Goal: Task Accomplishment & Management: Use online tool/utility

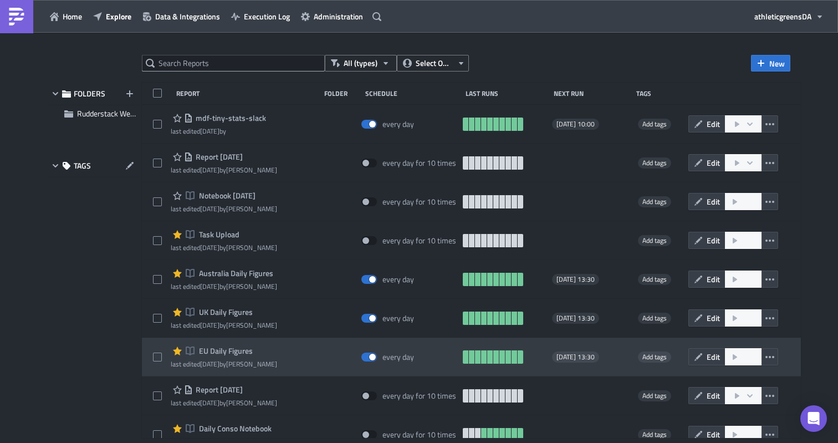
scroll to position [8, 0]
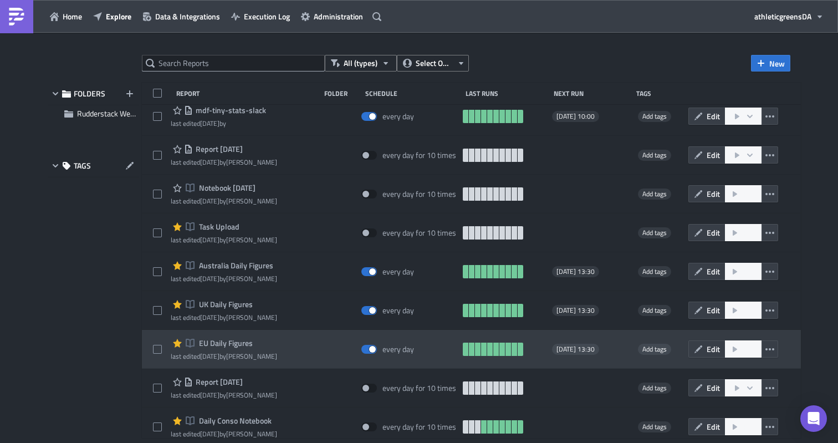
click at [236, 343] on span "EU Daily Figures" at bounding box center [224, 343] width 57 height 10
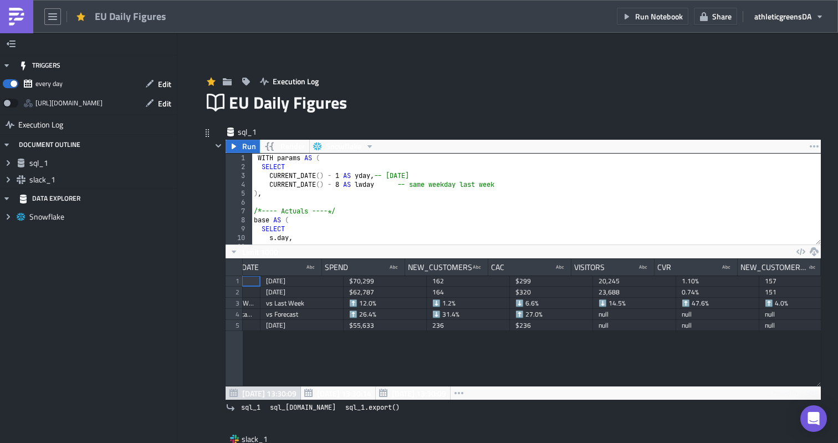
scroll to position [0, 86]
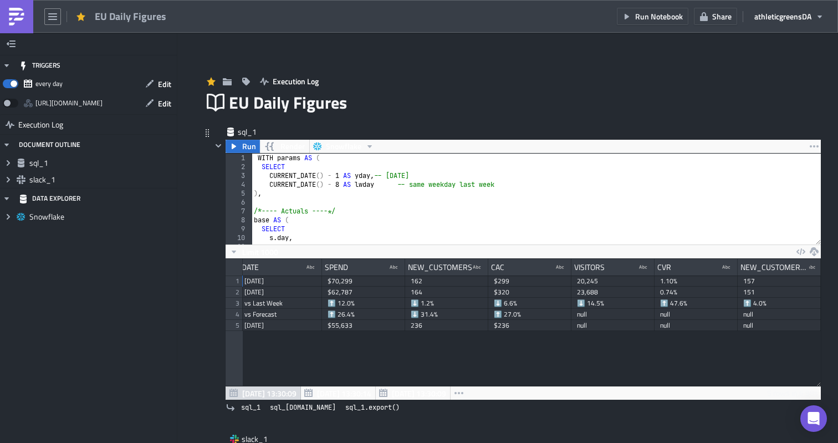
click at [425, 217] on div "WITH params AS ( SELECT CURRENT_DATE ( ) - 1 AS yday , -- yesterday CURRENT_DAT…" at bounding box center [536, 208] width 569 height 109
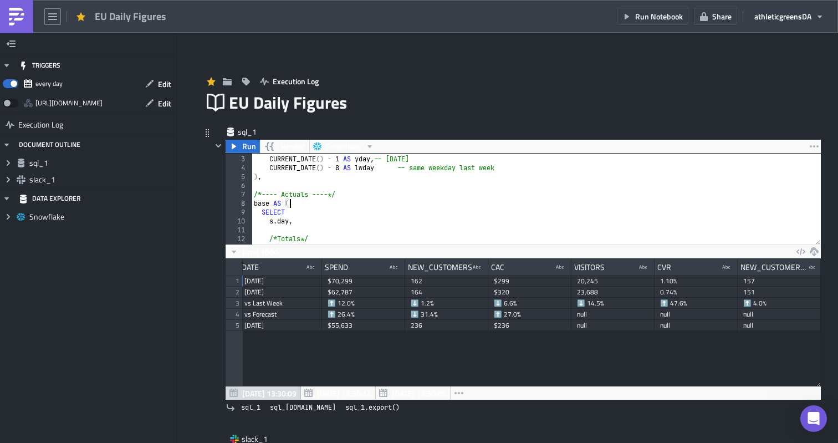
scroll to position [0, 0]
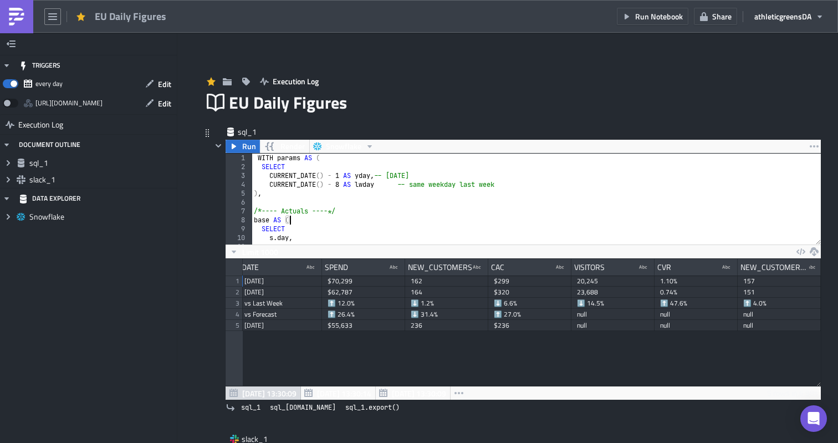
type textarea "ELSE 99 END;"
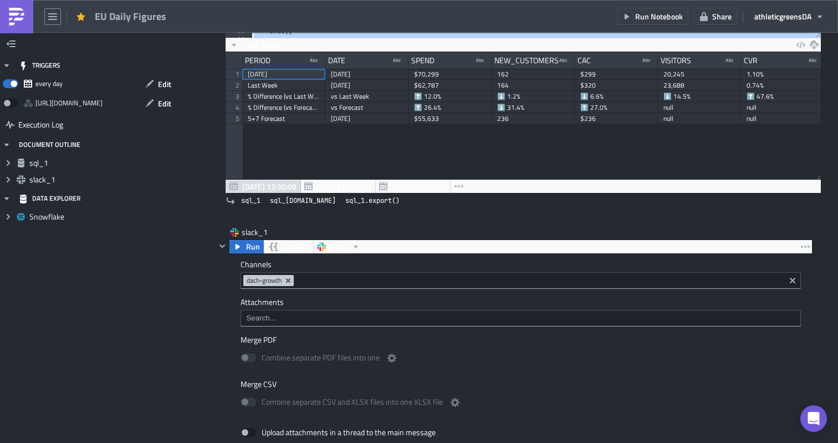
scroll to position [213, 0]
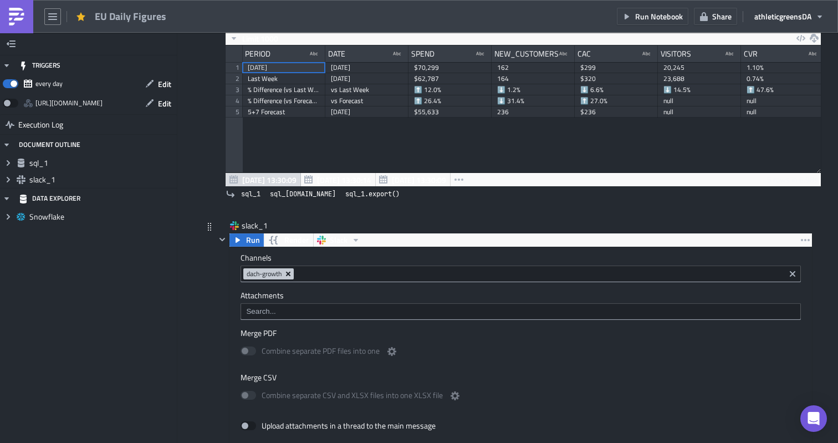
click at [290, 274] on icon "Remove Tag" at bounding box center [288, 274] width 4 height 4
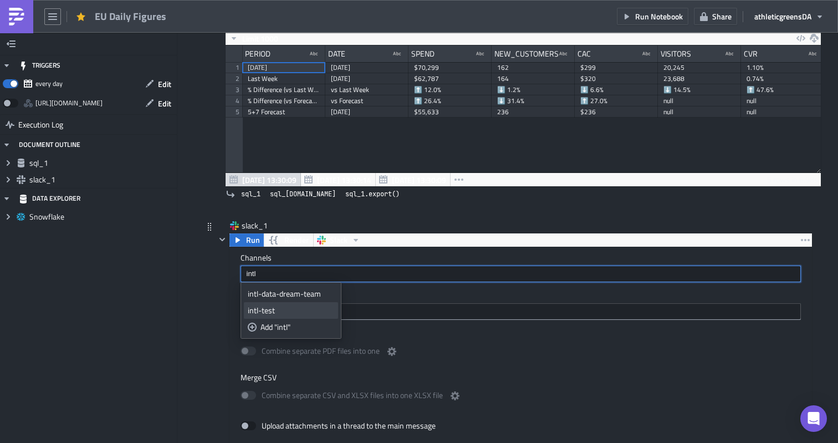
type input "intl"
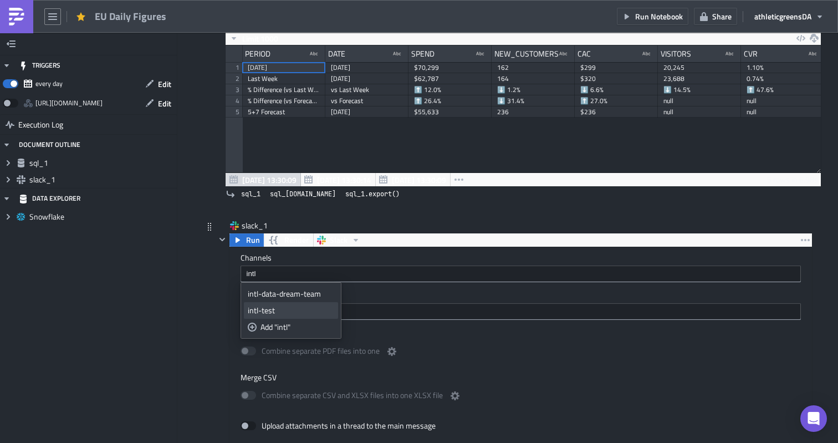
click at [271, 305] on div "intl-test" at bounding box center [291, 310] width 86 height 11
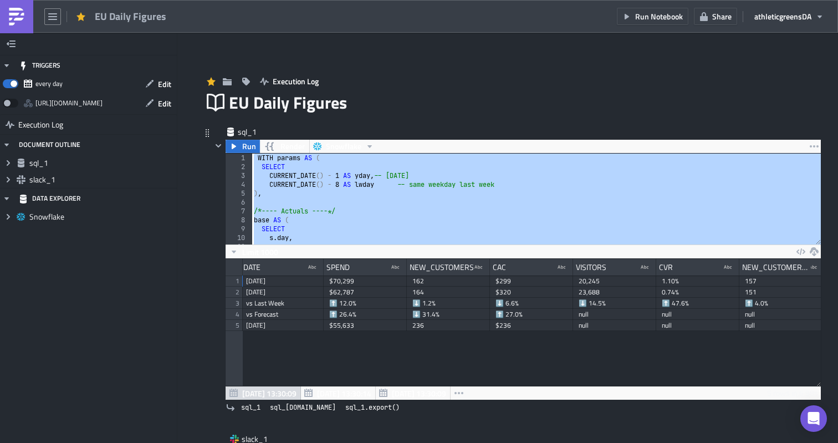
scroll to position [0, 86]
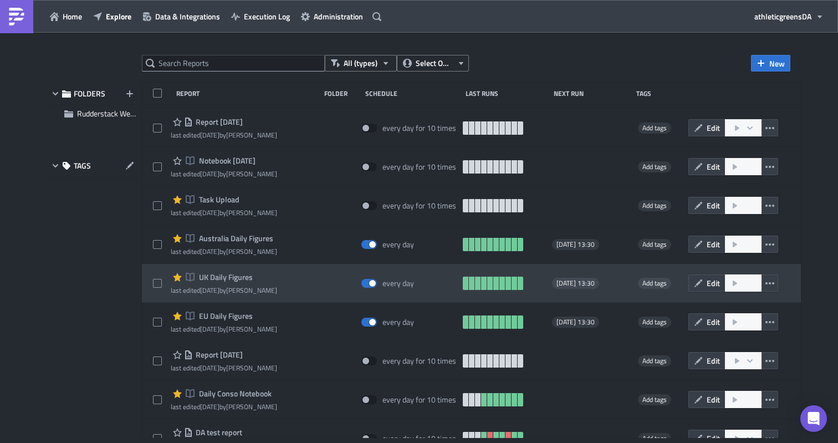
scroll to position [48, 0]
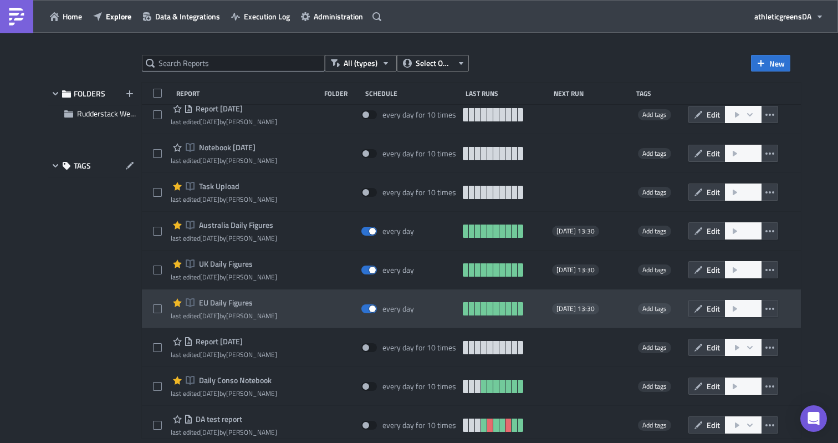
click at [241, 308] on div "Notebook EU Daily Figures" at bounding box center [224, 302] width 106 height 13
click at [246, 303] on span "EU Daily Figures" at bounding box center [224, 303] width 57 height 10
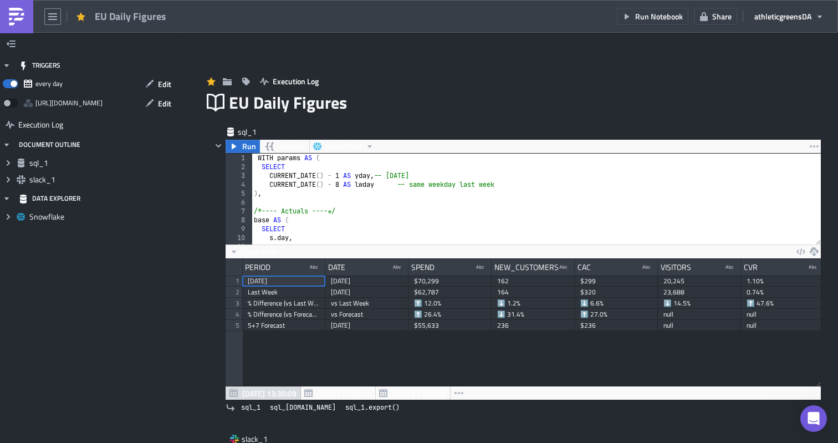
scroll to position [127, 595]
click at [437, 231] on div "WITH params AS ( SELECT CURRENT_DATE ( ) - 1 AS yday , -- yesterday CURRENT_DAT…" at bounding box center [536, 208] width 569 height 109
type textarea "ELSE 99 END;"
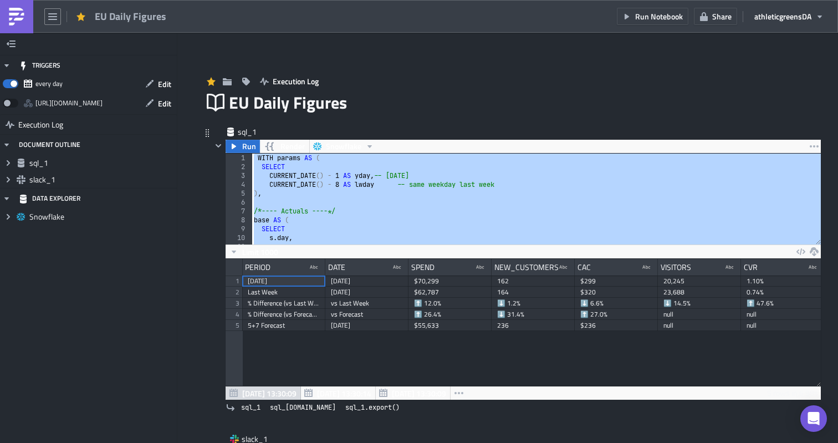
paste textarea
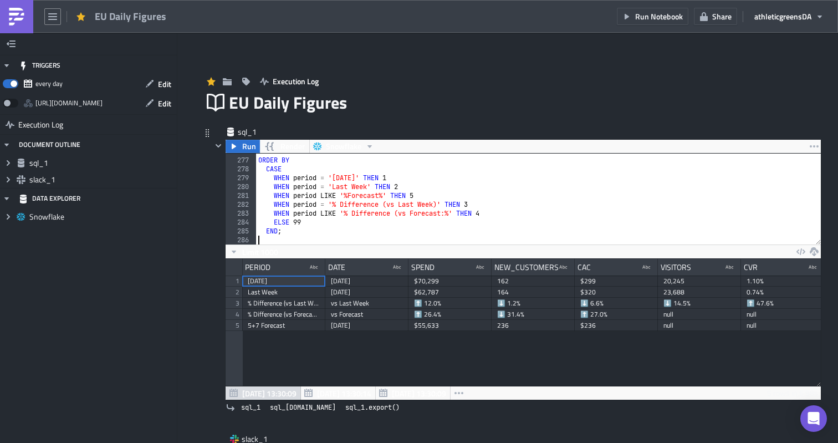
scroll to position [24, 0]
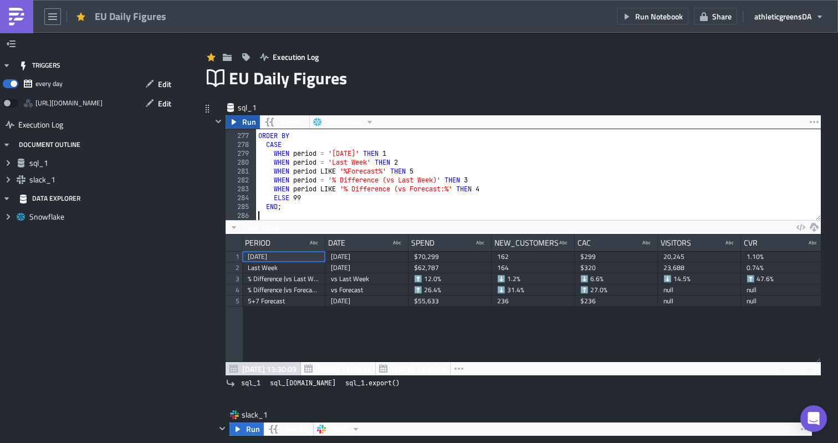
click at [249, 121] on span "Run" at bounding box center [249, 121] width 14 height 13
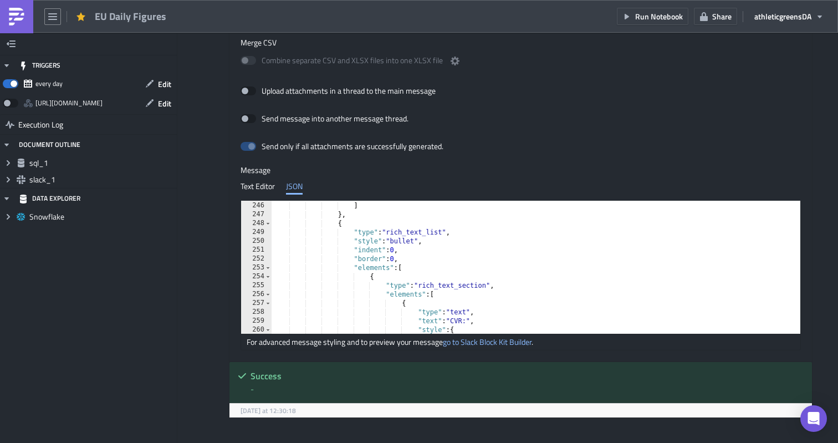
scroll to position [2172, 0]
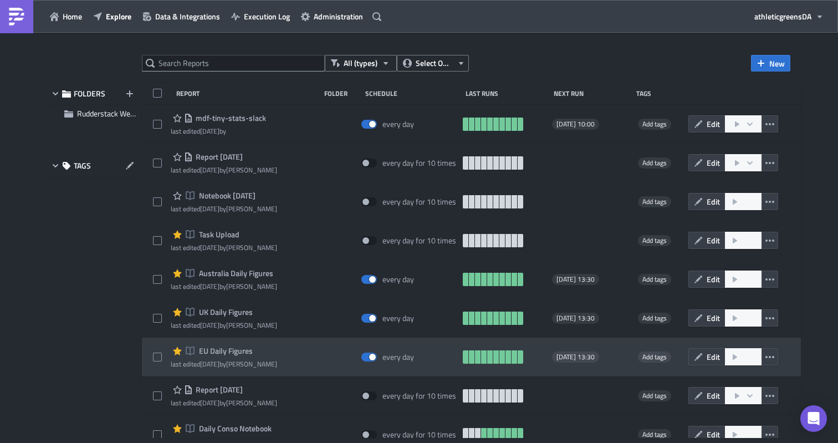
click at [231, 354] on span "EU Daily Figures" at bounding box center [224, 351] width 57 height 10
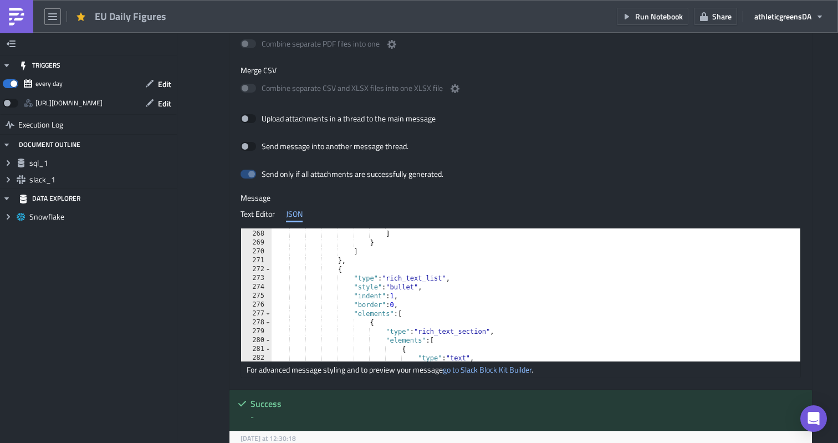
scroll to position [2337, 0]
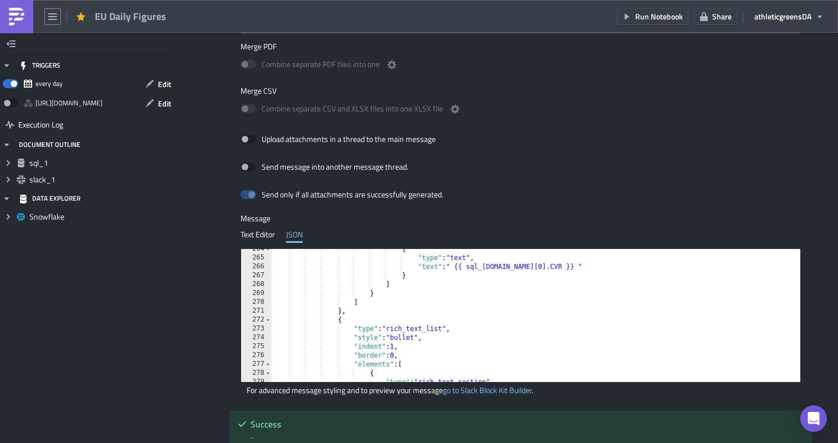
click at [339, 322] on div "{ "type" : "text" , "text" : " {{ sql_1.data[0].CVR }} " } ] } ] } , { "type" :…" at bounding box center [594, 319] width 644 height 151
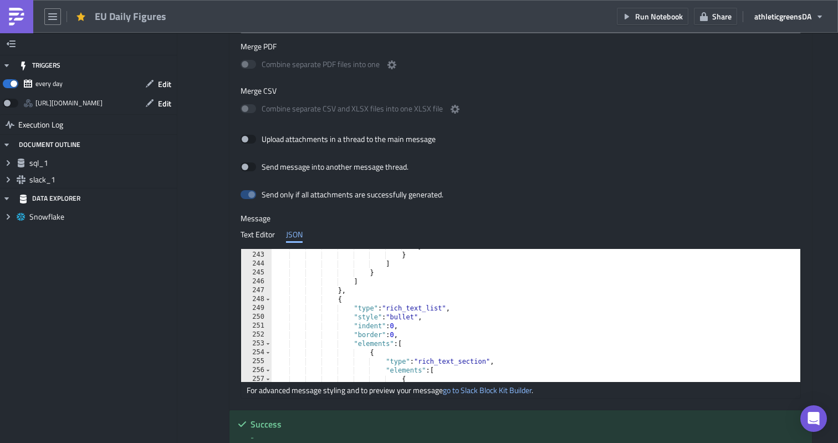
scroll to position [2111, 0]
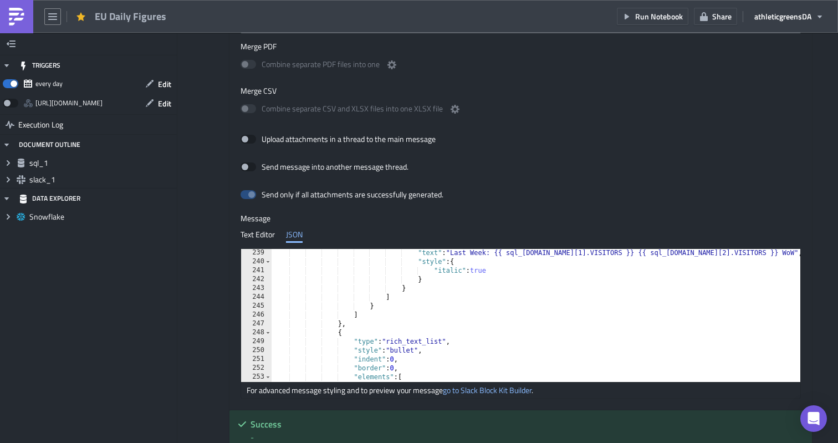
click at [338, 333] on div ""text" : "Last Week: {{ sql_1.data[1].VISITORS }} {{ sql_1.data[2].VISITORS }} …" at bounding box center [594, 323] width 644 height 151
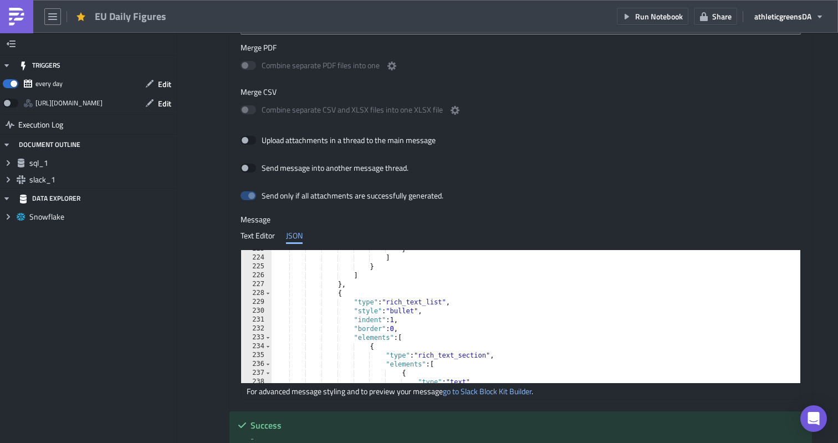
scroll to position [499, 0]
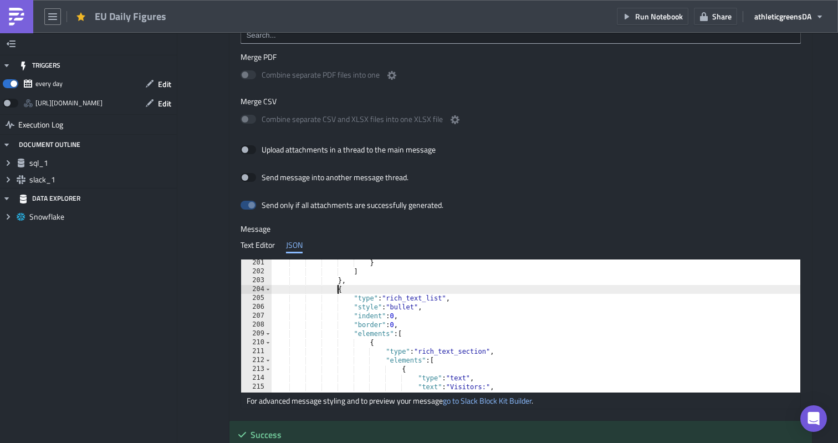
click at [339, 292] on div "} ] } , { "type" : "rich_text_list" , "style" : "bullet" , "indent" : 0 , "bord…" at bounding box center [594, 333] width 644 height 151
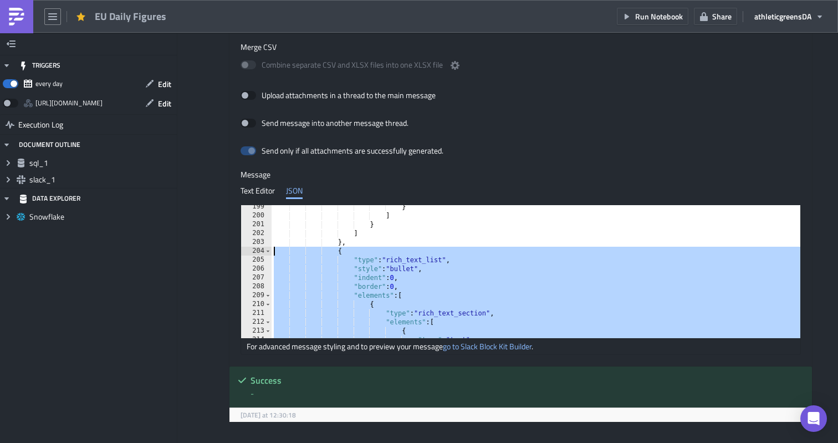
drag, startPoint x: 345, startPoint y: 279, endPoint x: 277, endPoint y: 254, distance: 72.8
click at [277, 254] on div "} ] } ] } , { "type" : "rich_text_list" , "style" : "bullet" , "indent" : 0 , "…" at bounding box center [594, 277] width 644 height 151
click at [354, 243] on div "} ] } ] } , { "type" : "rich_text_list" , "style" : "bullet" , "indent" : 0 , "…" at bounding box center [594, 280] width 644 height 151
type textarea "},"
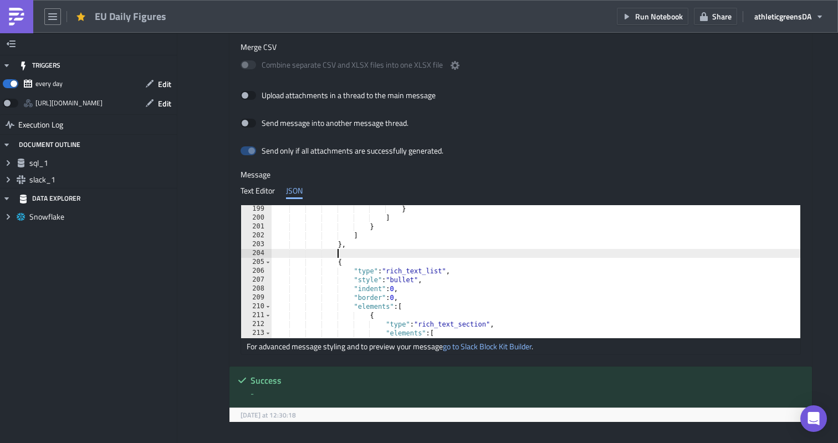
paste textarea "},"
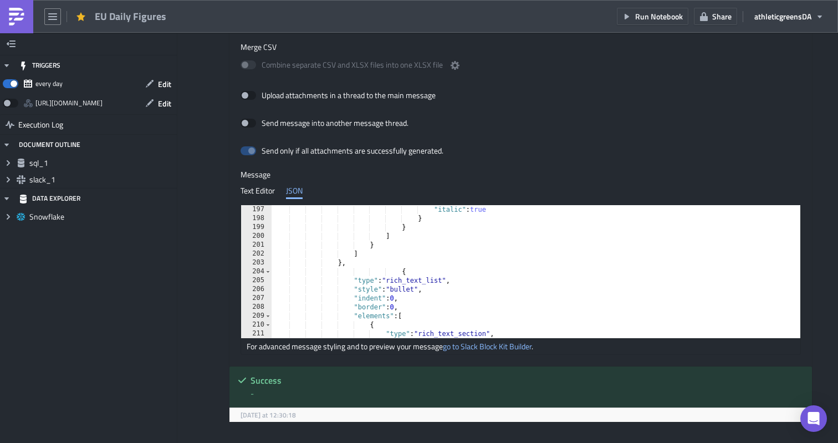
click at [402, 271] on div ""italic" : true } } ] } ] } , { "type" : "rich_text_list" , "style" : "bullet" …" at bounding box center [594, 280] width 644 height 151
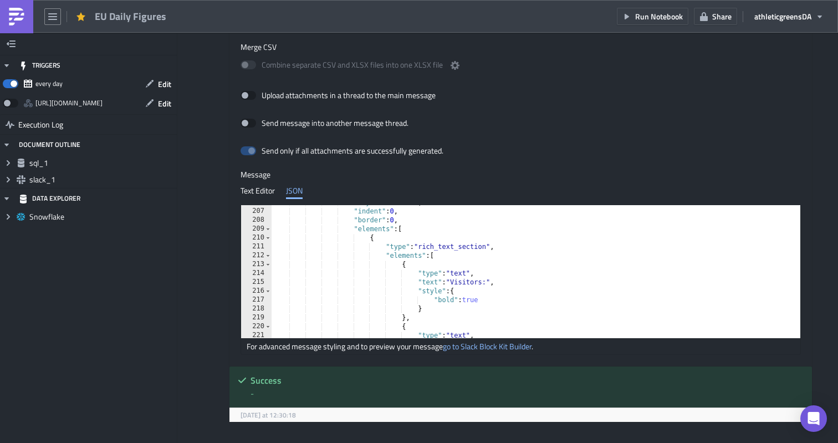
click at [483, 285] on div ""style" : "bullet" , "indent" : 0 , "border" : 0 , "elements" : [ { "type" : "r…" at bounding box center [594, 273] width 644 height 151
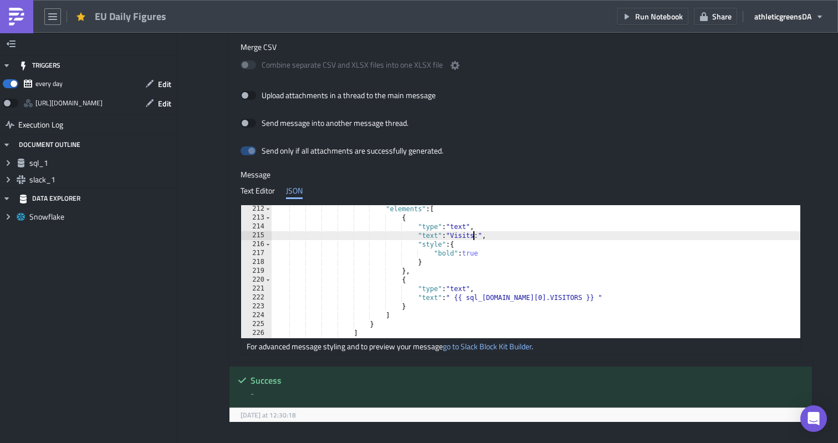
click at [558, 299] on div ""elements" : [ { "type" : "text" , "text" : "Visits:" , "style" : { "bold" : tr…" at bounding box center [594, 280] width 644 height 151
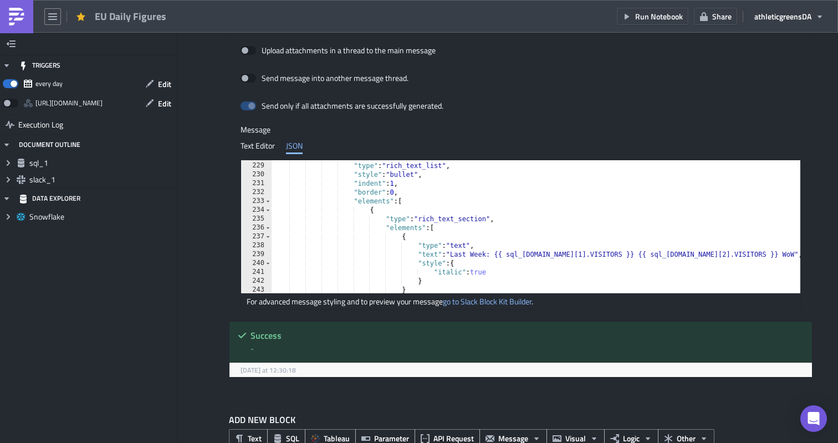
click at [598, 254] on div "{ "type" : "rich_text_list" , "style" : "bullet" , "indent" : 1 , "border" : 0 …" at bounding box center [594, 227] width 644 height 151
click at [702, 254] on div "{ "type" : "rich_text_list" , "style" : "bullet" , "indent" : 1 , "border" : 0 …" at bounding box center [594, 227] width 644 height 151
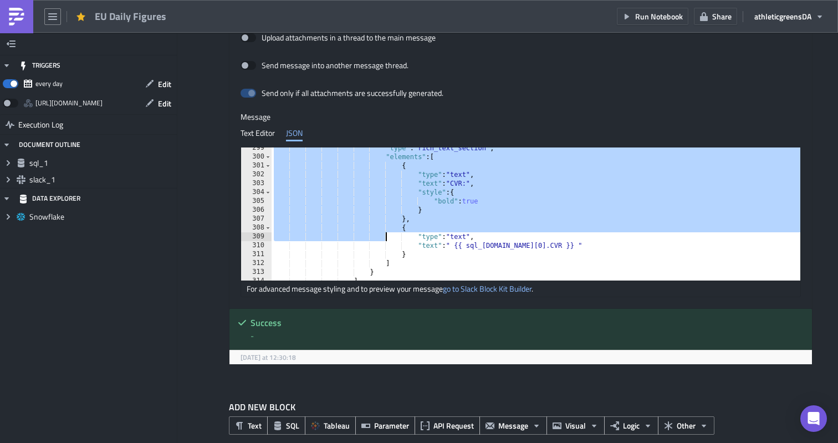
drag, startPoint x: 339, startPoint y: 215, endPoint x: 392, endPoint y: 235, distance: 56.5
click at [392, 235] on div ""type" : "rich_text_section" , "elements" : [ { "type" : "text" , "text" : "CVR…" at bounding box center [594, 219] width 644 height 151
click at [455, 183] on div ""type" : "rich_text_section" , "elements" : [ { "type" : "text" , "text" : "CVR…" at bounding box center [594, 219] width 644 height 151
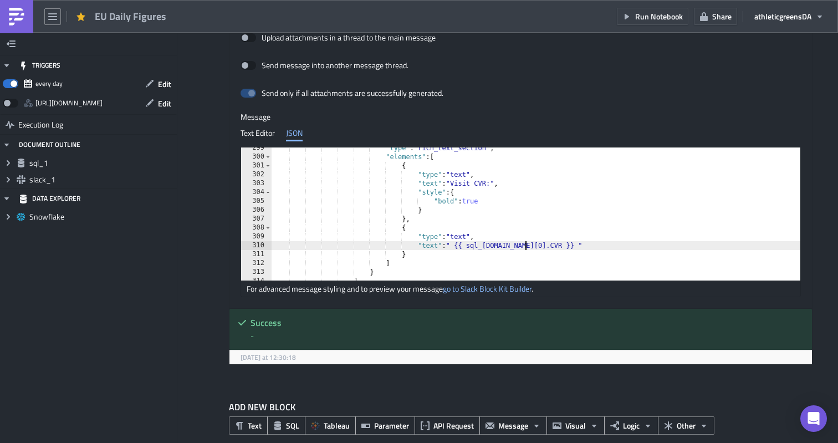
click at [525, 246] on div ""type" : "rich_text_section" , "elements" : [ { "type" : "text" , "text" : "Vis…" at bounding box center [594, 219] width 644 height 151
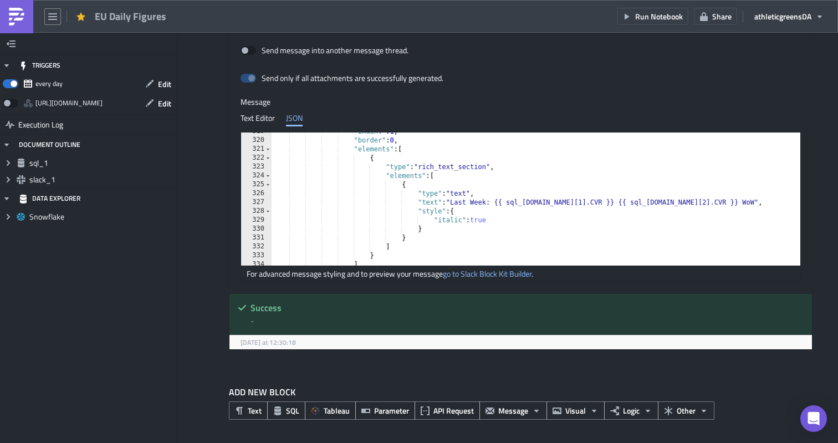
click at [565, 204] on div ""indent" : 1 , "border" : 0 , "elements" : [ { "type" : "rich_text_section" , "…" at bounding box center [594, 202] width 644 height 151
click at [686, 202] on div ""indent" : 1 , "border" : 0 , "elements" : [ { "type" : "rich_text_section" , "…" at bounding box center [594, 202] width 644 height 151
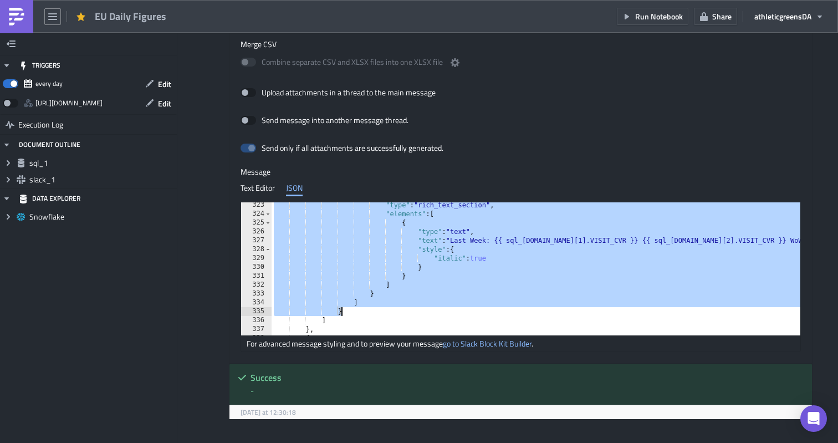
drag, startPoint x: 338, startPoint y: 233, endPoint x: 359, endPoint y: 310, distance: 80.4
click at [359, 310] on div ""type" : "rich_text_section" , "elements" : [ { "type" : "text" , "text" : "Las…" at bounding box center [594, 276] width 644 height 151
click at [347, 309] on div ""type" : "rich_text_section" , "elements" : [ { "type" : "text" , "text" : "Las…" at bounding box center [594, 276] width 644 height 151
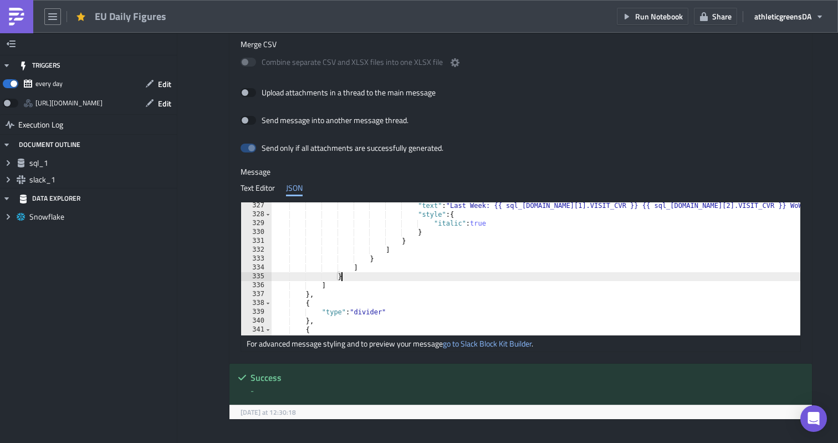
type textarea "},"
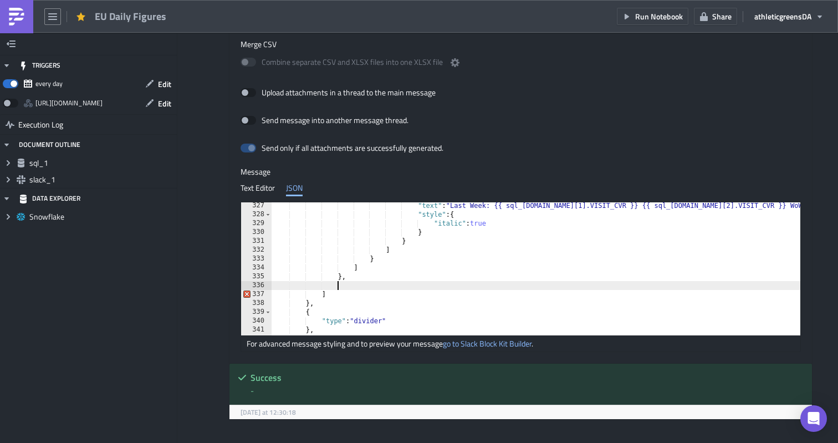
paste textarea "}"
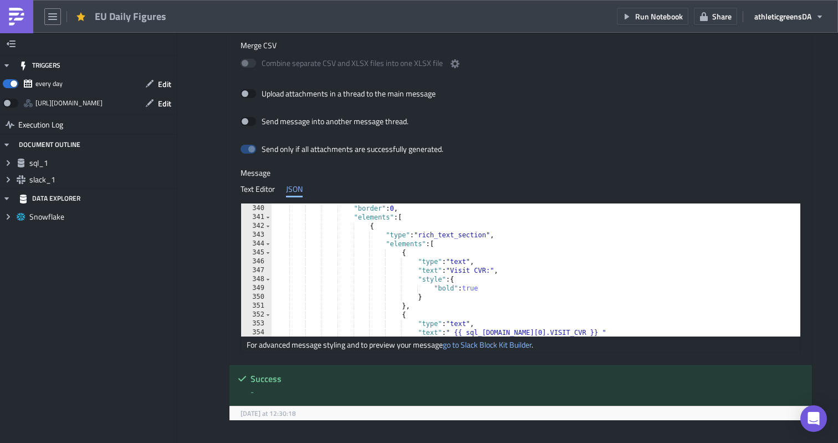
click at [474, 270] on div ""indent" : 0 , "border" : 0 , "elements" : [ { "type" : "rich_text_section" , "…" at bounding box center [594, 270] width 644 height 151
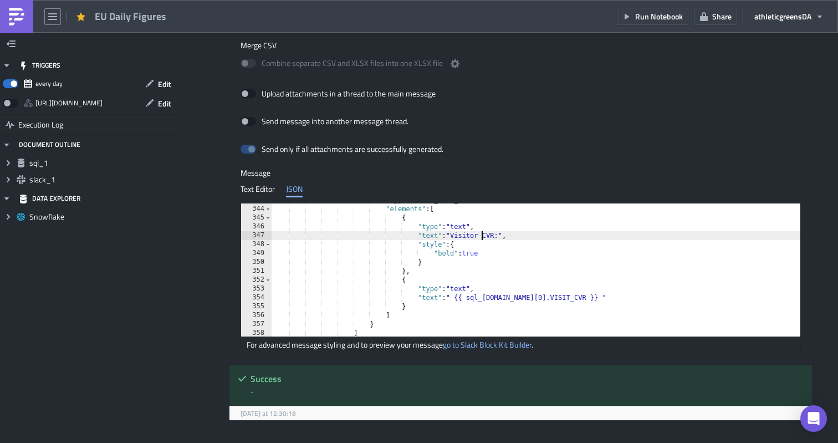
click at [545, 298] on div ""type" : "rich_text_section" , "elements" : [ { "type" : "text" , "text" : "Vis…" at bounding box center [594, 271] width 644 height 151
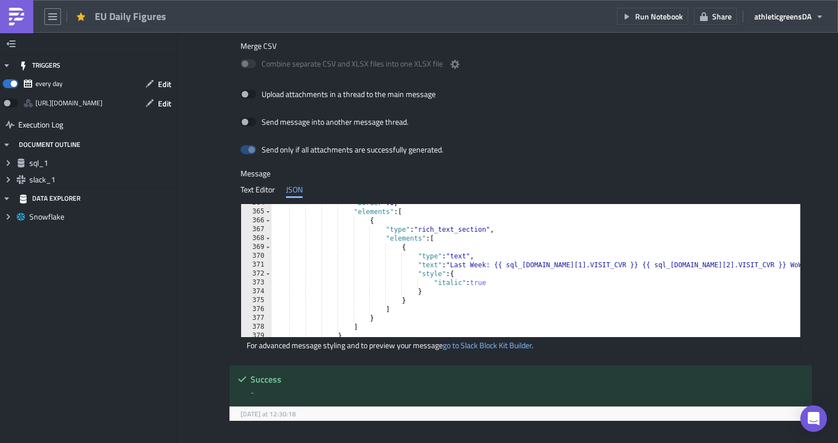
click at [586, 266] on div ""border" : 0 , "elements" : [ { "type" : "rich_text_section" , "elements" : [ {…" at bounding box center [594, 273] width 644 height 151
click at [715, 264] on div ""border" : 0 , "elements" : [ { "type" : "rich_text_section" , "elements" : [ {…" at bounding box center [594, 273] width 644 height 151
click at [582, 283] on div ""border" : 0 , "elements" : [ { "type" : "rich_text_section" , "elements" : [ {…" at bounding box center [594, 273] width 644 height 151
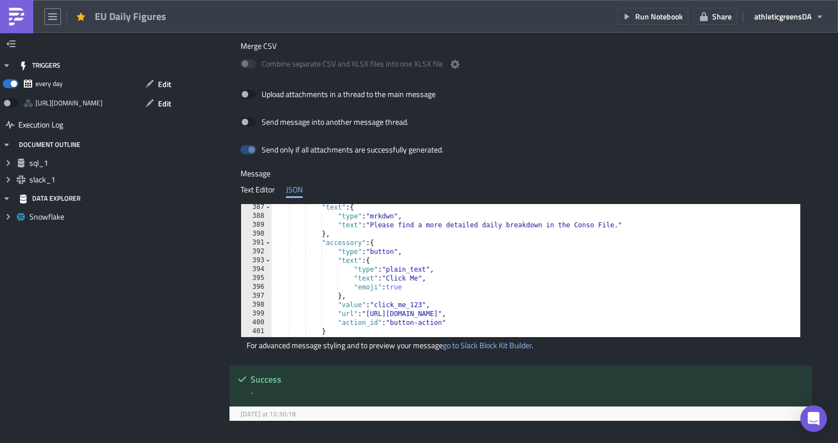
click at [431, 282] on div ""text" : { "type" : "mrkdwn" , "text" : "Please find a more detailed daily brea…" at bounding box center [594, 278] width 644 height 151
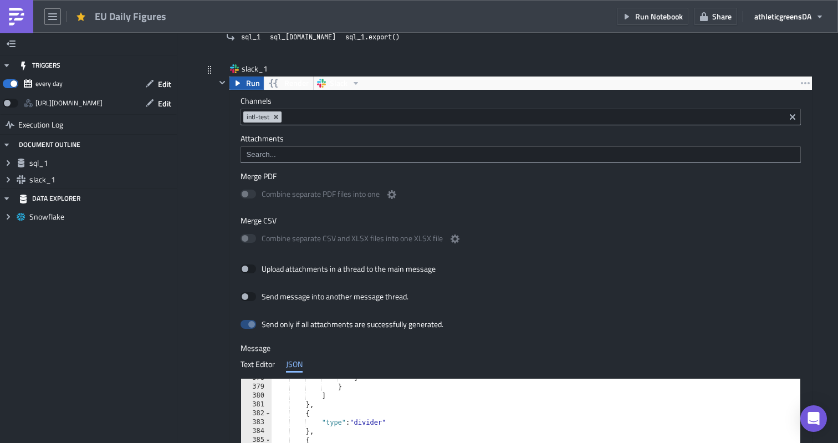
click at [252, 84] on span "Run" at bounding box center [253, 82] width 14 height 13
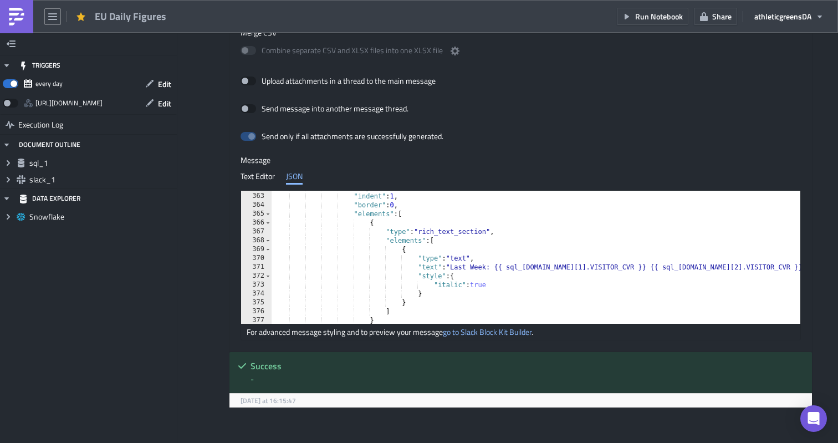
click at [595, 264] on div ""style" : "bullet" , "indent" : 1 , "border" : 0 , "elements" : [ { "type" : "r…" at bounding box center [594, 258] width 644 height 151
click at [723, 267] on div ""style" : "bullet" , "indent" : 1 , "border" : 0 , "elements" : [ { "type" : "r…" at bounding box center [594, 258] width 644 height 151
click at [727, 268] on div ""style" : "bullet" , "indent" : 1 , "border" : 0 , "elements" : [ { "type" : "r…" at bounding box center [594, 258] width 644 height 151
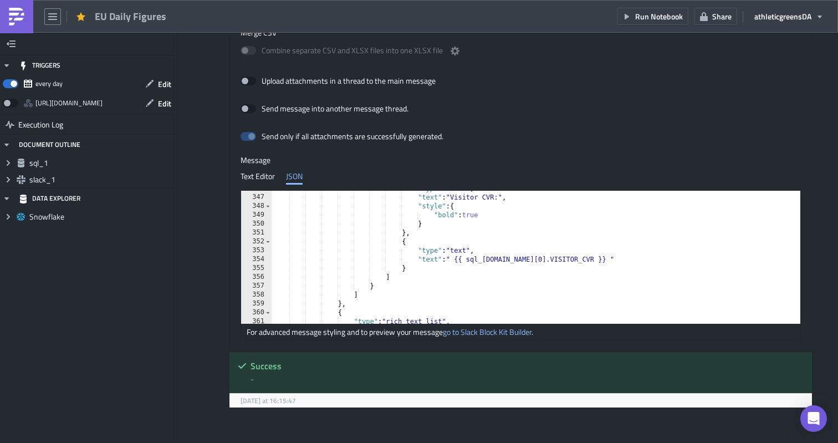
click at [553, 261] on div ""type" : "text" , "text" : "Visitor CVR:" , "style" : { "bold" : true } } , { "…" at bounding box center [594, 259] width 644 height 151
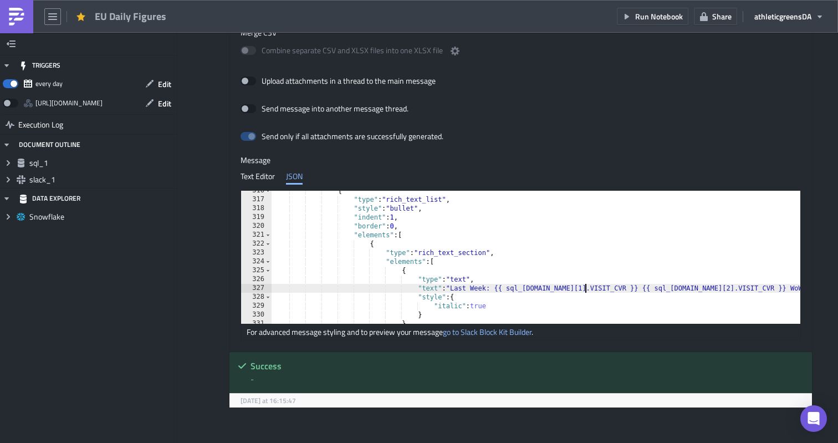
click at [585, 289] on div "{ "type" : "rich_text_list" , "style" : "bullet" , "indent" : 1 , "border" : 0 …" at bounding box center [594, 261] width 644 height 151
click at [708, 289] on div "{ "type" : "rich_text_list" , "style" : "bullet" , "indent" : 1 , "border" : 0 …" at bounding box center [594, 261] width 644 height 151
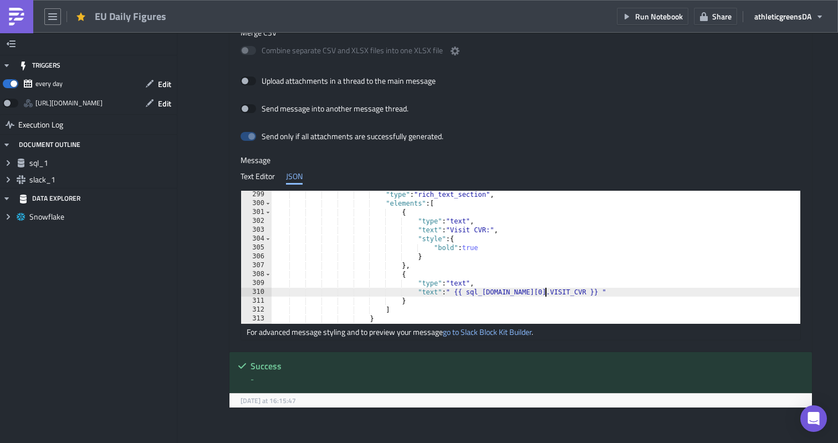
click at [544, 293] on div ""type" : "rich_text_section" , "elements" : [ { "type" : "text" , "text" : "Vis…" at bounding box center [594, 265] width 644 height 151
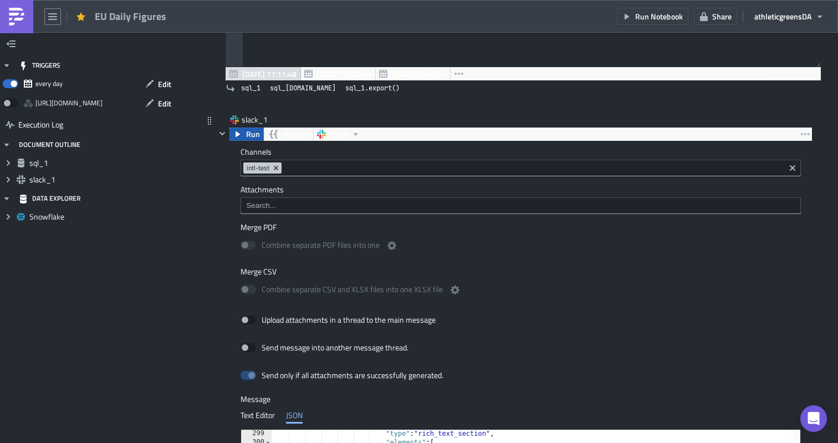
click at [252, 139] on span "Run" at bounding box center [253, 133] width 14 height 13
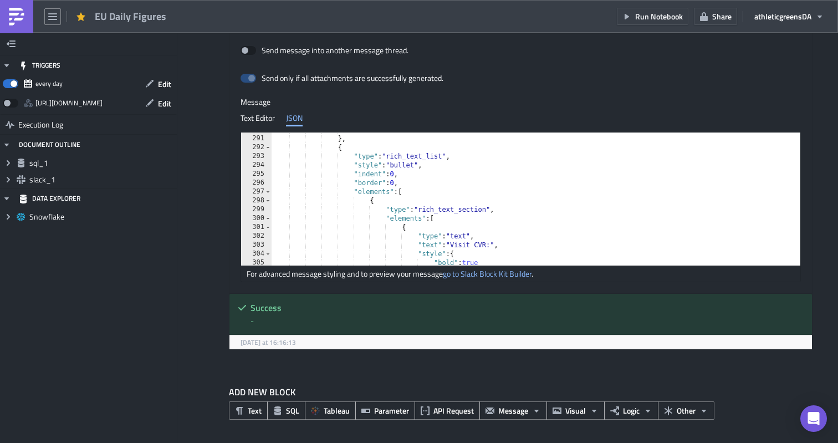
click at [396, 176] on div "] } , { "type" : "rich_text_list" , "style" : "bullet" , "indent" : 0 , "border…" at bounding box center [594, 200] width 644 height 151
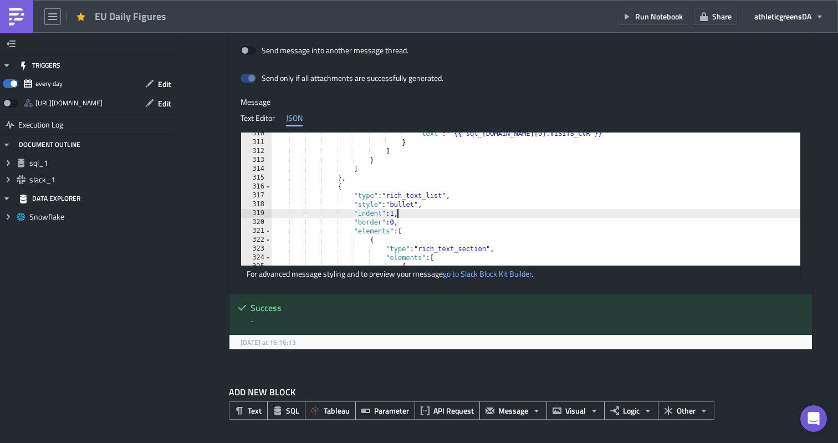
click at [396, 212] on div ""text" : " {{ sql_1.data[0].VISITS_CVR }} " } ] } ] } , { "type" : "rich_text_l…" at bounding box center [594, 204] width 644 height 151
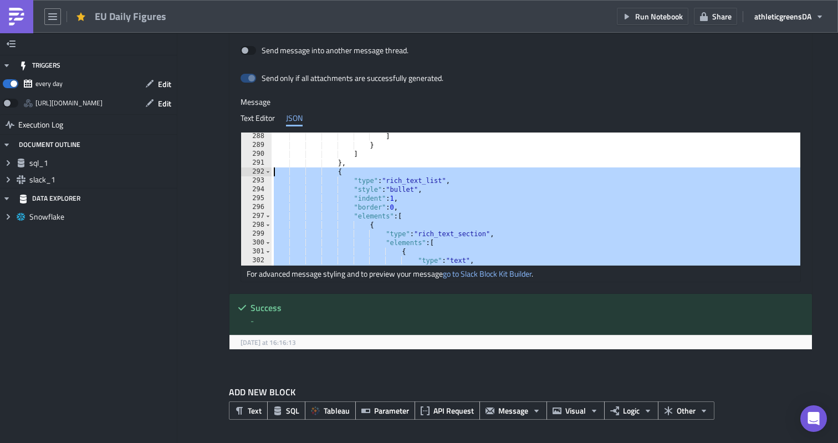
drag, startPoint x: 356, startPoint y: 180, endPoint x: 274, endPoint y: 172, distance: 82.4
click at [274, 172] on div "] } ] } , { "type" : "rich_text_list" , "style" : "bullet" , "indent" : 1 , "bo…" at bounding box center [594, 207] width 644 height 151
type textarea "{ "type": "rich_text_list","
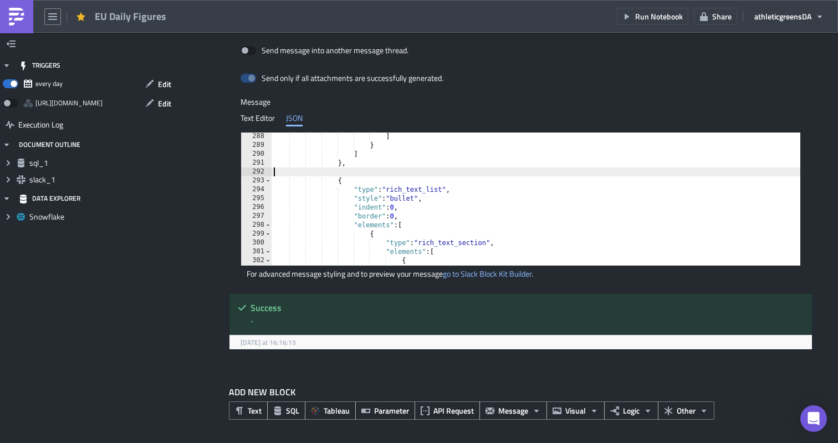
type textarea "},"
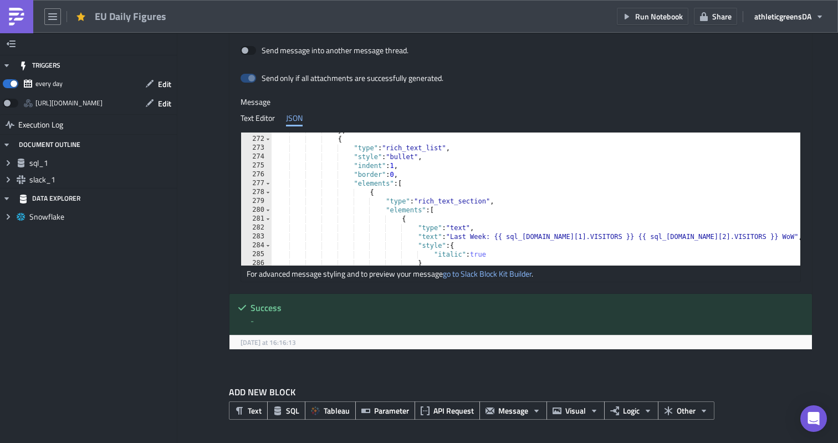
scroll to position [2366, 0]
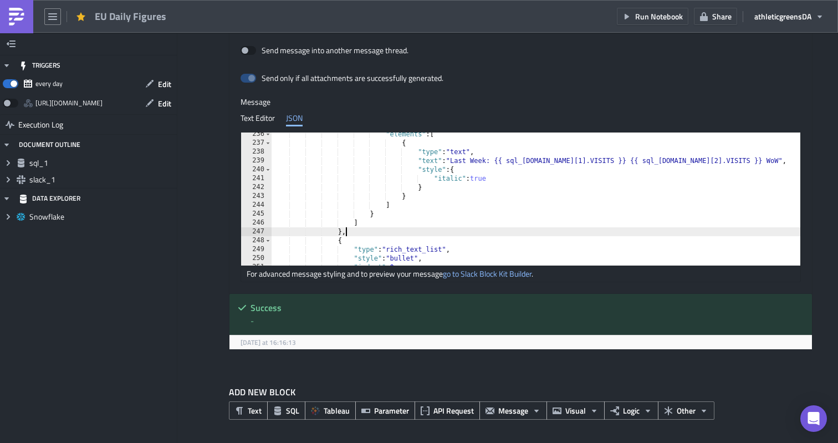
click at [359, 229] on div ""elements" : [ { "type" : "text" , "text" : "Last Week: {{ sql_1.data[1].VISITS…" at bounding box center [594, 205] width 644 height 151
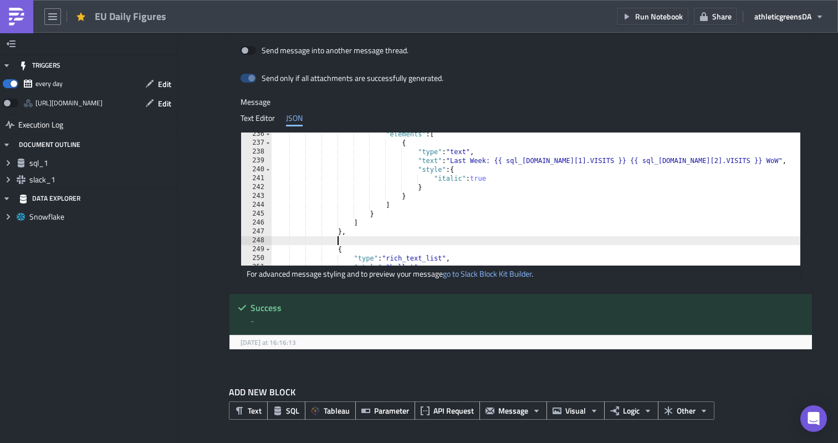
paste textarea "},"
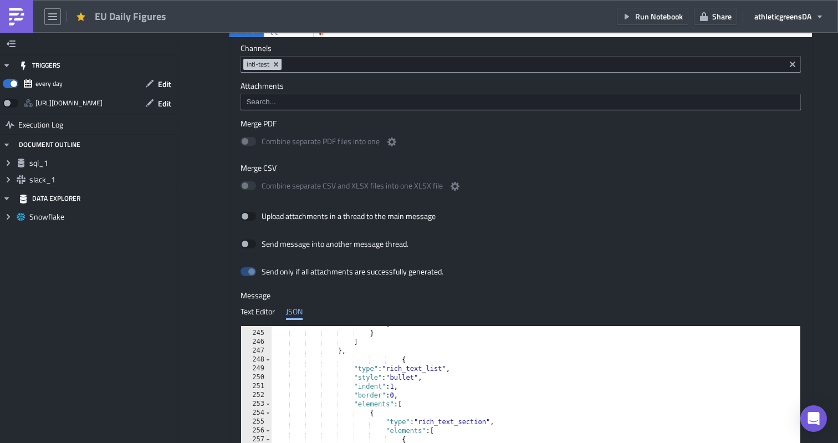
scroll to position [387, 0]
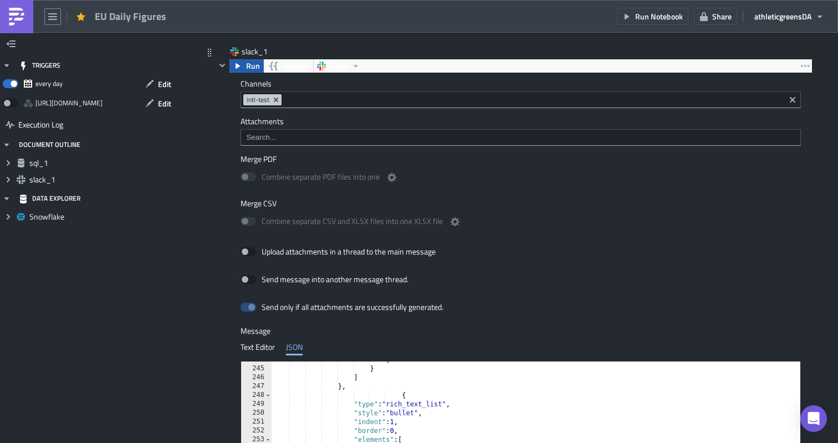
click at [244, 65] on button "Run" at bounding box center [246, 65] width 34 height 13
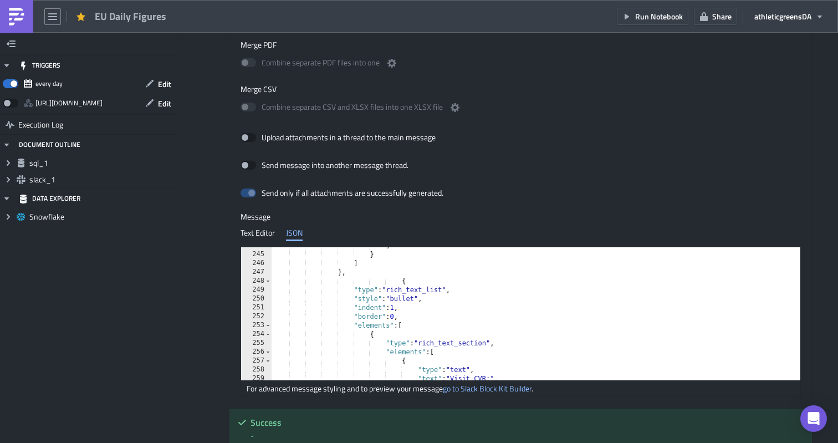
scroll to position [503, 0]
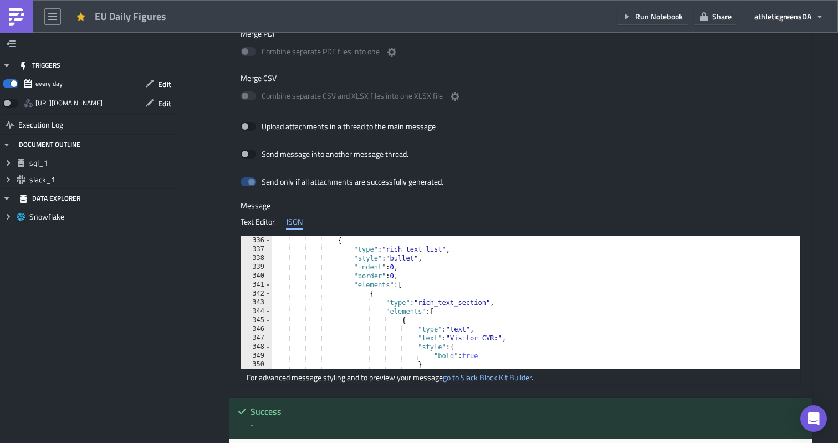
click at [396, 270] on div "{ "type" : "rich_text_list" , "style" : "bullet" , "indent" : 0 , "border" : 0 …" at bounding box center [594, 311] width 644 height 151
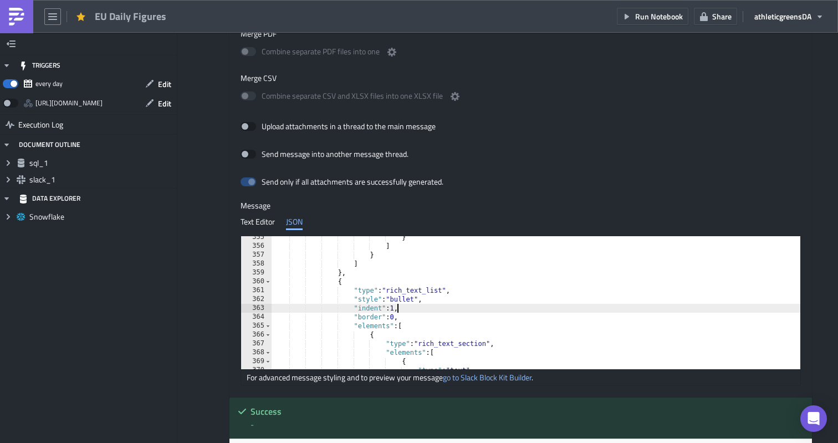
click at [396, 305] on div "} ] } ] } , { "type" : "rich_text_list" , "style" : "bullet" , "indent" : 1 , "…" at bounding box center [594, 308] width 644 height 151
click at [197, 272] on div "Execution Log EU Daily Figures sql_1 Run Render Snowflake 1 2 3 4 5 6 7 8 9 10 …" at bounding box center [508, 43] width 632 height 1011
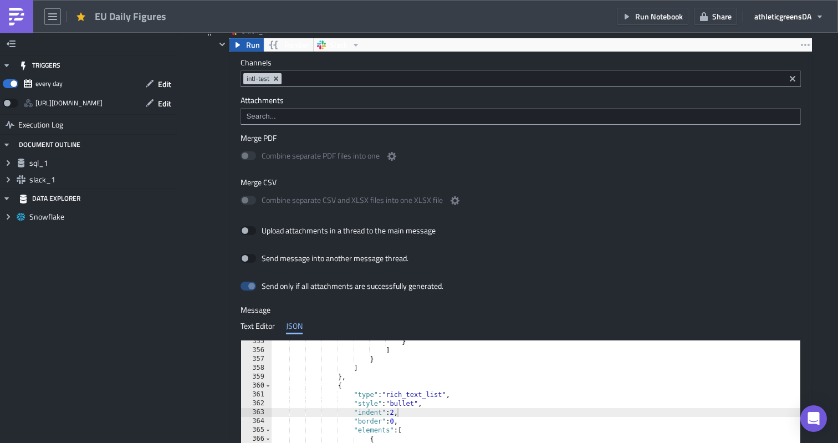
click at [248, 50] on span "Run" at bounding box center [253, 44] width 14 height 13
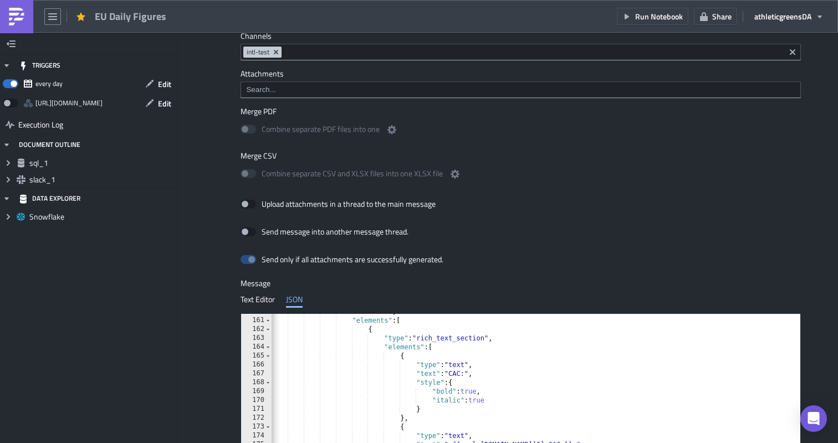
scroll to position [1417, 0]
type textarea ""italic": true"
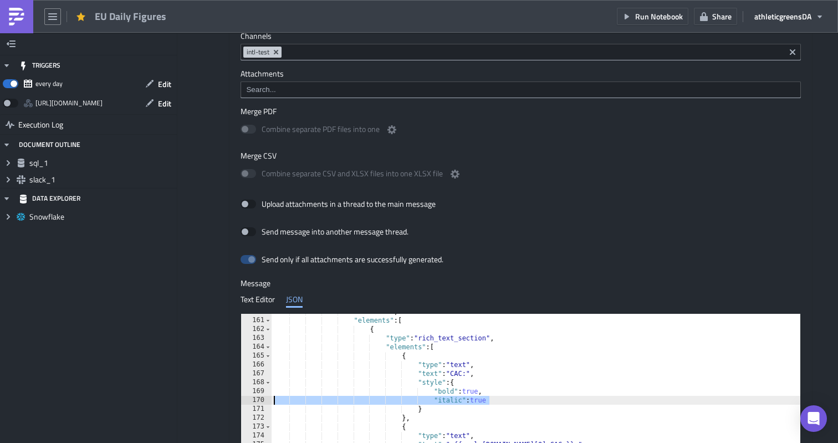
scroll to position [0, 0]
drag, startPoint x: 486, startPoint y: 401, endPoint x: 274, endPoint y: 400, distance: 211.8
click at [274, 400] on div ""border" : 0 , "elements" : [ { "type" : "rich_text_section" , "elements" : [ {…" at bounding box center [594, 382] width 644 height 151
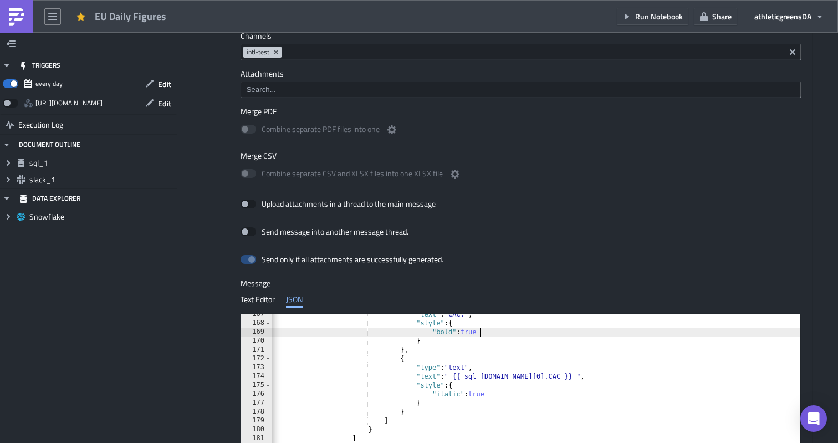
scroll to position [1478, 0]
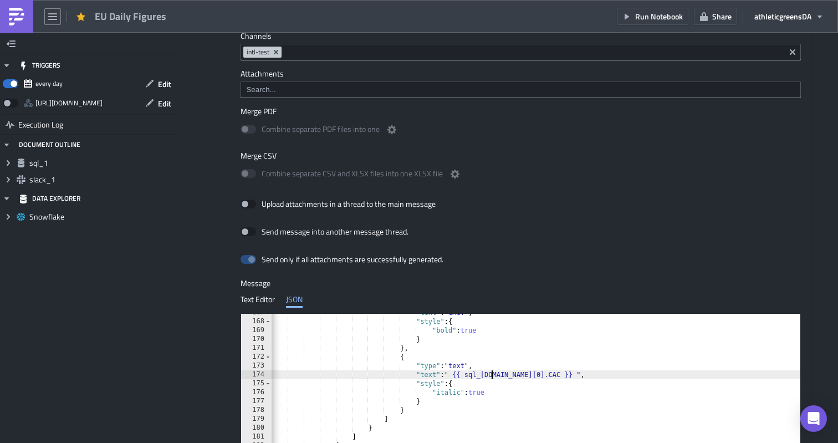
click at [493, 374] on div ""text" : "CAC:" , "style" : { "bold" : true } } , { "type" : "text" , "text" : …" at bounding box center [592, 383] width 644 height 151
type textarea ""text": " {{ sql_1.data[0].CAC }} ","
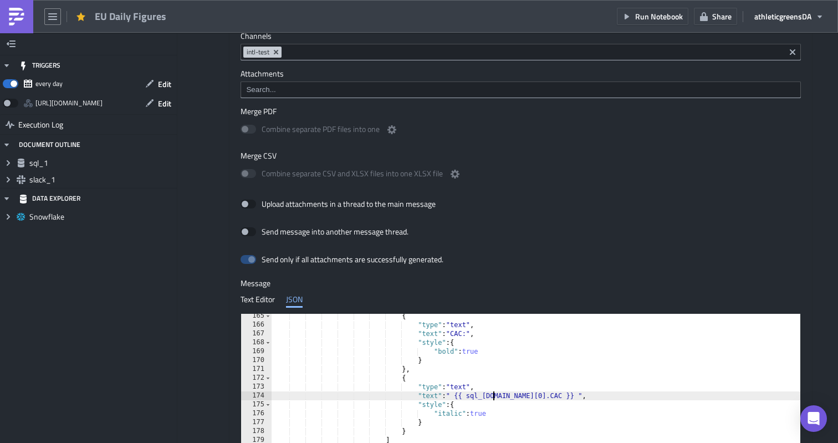
scroll to position [1436, 0]
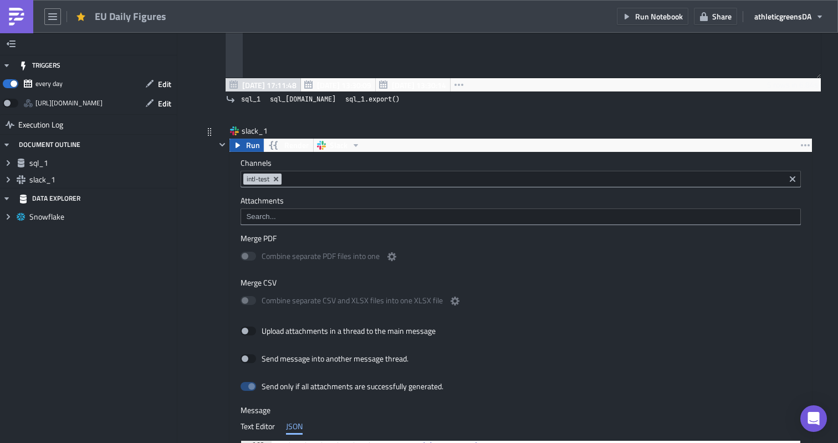
click at [244, 148] on button "Run" at bounding box center [246, 145] width 34 height 13
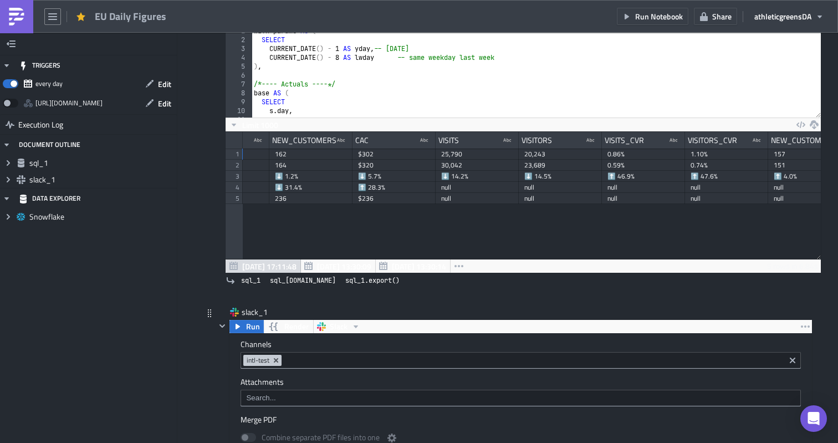
scroll to position [0, 0]
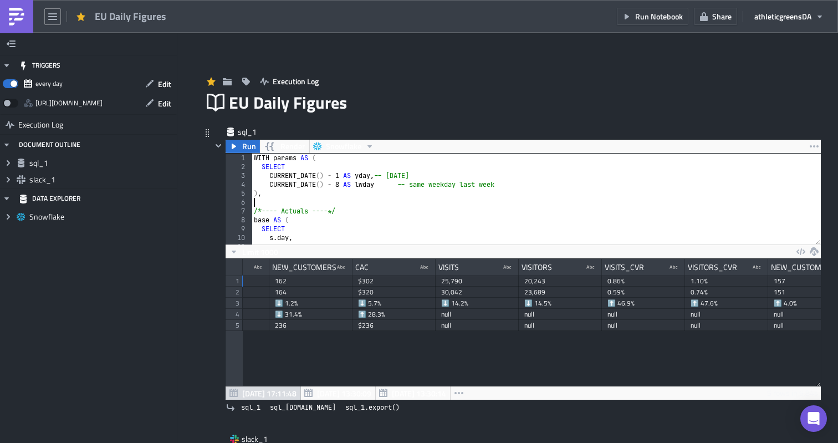
click at [480, 205] on div "WITH params AS ( SELECT CURRENT_DATE ( ) - 1 AS yday , -- yesterday CURRENT_DAT…" at bounding box center [536, 208] width 569 height 109
type textarea "END;"
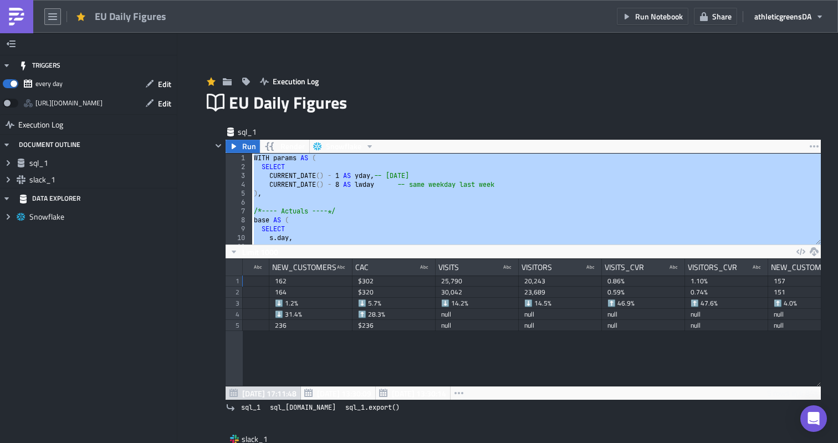
click at [55, 19] on icon "button" at bounding box center [52, 16] width 9 height 7
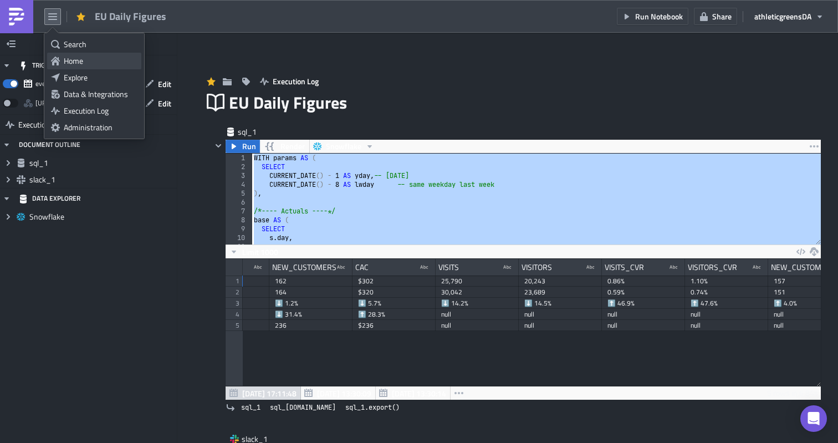
click at [75, 58] on div "Home" at bounding box center [101, 60] width 74 height 11
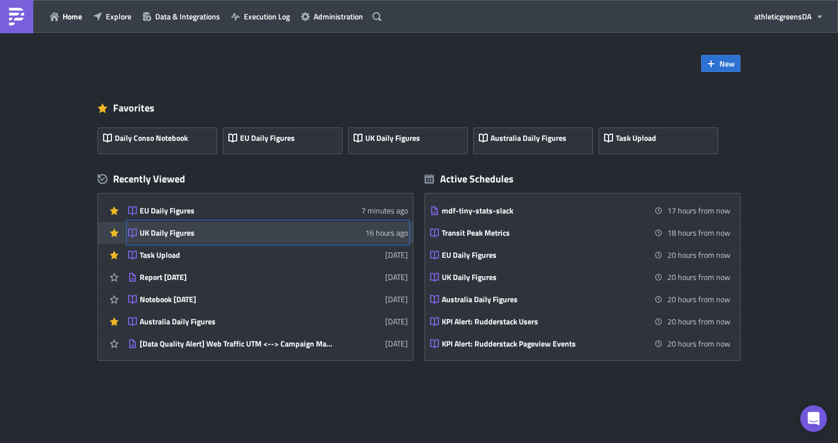
click at [238, 233] on div "UK Daily Figures" at bounding box center [237, 233] width 194 height 10
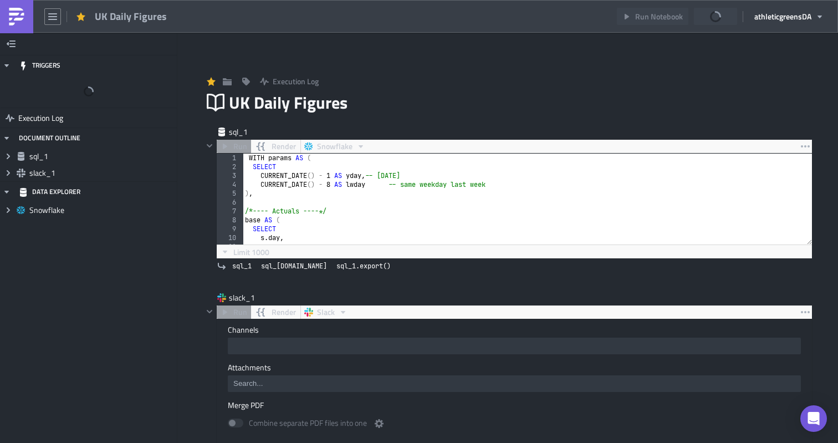
click at [432, 190] on div "WITH params AS ( SELECT CURRENT_DATE ( ) - 1 AS yday , -- yesterday CURRENT_DAT…" at bounding box center [527, 208] width 569 height 109
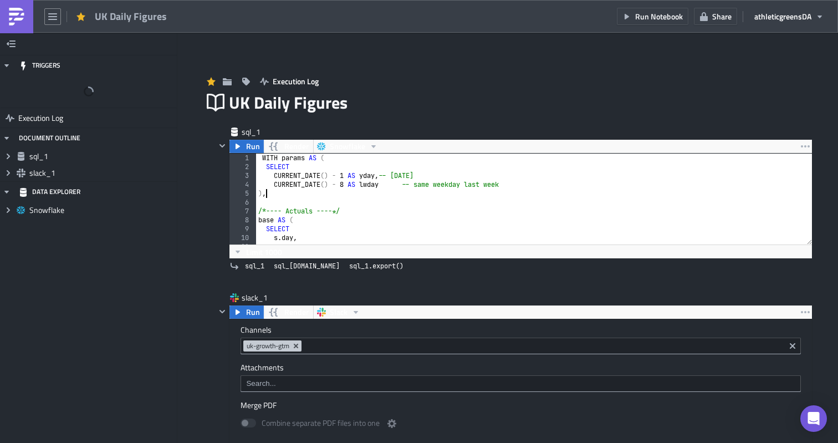
type textarea "ELSE 99 END;"
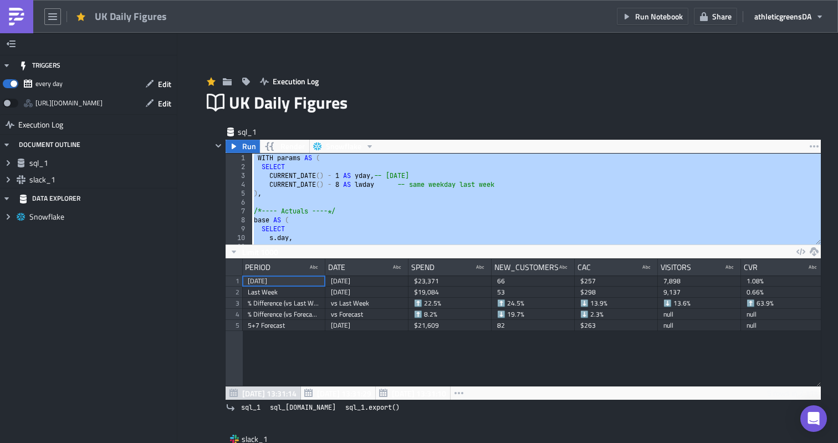
scroll to position [127, 595]
paste textarea
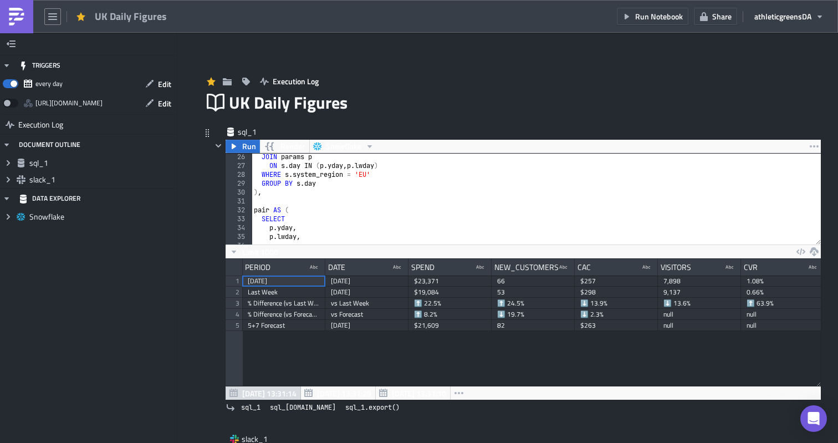
scroll to position [223, 0]
click at [366, 174] on div "JOIN params p ON s . day IN ( p . yday , p . lwday ) WHERE s . system_region = …" at bounding box center [536, 206] width 569 height 109
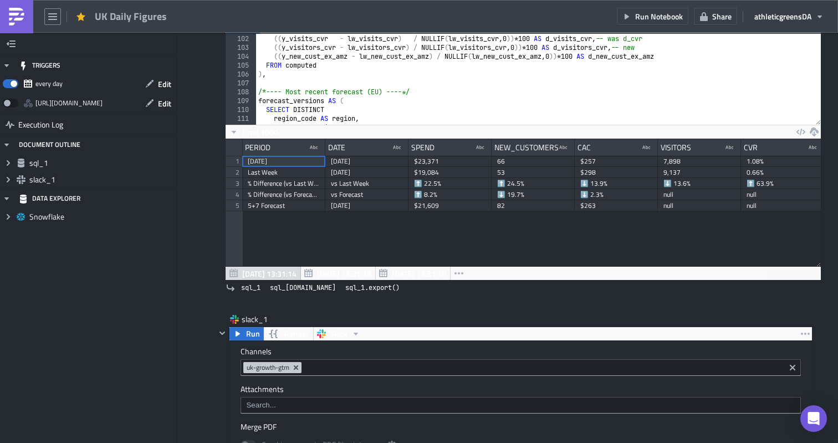
scroll to position [0, 0]
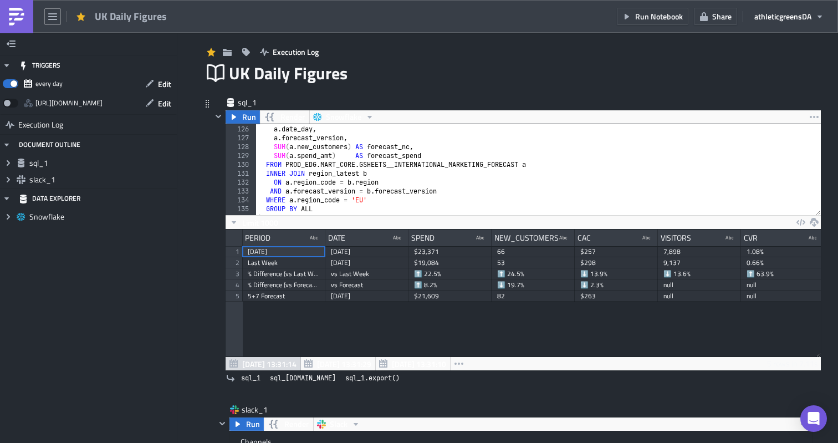
click at [366, 201] on div "SELECT a . date_day , a . forecast_version , SUM ( a . new_customers ) AS forec…" at bounding box center [538, 170] width 565 height 109
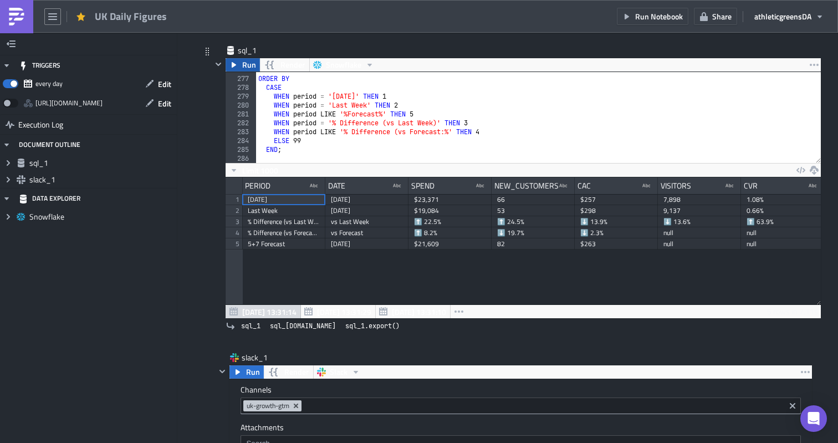
type textarea "WHERE a.region_code = 'UK'"
click at [247, 67] on span "Run" at bounding box center [249, 64] width 14 height 13
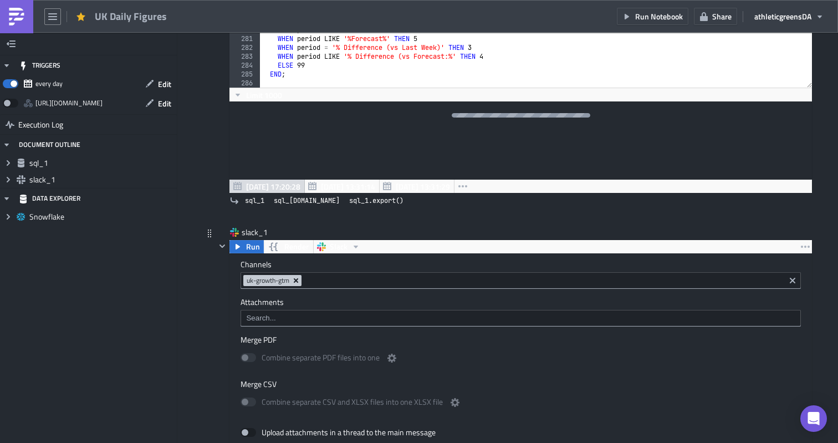
click at [298, 283] on icon "Remove Tag" at bounding box center [296, 280] width 9 height 9
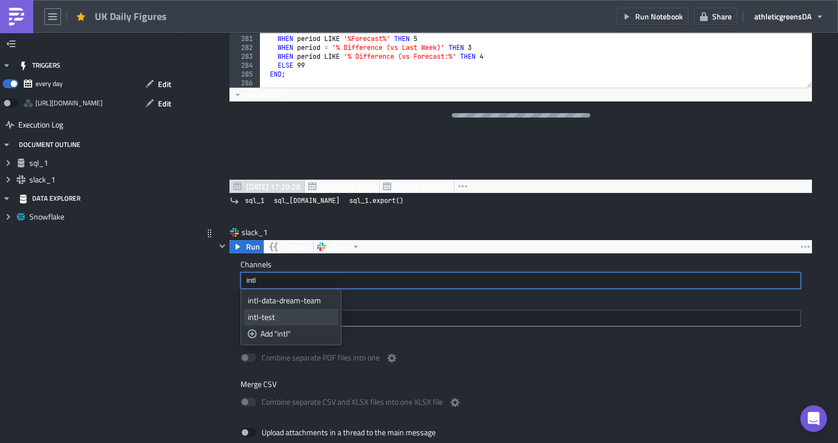
type input "intl"
click at [271, 314] on div "intl-test" at bounding box center [291, 317] width 86 height 11
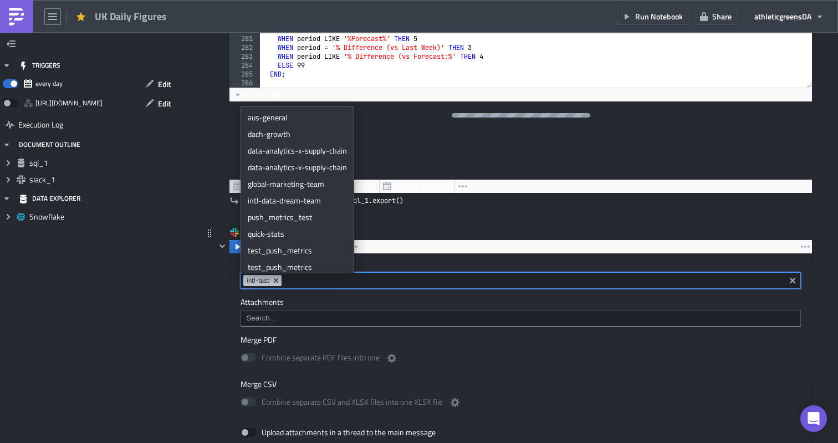
click at [200, 262] on div "Execution Log UK Daily Figures sql_1 Run Render Snowflake WHERE a.region_code =…" at bounding box center [508, 374] width 632 height 961
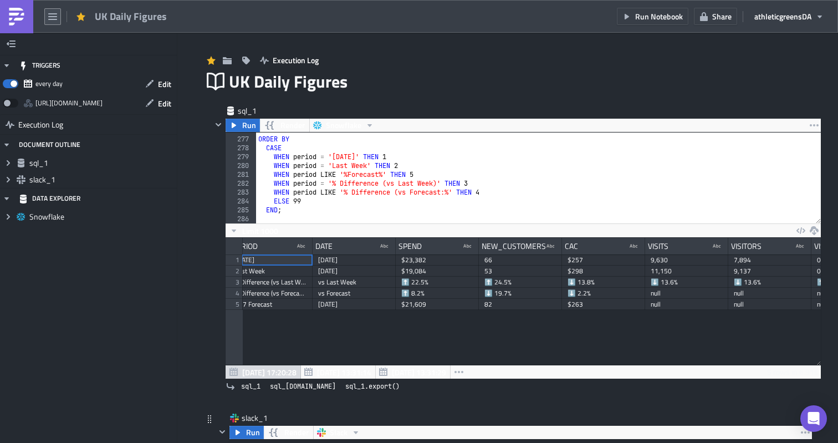
click at [58, 17] on button "button" at bounding box center [52, 16] width 17 height 17
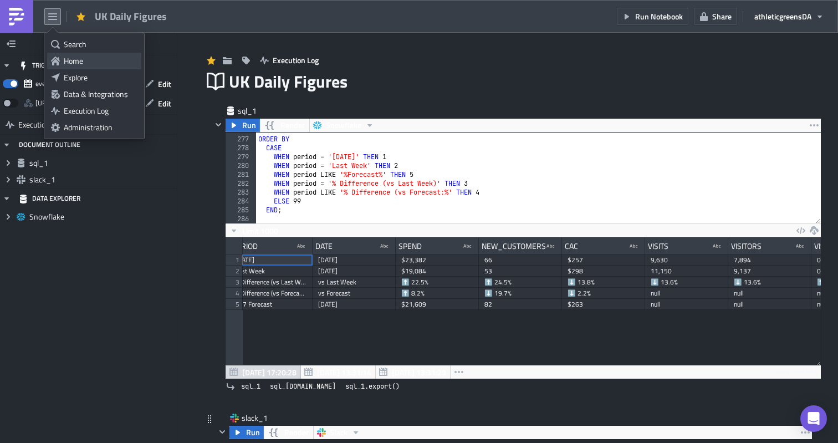
click at [60, 59] on link "Home" at bounding box center [94, 61] width 94 height 17
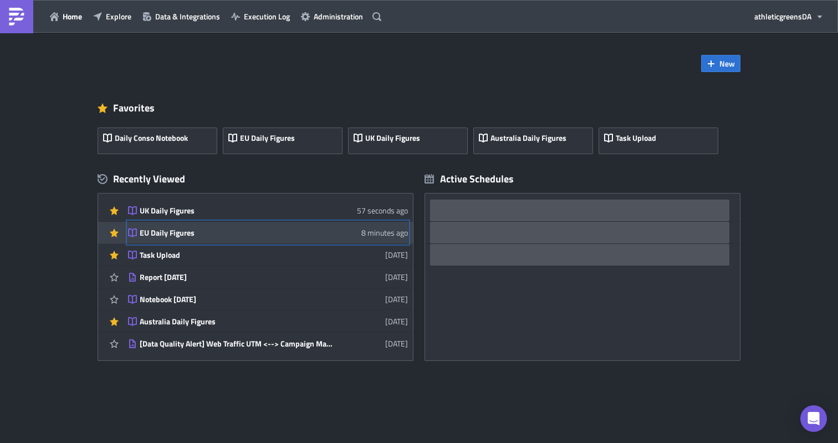
click at [198, 236] on div "EU Daily Figures" at bounding box center [237, 233] width 194 height 10
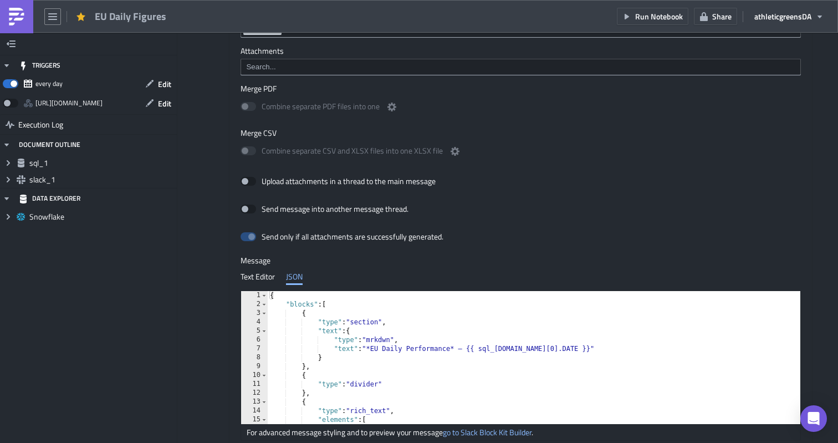
scroll to position [492, 0]
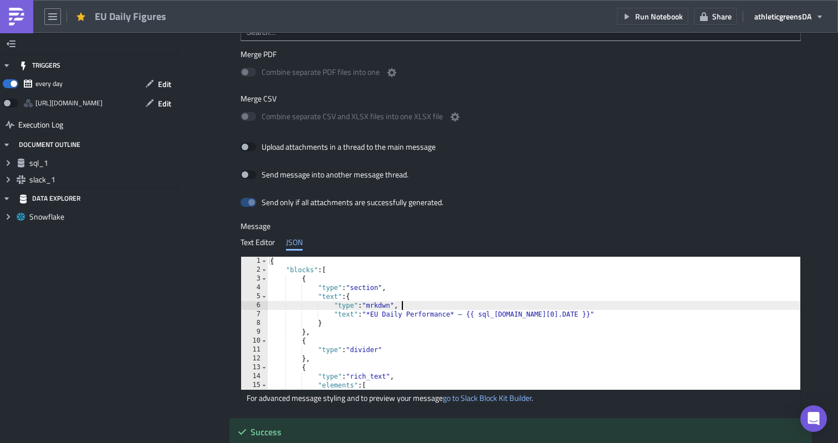
click at [412, 309] on div "{ "blocks" : [ { "type" : "section" , "text" : { "type" : "mrkdwn" , "text" : "…" at bounding box center [590, 332] width 644 height 151
type textarea "] }"
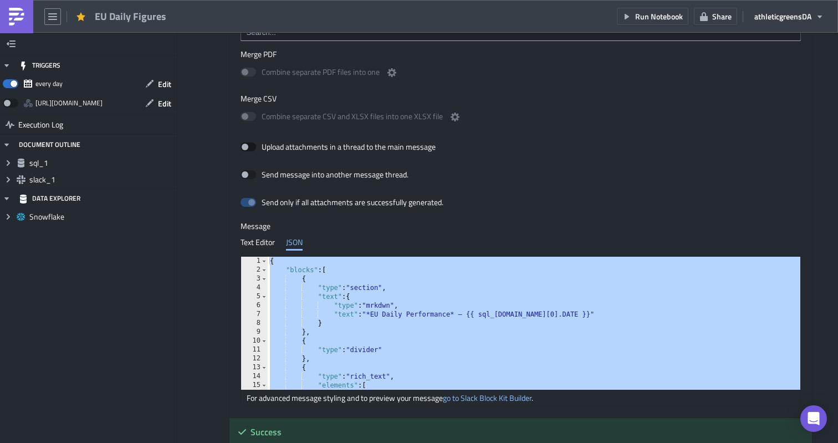
scroll to position [0, 0]
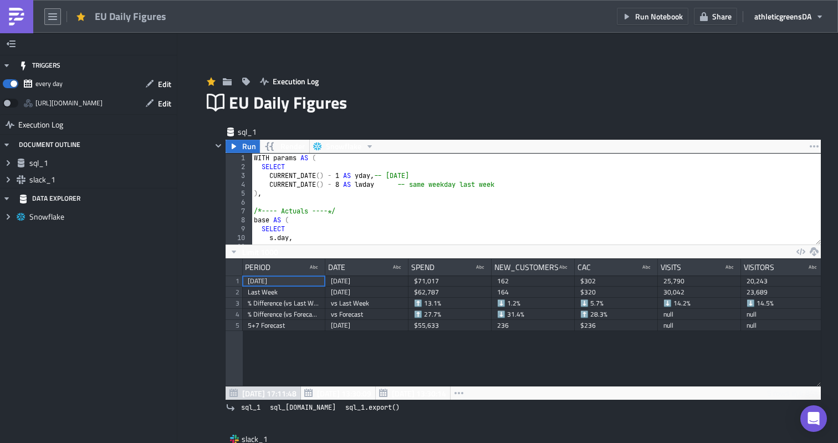
click at [44, 19] on button "button" at bounding box center [52, 16] width 17 height 17
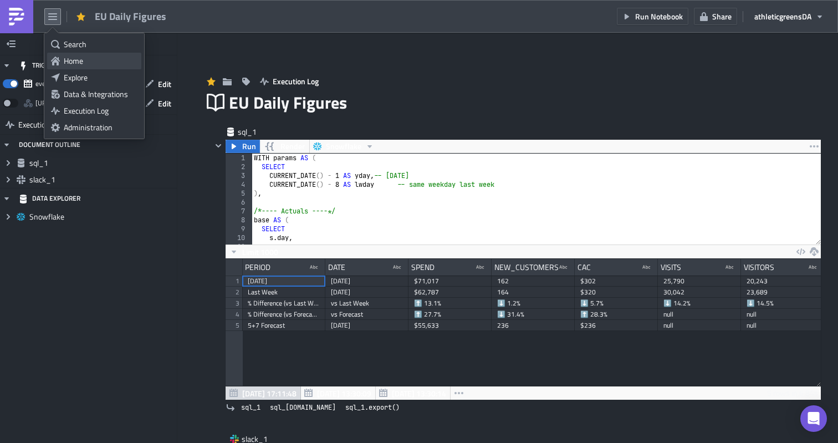
click at [60, 59] on link "Home" at bounding box center [94, 61] width 94 height 17
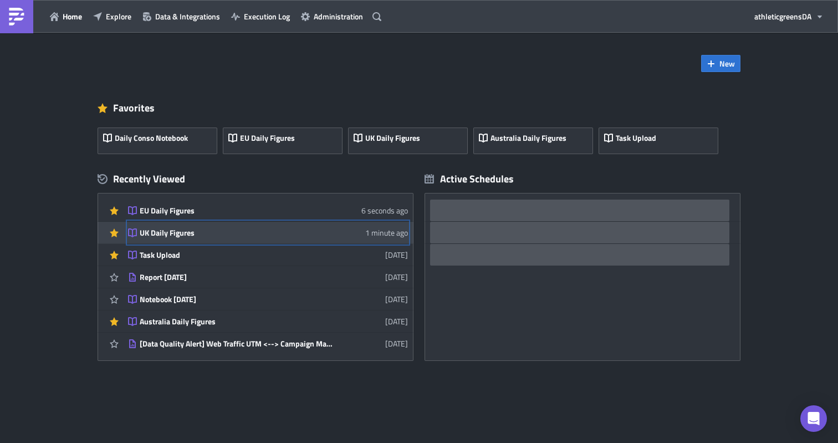
click at [203, 230] on div "UK Daily Figures" at bounding box center [237, 233] width 194 height 10
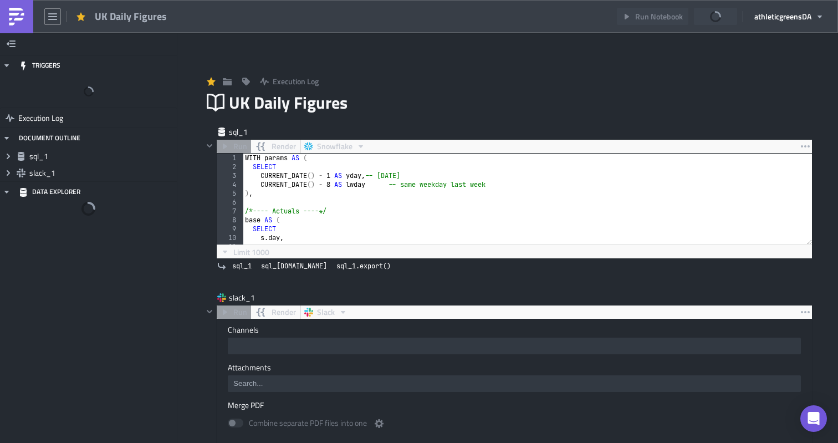
click at [377, 213] on div "WITH params AS ( SELECT CURRENT_DATE ( ) - 1 AS yday , -- [DATE] CURRENT_DATE (…" at bounding box center [529, 208] width 573 height 109
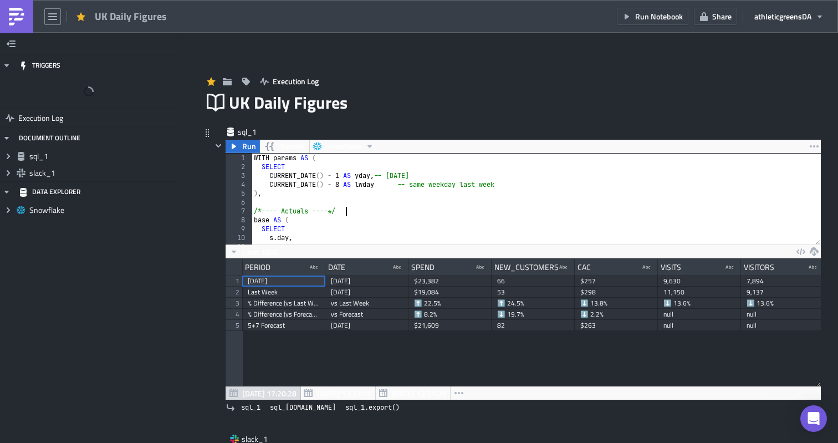
scroll to position [127, 595]
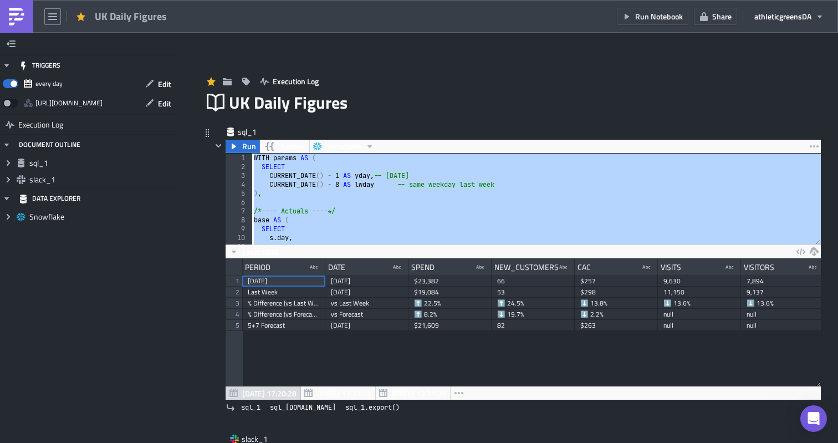
paste textarea "}"
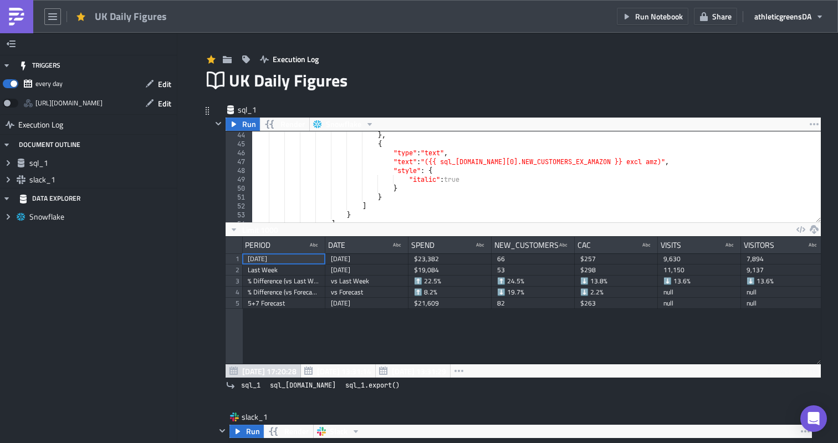
scroll to position [0, 0]
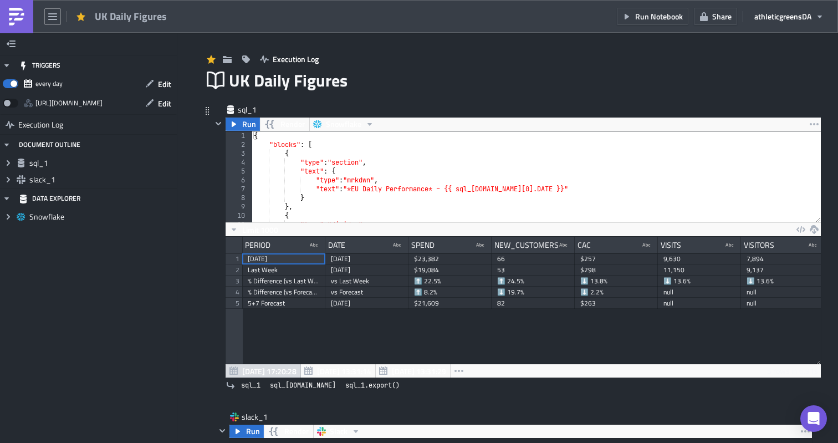
type textarea "END;"
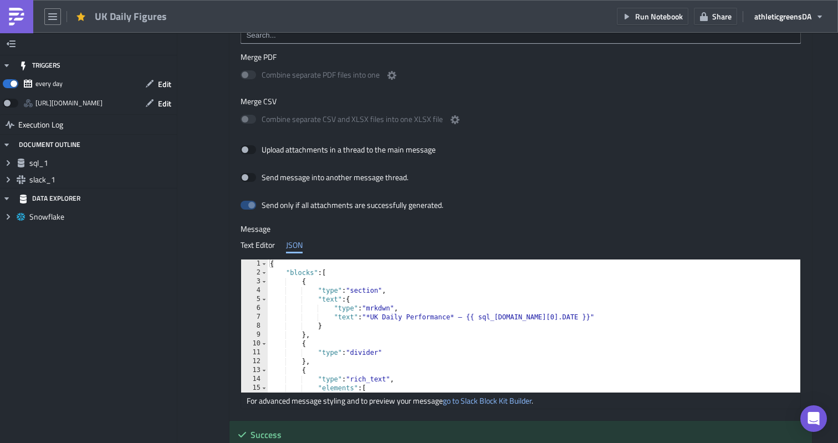
scroll to position [558, 0]
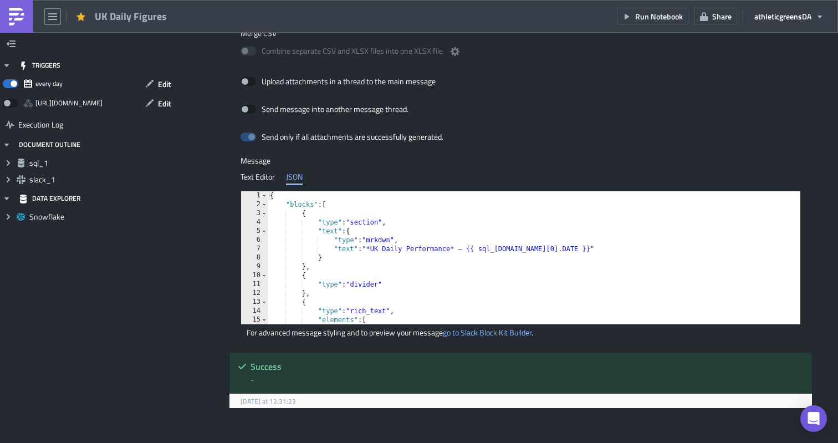
click at [330, 269] on div "{ "blocks" : [ { "type" : "section" , "text" : { "type" : "mrkdwn" , "text" : "…" at bounding box center [590, 266] width 644 height 151
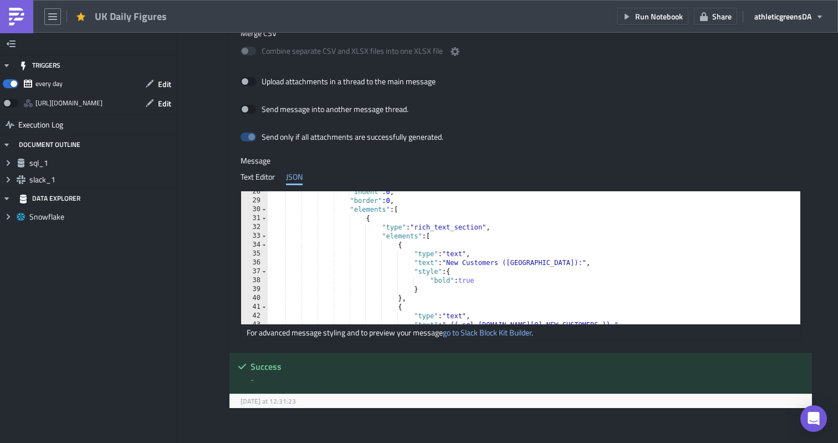
scroll to position [617, 0]
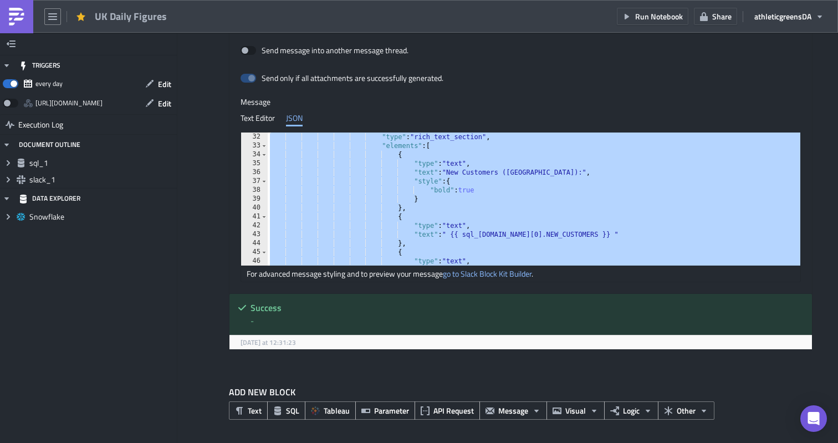
paste textarea
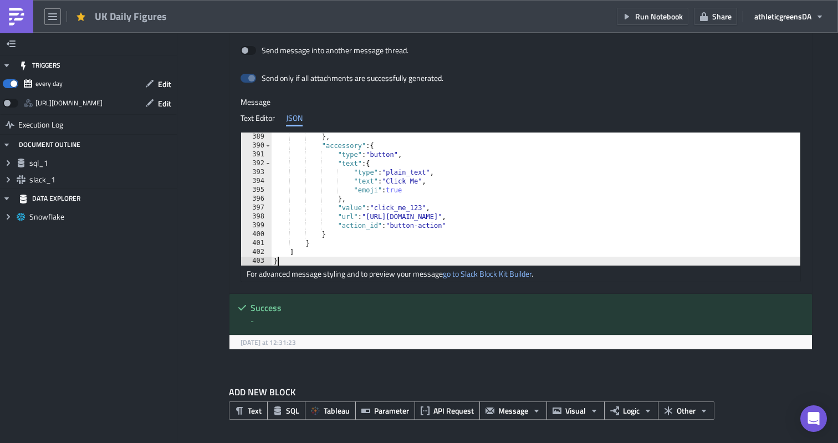
scroll to position [3441, 0]
click at [467, 193] on div "} , "accessory" : { "type" : "button" , "text" : { "type" : "plain_text" , "tex…" at bounding box center [594, 207] width 644 height 151
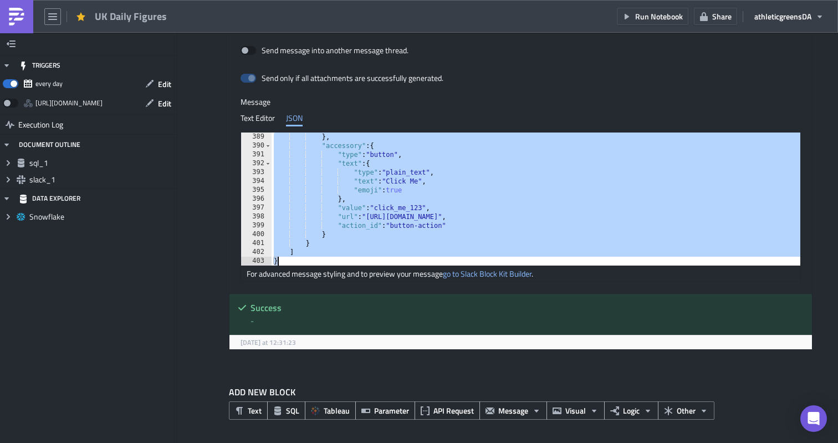
paste textarea "https://docs.google.com/spreadsheets/d/1awszxLDQXcEL8wd8rau3kzhPOjLkagz258J5OcR…"
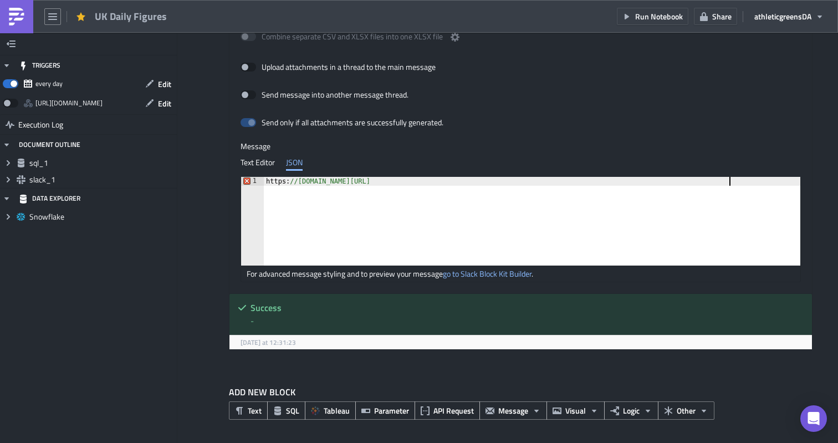
scroll to position [617, 0]
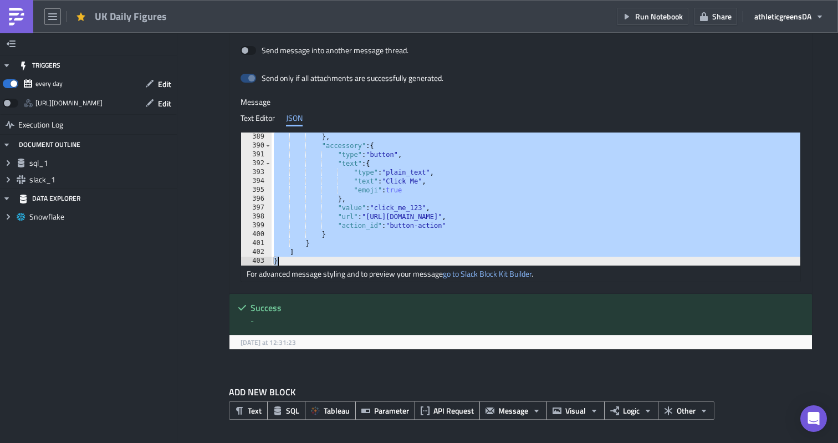
click at [758, 193] on div "} , "accessory" : { "type" : "button" , "text" : { "type" : "plain_text" , "tex…" at bounding box center [594, 207] width 644 height 151
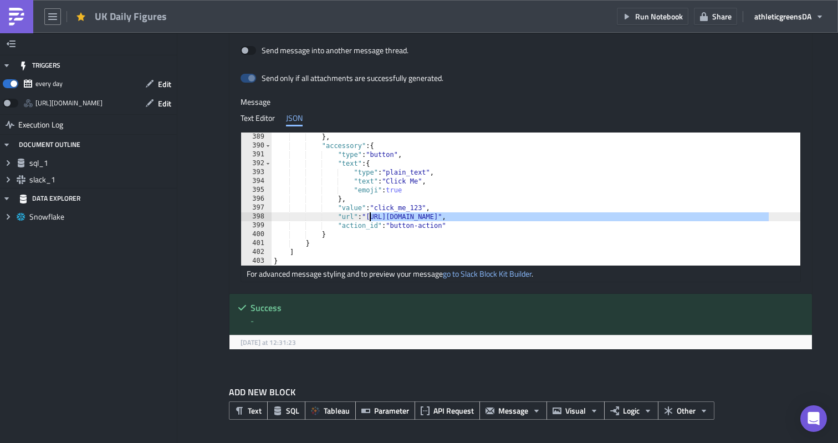
drag, startPoint x: 768, startPoint y: 217, endPoint x: 370, endPoint y: 217, distance: 398.0
click at [370, 217] on div "} , "accessory" : { "type" : "button" , "text" : { "type" : "plain_text" , "tex…" at bounding box center [594, 207] width 644 height 151
paste textarea "awszxLDQXcEL8wd8rau3kzhPOjLkagz258J5OcRKIEw/edit?gid=132418448#gid=132418448"
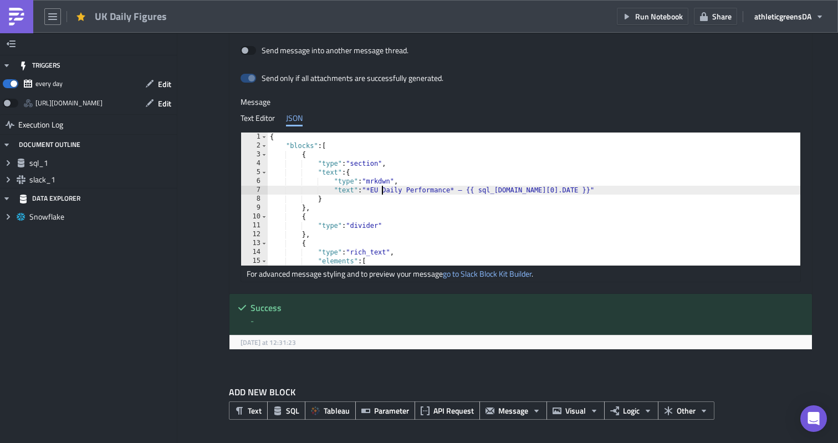
click at [383, 193] on div "{ "blocks" : [ { "type" : "section" , "text" : { "type" : "mrkdwn" , "text" : "…" at bounding box center [590, 207] width 644 height 151
click at [417, 193] on div "{ "blocks" : [ { "type" : "section" , "text" : { "type" : "mrkdwn" , "text" : "…" at bounding box center [590, 207] width 644 height 151
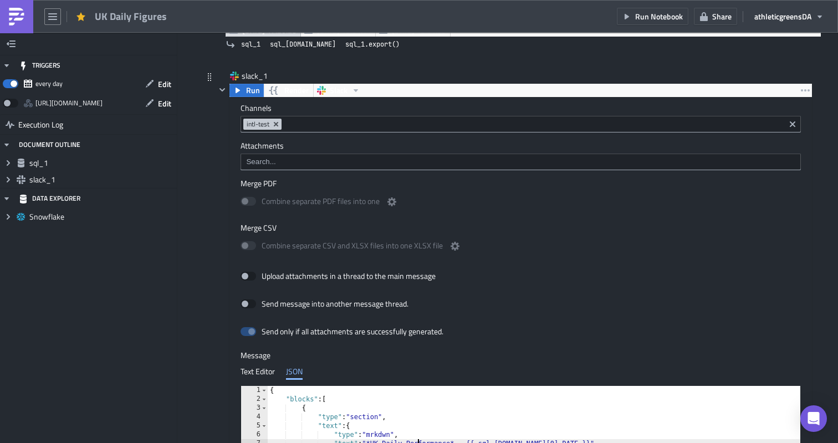
scroll to position [384, 0]
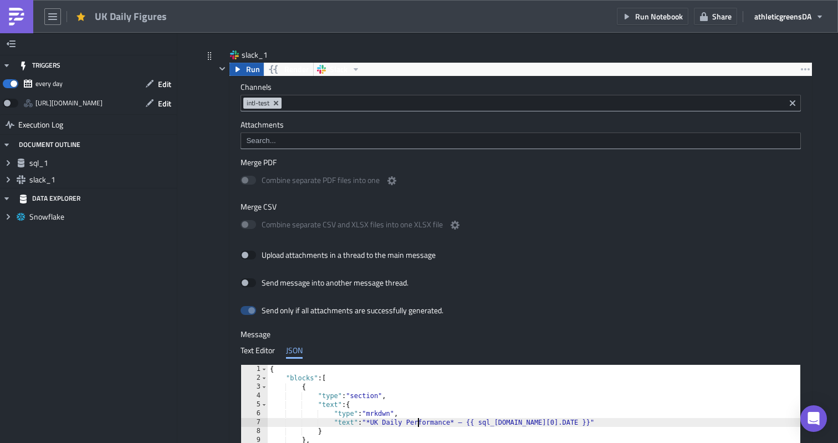
type textarea ""text": "*UK Daily Performance* – {{ sql_1.data[0].DATE }}""
click at [250, 74] on span "Run" at bounding box center [253, 69] width 14 height 13
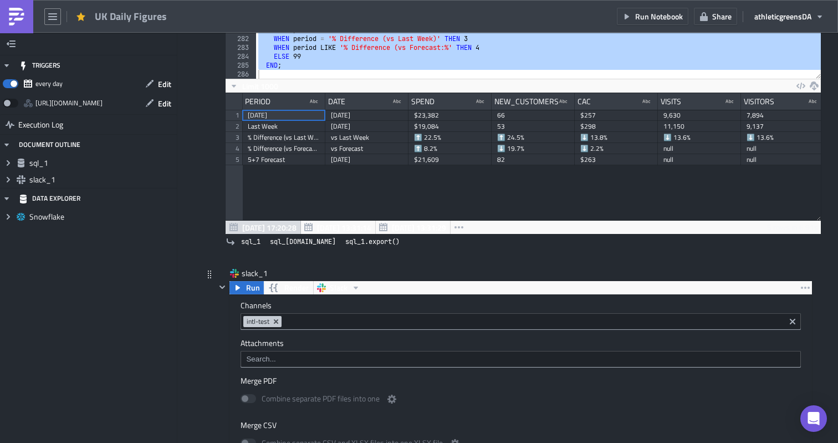
scroll to position [0, 0]
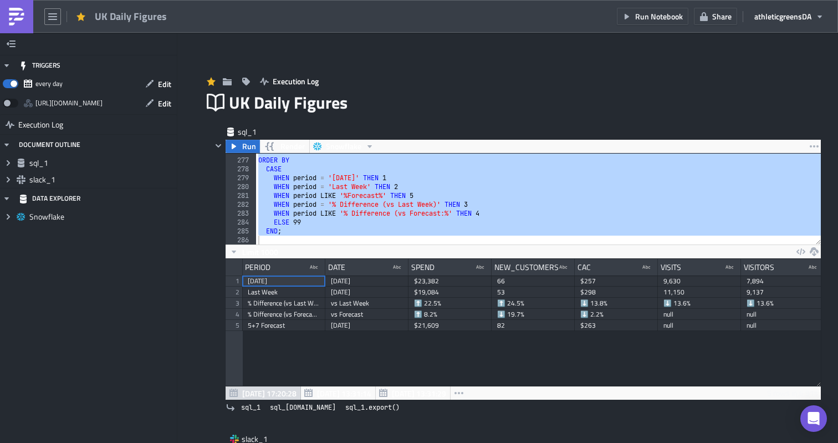
click at [57, 25] on div "UK Daily Figures" at bounding box center [87, 16] width 174 height 33
click at [54, 18] on icon "button" at bounding box center [52, 16] width 9 height 9
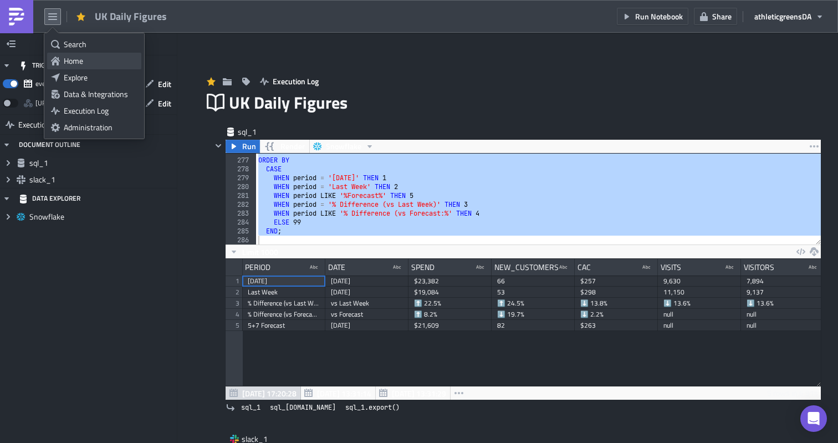
click at [95, 65] on div "Home" at bounding box center [101, 60] width 74 height 11
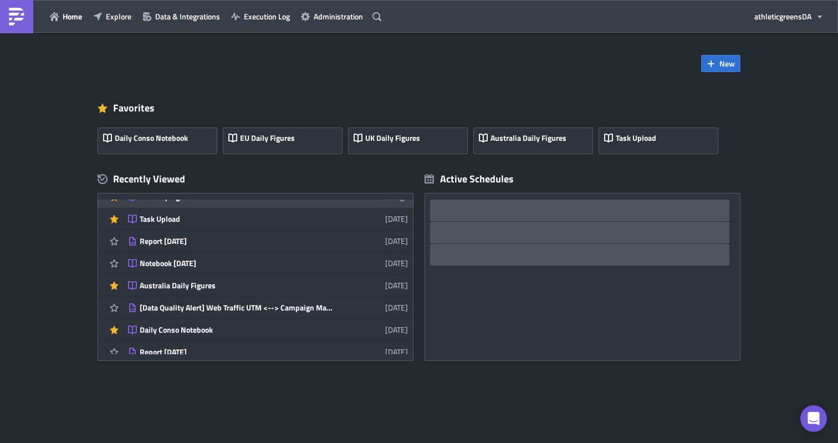
scroll to position [39, 0]
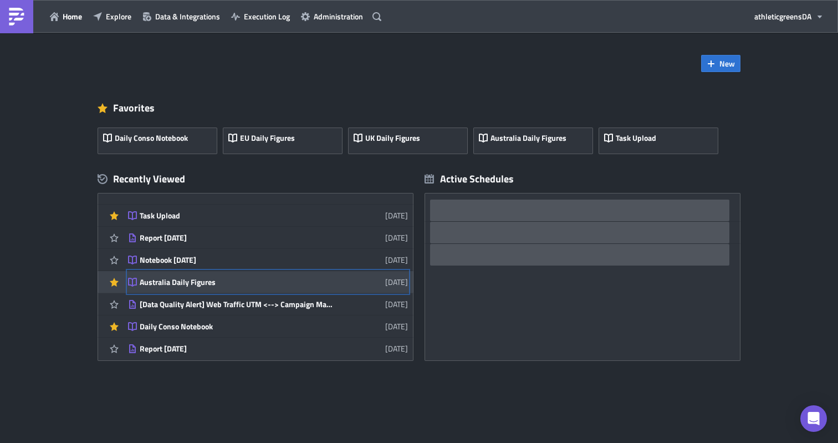
click at [213, 277] on div "Australia Daily Figures" at bounding box center [237, 282] width 194 height 10
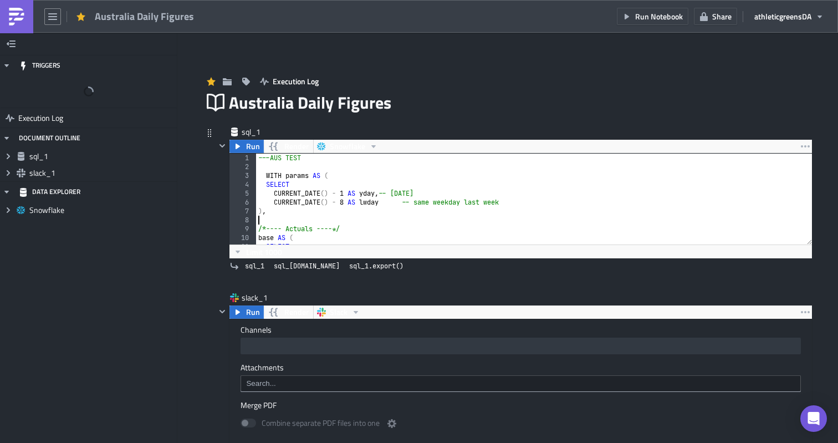
click at [371, 223] on div "---AUS TEST WITH params AS ( SELECT CURRENT_DATE ( ) - 1 AS yday , -- [DATE] CU…" at bounding box center [540, 208] width 569 height 109
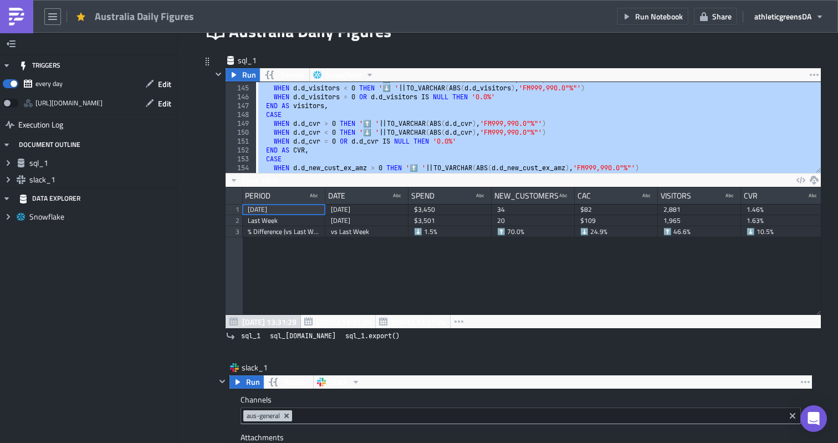
scroll to position [73, 0]
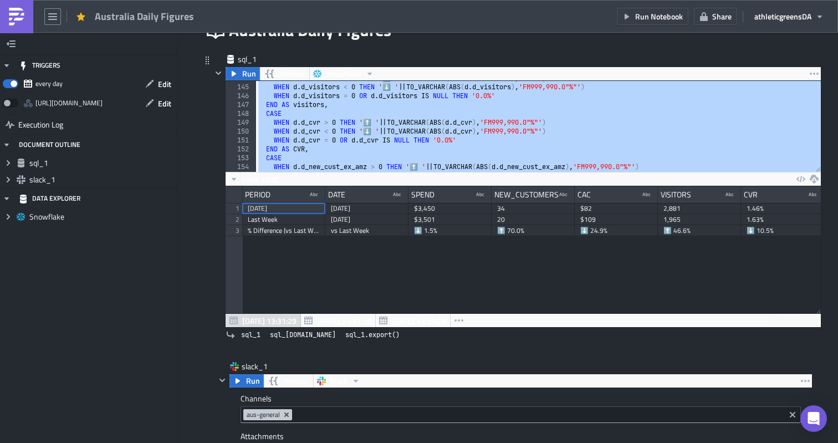
click at [429, 127] on div "WHEN d . d_visitors > 0 THEN '⬆️ ' || TO_VARCHAR ( ABS ( d . d_visitors ) , 'FM…" at bounding box center [538, 128] width 565 height 109
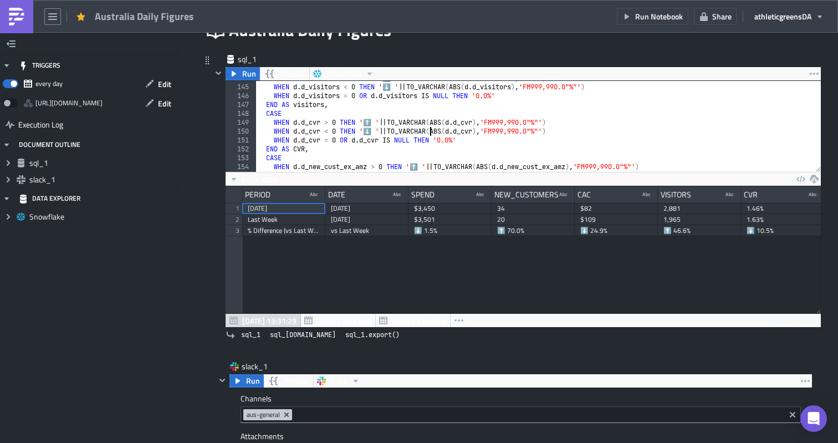
type textarea "ELSE 99 END;"
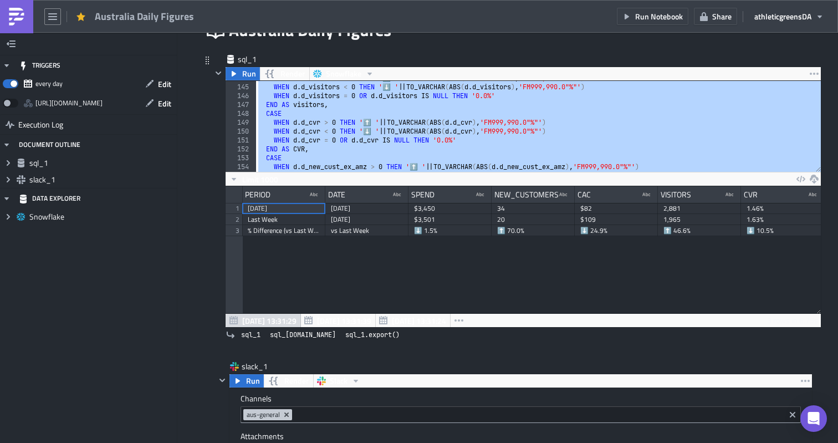
paste textarea
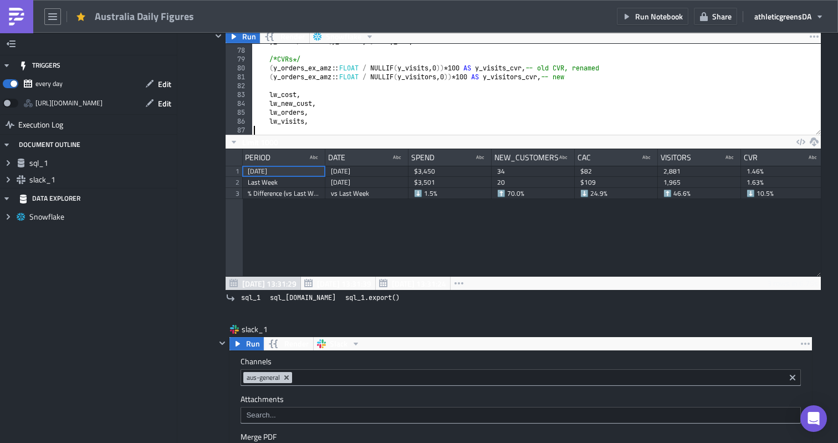
scroll to position [105, 0]
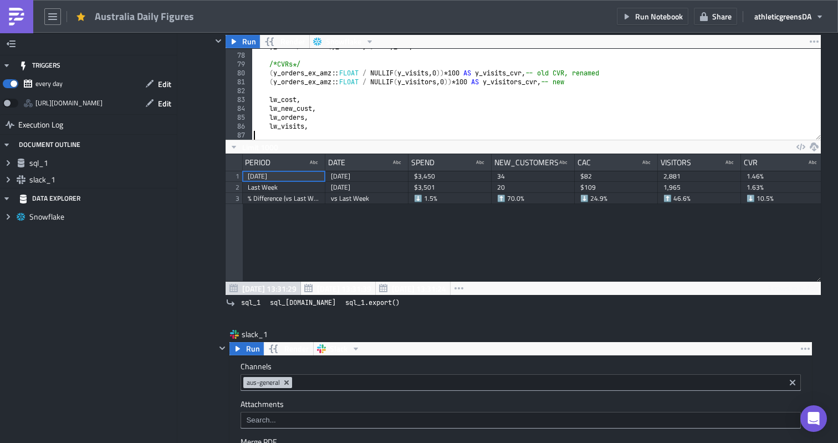
click at [463, 100] on div "y_cost / NULLIF ( y_orders , 0 ) AS y_cac , /* CVRs */ ( y_orders_ex_amz :: FLO…" at bounding box center [536, 96] width 569 height 109
type textarea "lw_visits,"
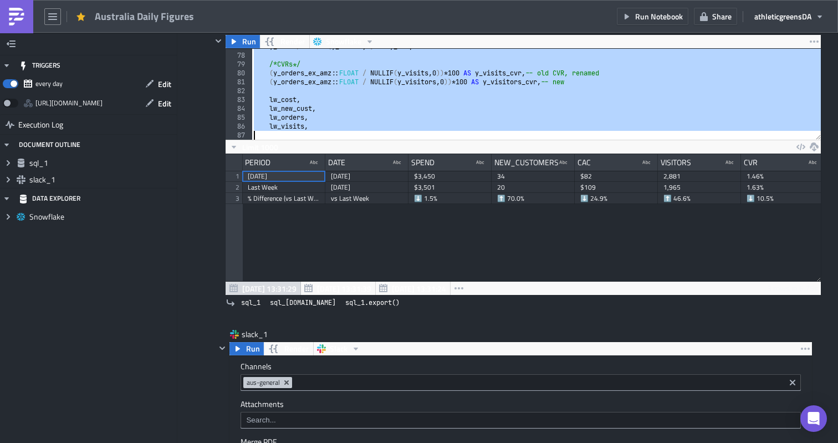
paste textarea
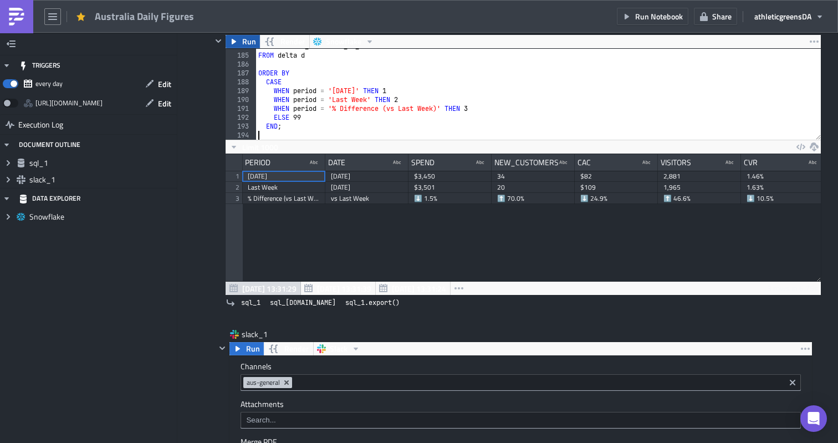
click at [252, 44] on span "Run" at bounding box center [249, 41] width 14 height 13
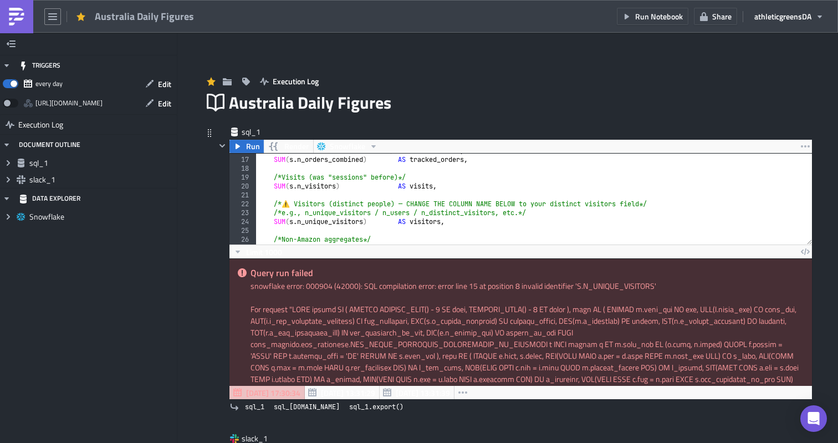
scroll to position [144, 0]
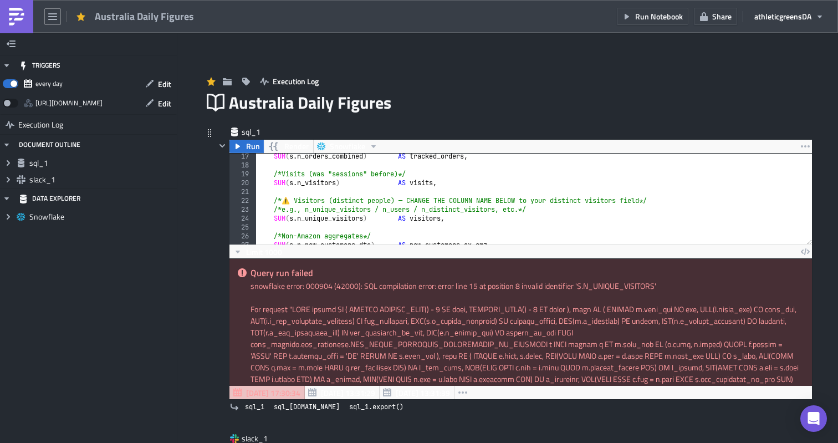
click at [338, 220] on div "SUM ( s . n_orders_combined ) AS tracked_orders , /* Visits (was "sessions" bef…" at bounding box center [534, 206] width 557 height 109
click at [322, 185] on div "SUM ( s . n_orders_combined ) AS tracked_orders , /* Visits (was "sessions" bef…" at bounding box center [534, 206] width 557 height 109
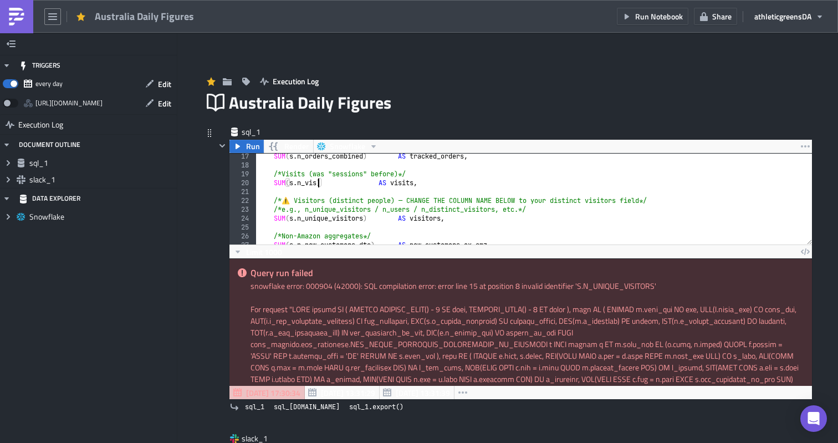
type textarea "SUM(s.n_visits) AS visits,"
click at [358, 191] on div "SUM ( s . n_orders_combined ) AS tracked_orders , /* Visits (was "sessions" bef…" at bounding box center [534, 206] width 557 height 109
click at [336, 218] on div "SUM ( s . n_orders_combined ) AS tracked_orders , /* Visits (was "sessions" bef…" at bounding box center [534, 206] width 557 height 109
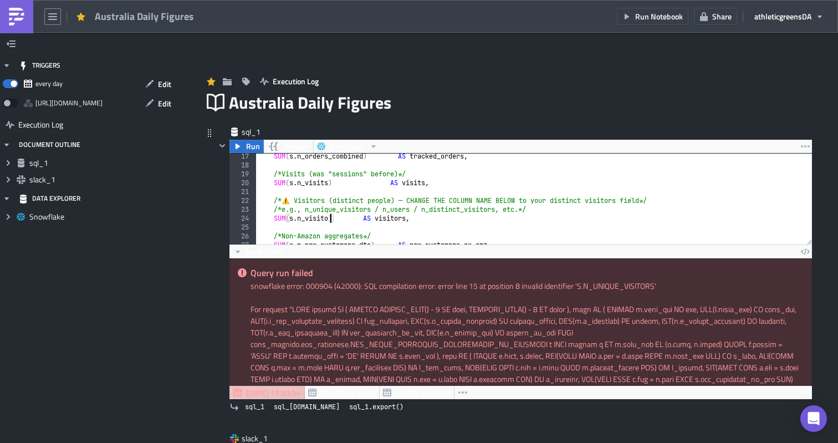
scroll to position [0, 6]
type textarea "SUM(s.n_visitors) AS visitors,"
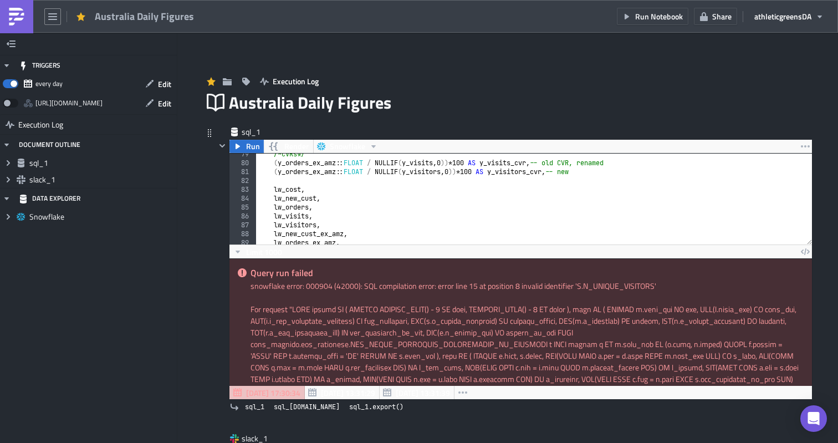
scroll to position [706, 0]
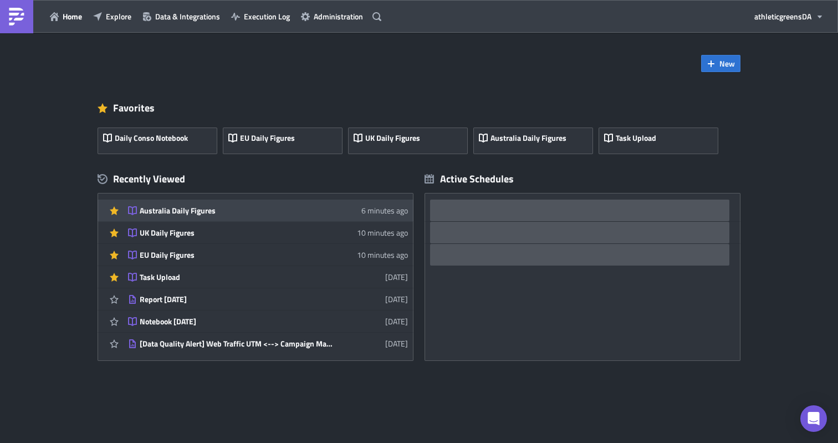
click at [277, 214] on div "Australia Daily Figures" at bounding box center [237, 211] width 194 height 10
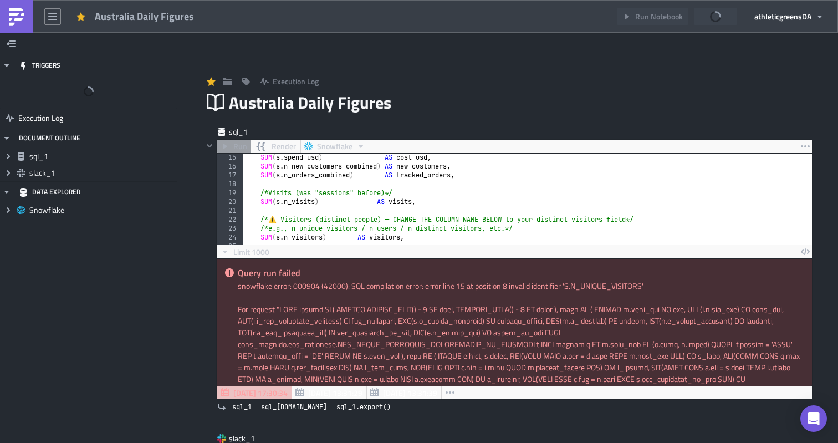
scroll to position [145, 0]
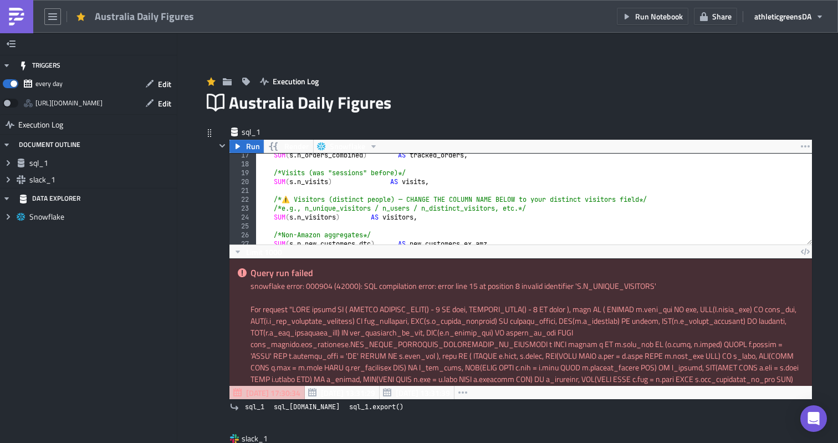
click at [407, 202] on div "SUM ( s . n_orders_combined ) AS tracked_orders , /* Visits (was "sessions" bef…" at bounding box center [540, 205] width 569 height 109
click at [414, 182] on div "SUM ( s . n_orders_combined ) AS tracked_orders , /* Visits (was "sessions" bef…" at bounding box center [534, 205] width 556 height 109
type textarea "SUM(s.n_visits) AS visits,"
click at [256, 148] on span "Run" at bounding box center [253, 146] width 14 height 13
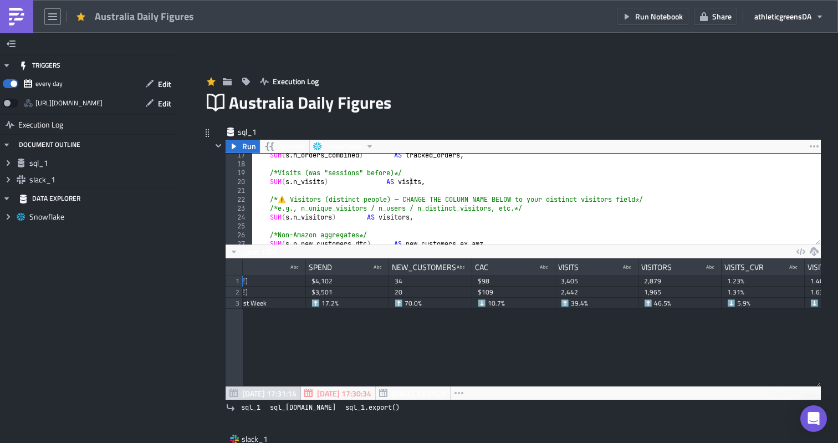
scroll to position [0, 0]
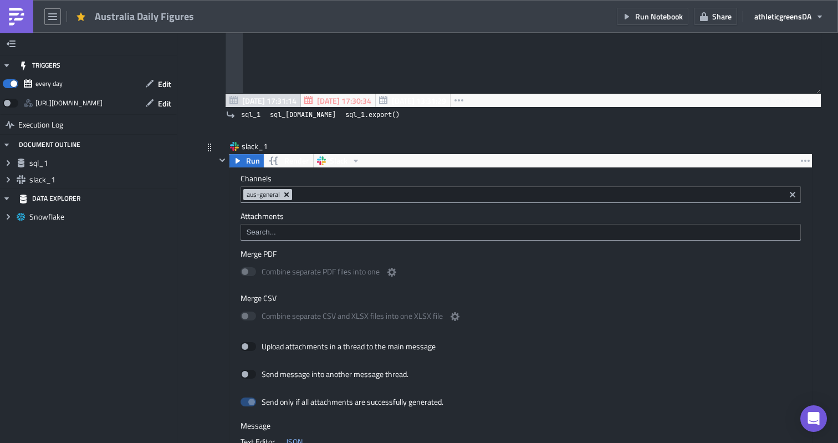
click at [291, 196] on icon "Remove Tag" at bounding box center [286, 194] width 9 height 9
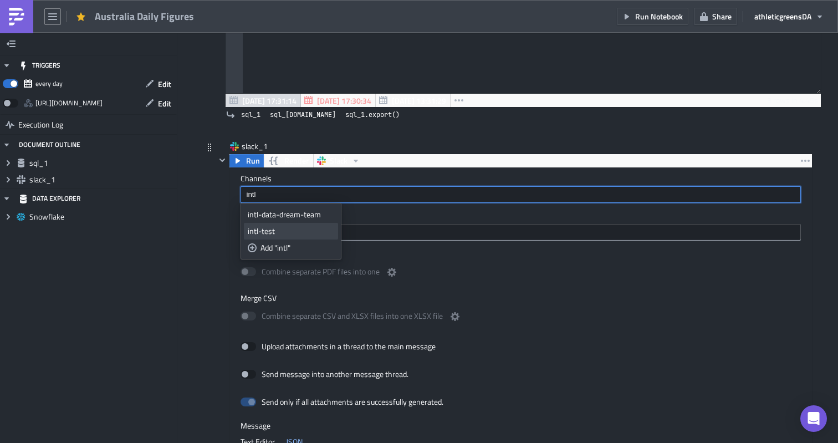
type input "intl"
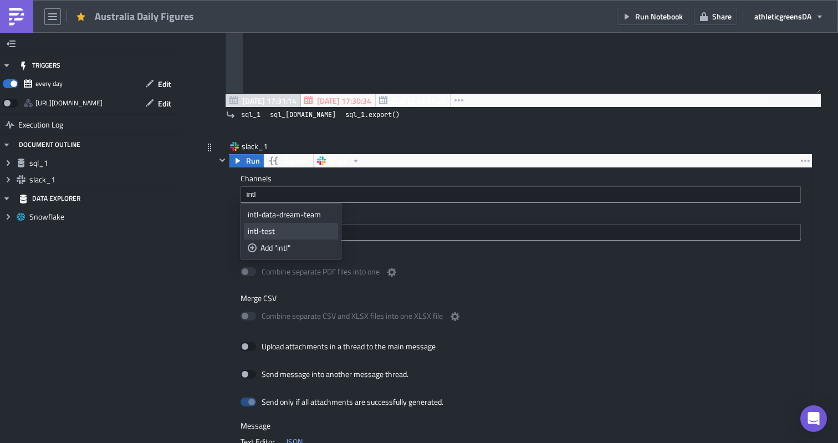
click at [252, 231] on div "intl-test" at bounding box center [291, 231] width 86 height 11
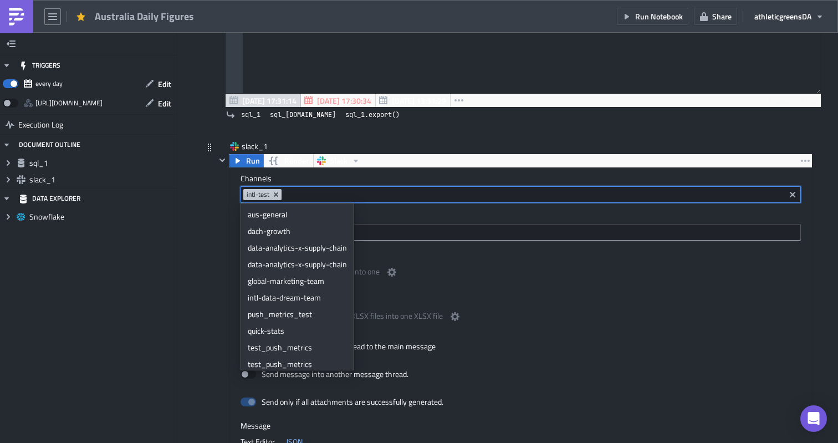
click at [435, 242] on div "Channels intl-test Attachments Merge PDF Combine separate PDF files into one Me…" at bounding box center [520, 392] width 583 height 449
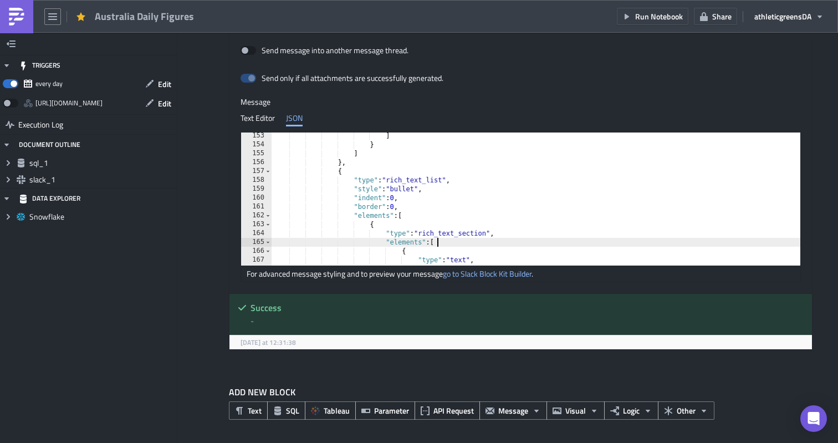
click at [504, 239] on div "] } ] } , { "type" : "rich_text_list" , "style" : "bullet" , "indent" : 0 , "bo…" at bounding box center [543, 206] width 542 height 151
type textarea "] }"
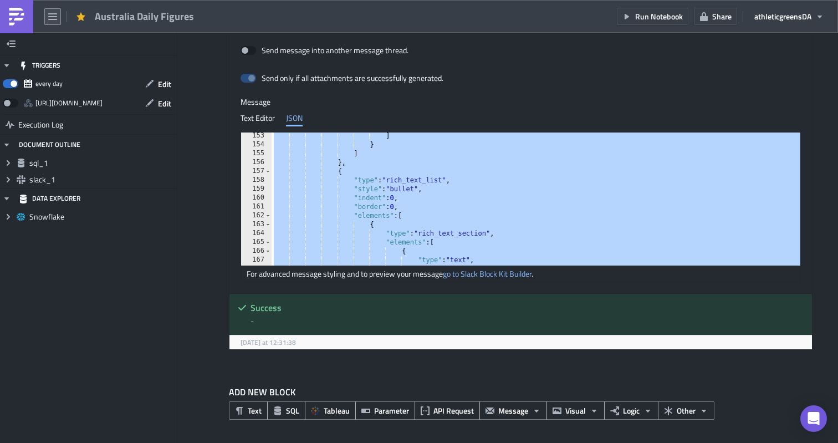
click at [55, 20] on icon "button" at bounding box center [52, 16] width 9 height 9
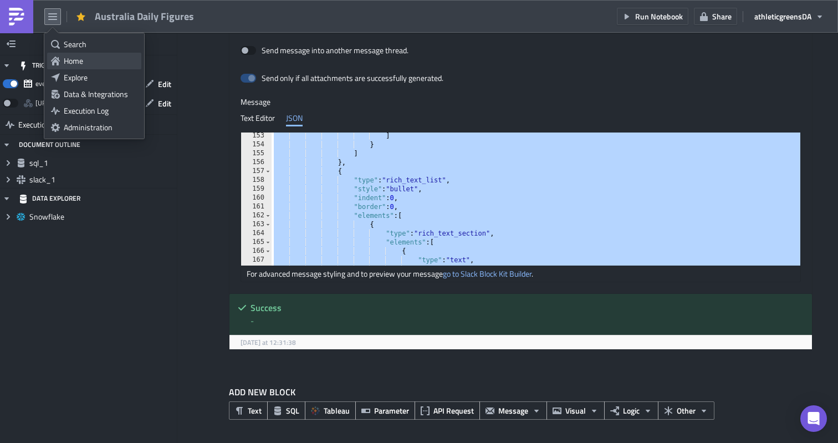
click at [77, 63] on div "Home" at bounding box center [101, 60] width 74 height 11
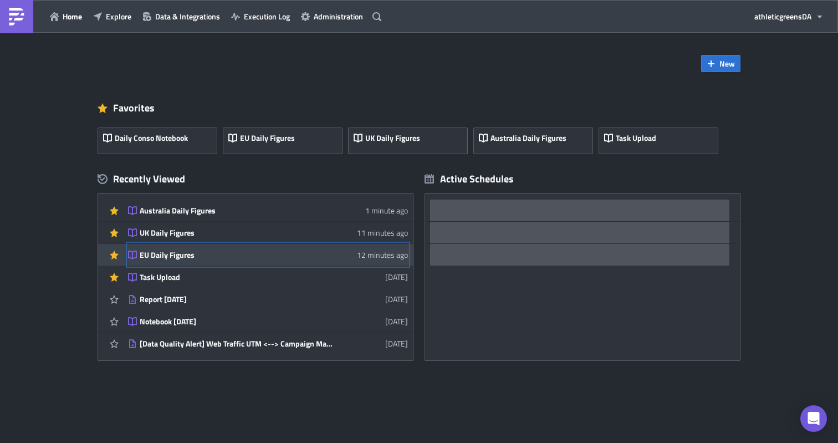
click at [231, 254] on div "EU Daily Figures" at bounding box center [237, 255] width 194 height 10
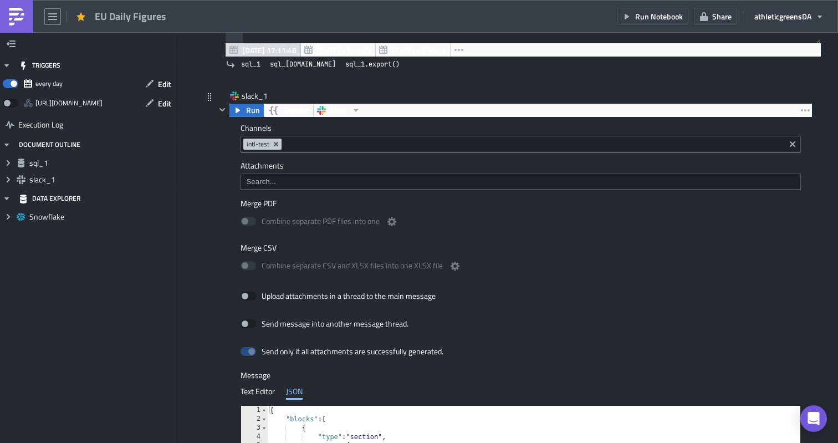
scroll to position [408, 0]
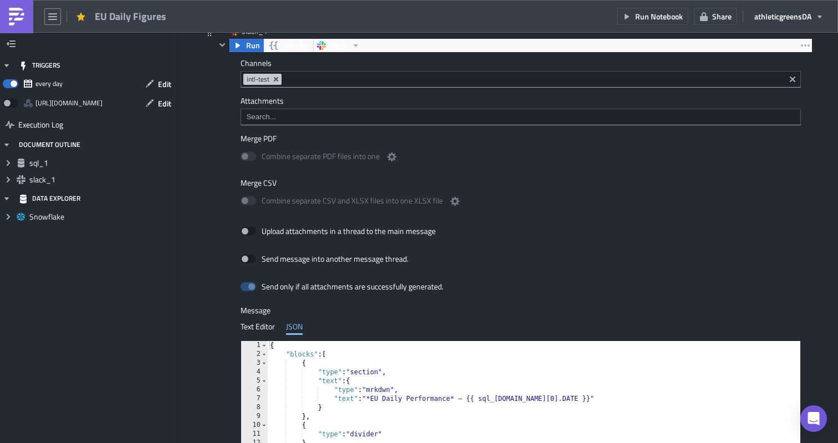
click at [415, 371] on div "{ "blocks" : [ { "type" : "section" , "text" : { "type" : "mrkdwn" , "text" : "…" at bounding box center [590, 416] width 644 height 151
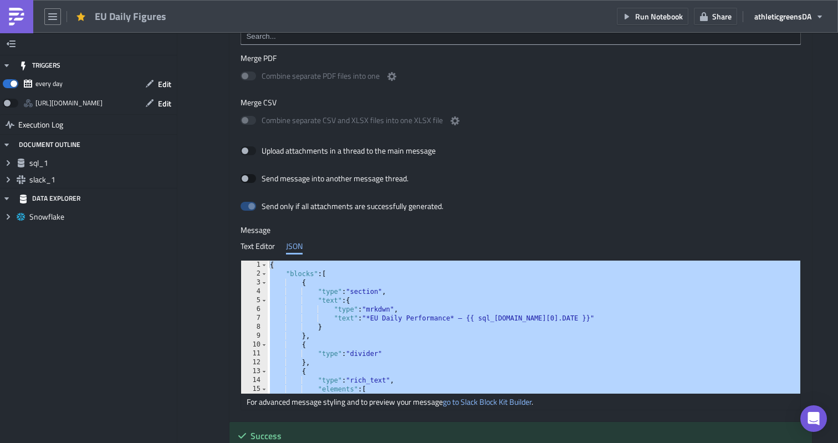
scroll to position [509, 0]
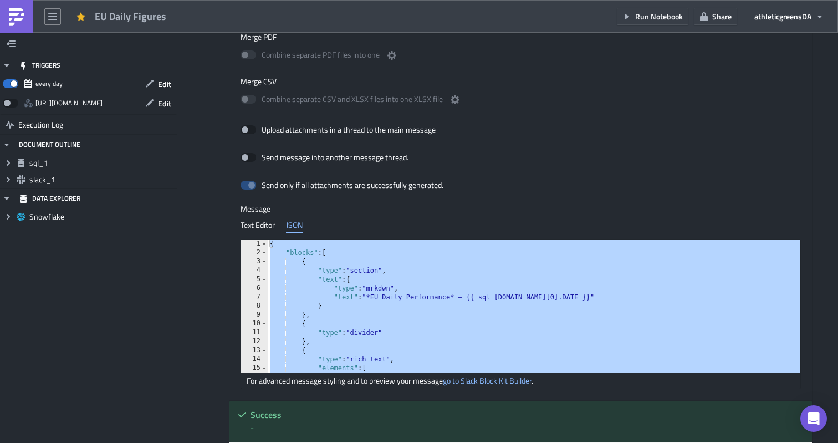
click at [397, 282] on div "{ "blocks" : [ { "type" : "section" , "text" : { "type" : "mrkdwn" , "text" : "…" at bounding box center [590, 314] width 644 height 151
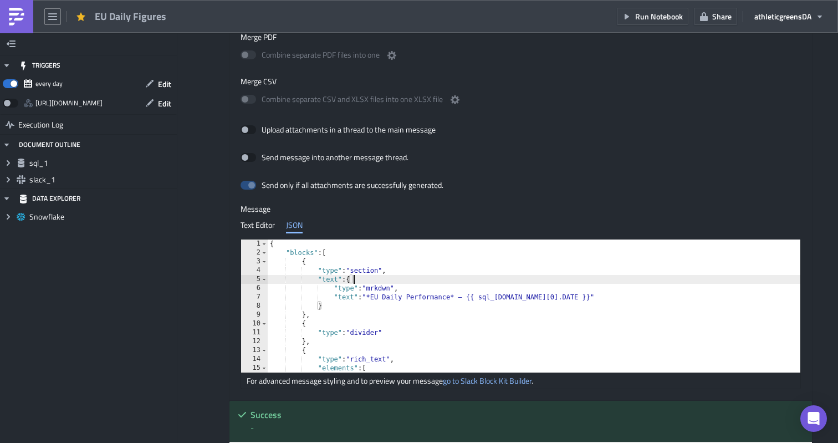
type textarea "] }"
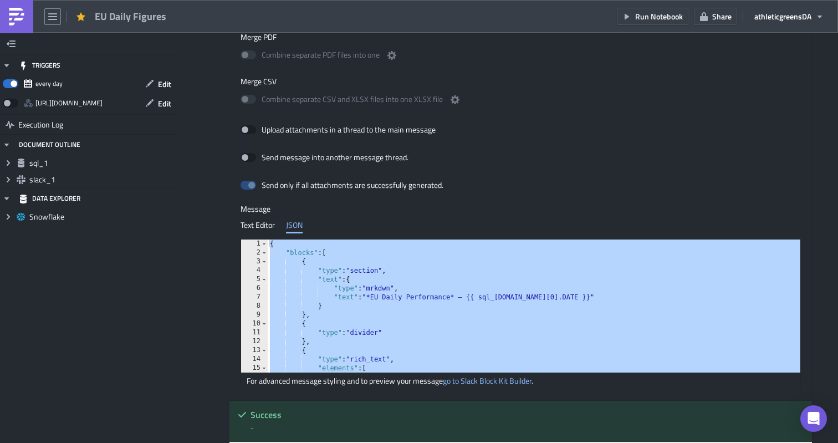
paste textarea
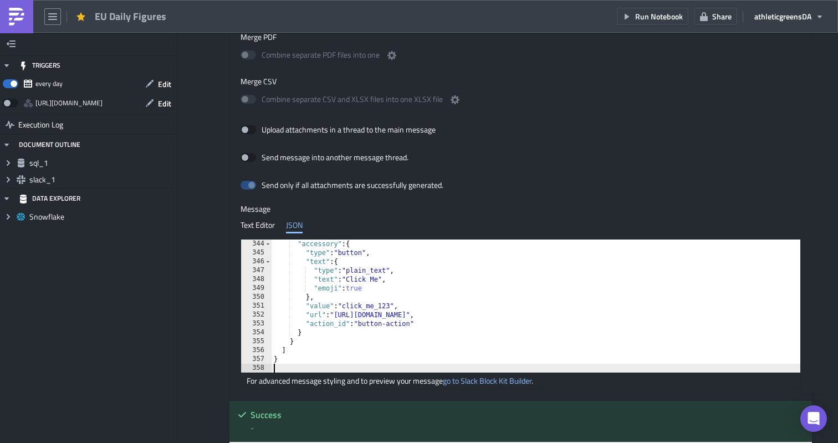
type textarea "] }"
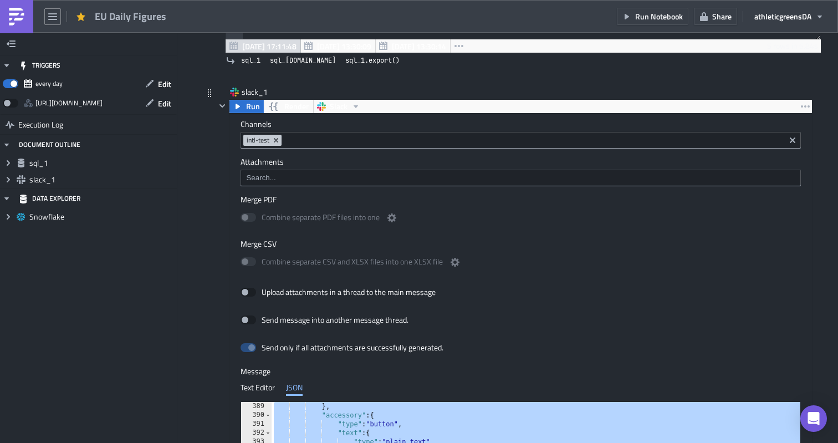
scroll to position [344, 0]
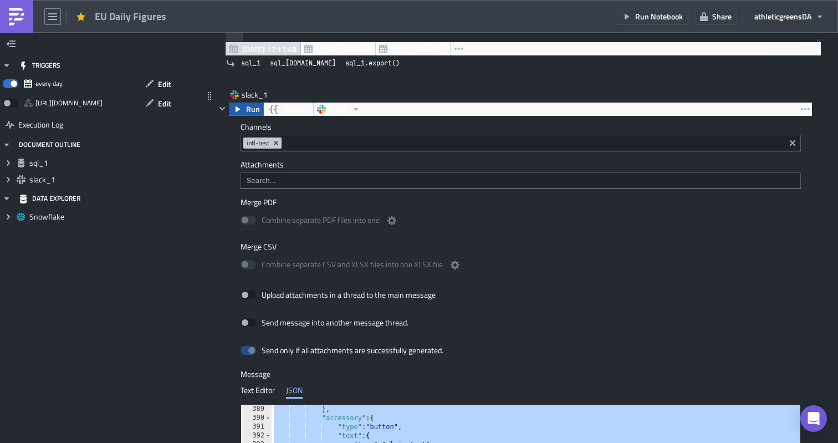
click at [247, 109] on span "Run" at bounding box center [253, 109] width 14 height 13
click at [59, 13] on button "button" at bounding box center [52, 16] width 17 height 17
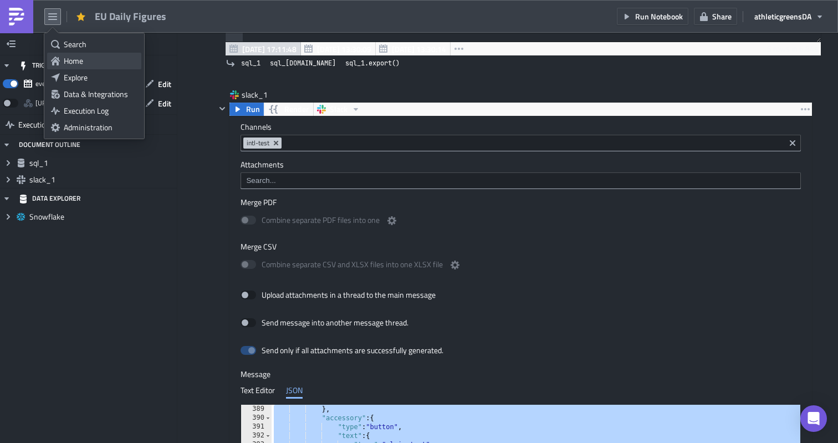
click at [69, 58] on div "Home" at bounding box center [101, 60] width 74 height 11
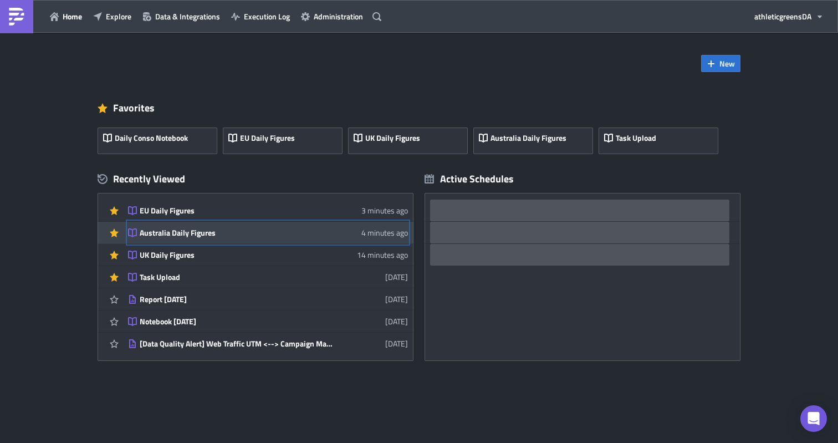
click at [241, 229] on div "Australia Daily Figures" at bounding box center [237, 233] width 194 height 10
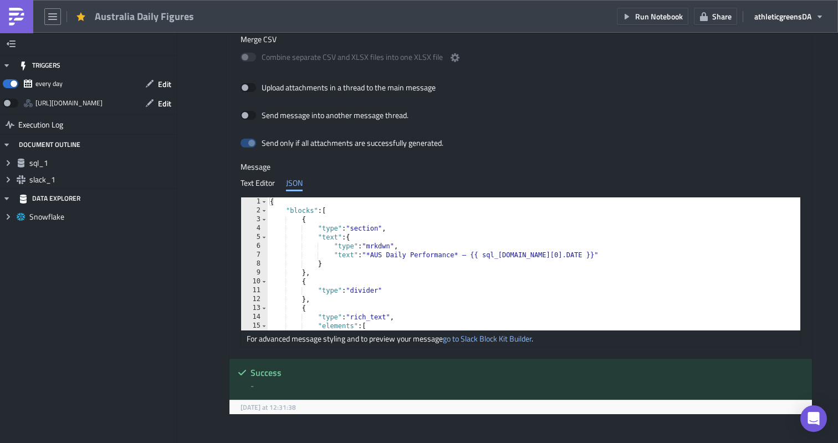
scroll to position [617, 0]
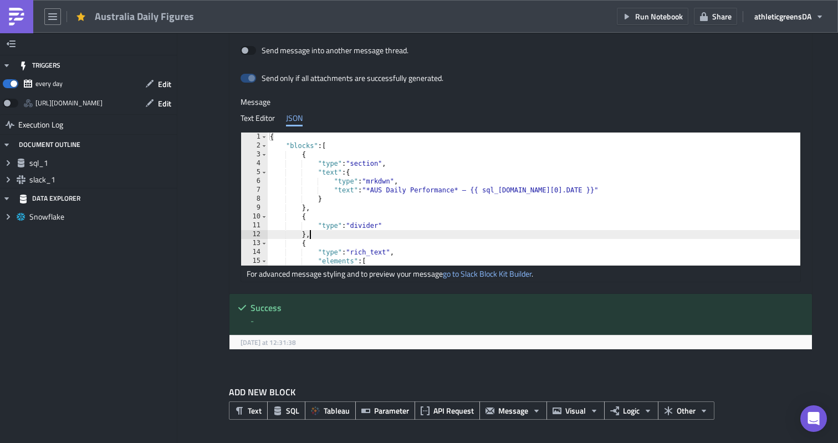
click at [398, 237] on div "{ "blocks" : [ { "type" : "section" , "text" : { "type" : "mrkdwn" , "text" : "…" at bounding box center [541, 207] width 546 height 151
type textarea "] }"
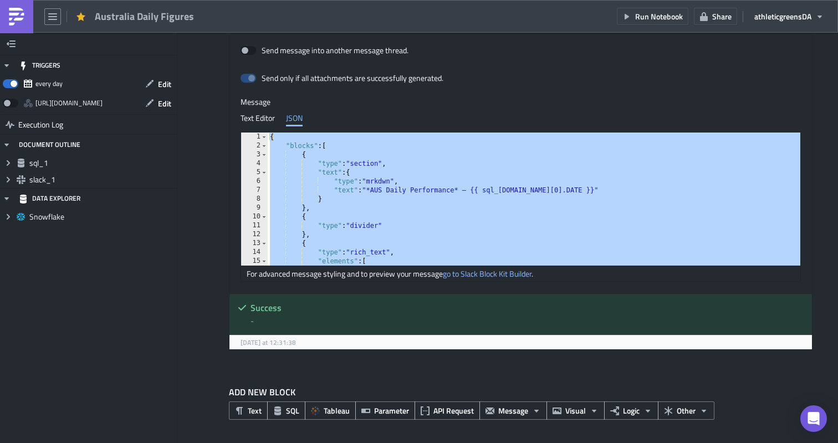
paste textarea
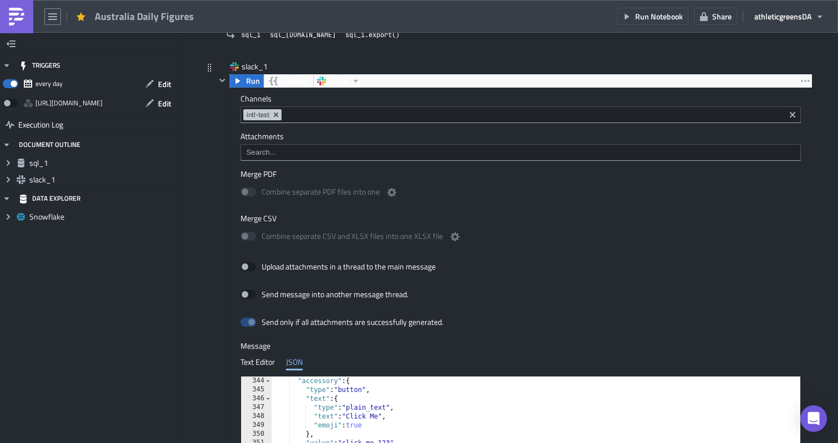
scroll to position [353, 0]
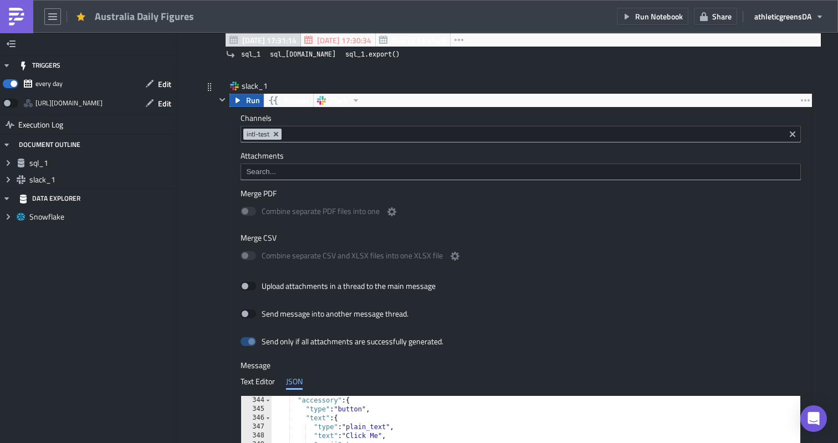
click at [250, 103] on span "Run" at bounding box center [253, 100] width 14 height 13
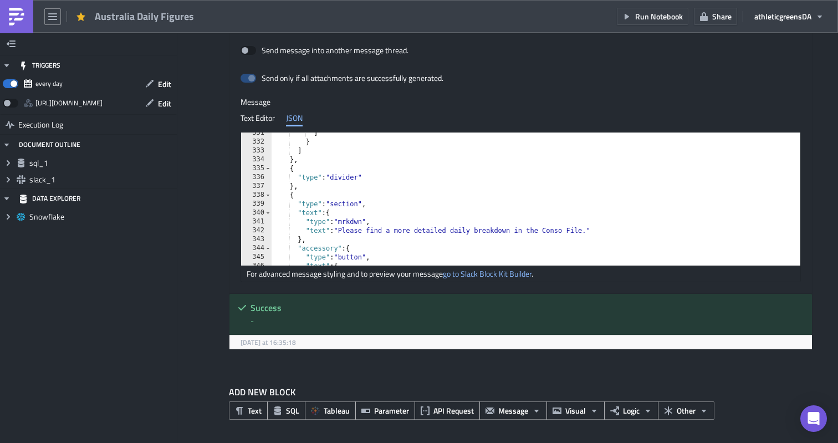
scroll to position [2931, 0]
click at [291, 171] on div "] } ] } , { "type" : "divider" } , { "type" : "section" , "text" : { "type" : "…" at bounding box center [543, 204] width 542 height 151
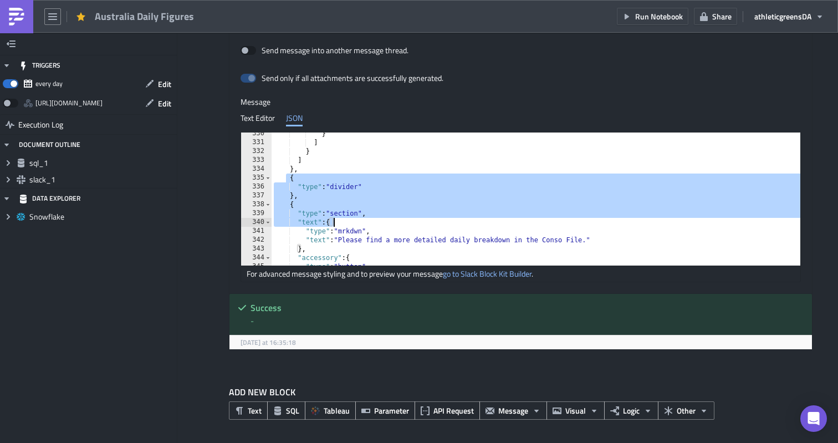
scroll to position [2972, 0]
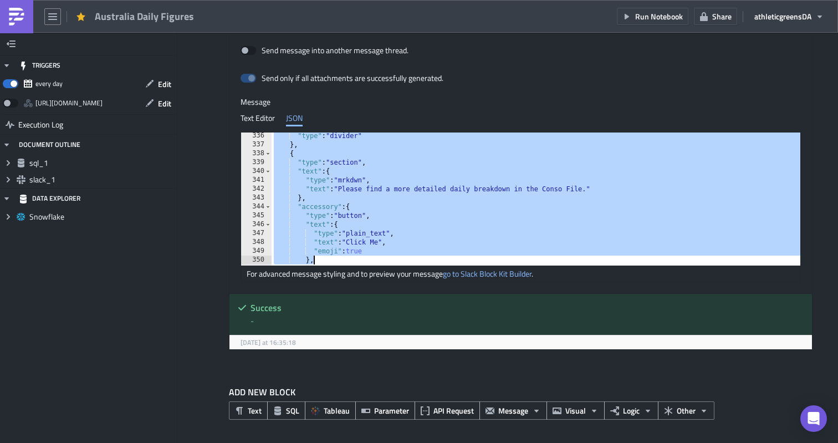
drag, startPoint x: 287, startPoint y: 169, endPoint x: 347, endPoint y: 258, distance: 107.9
click at [347, 258] on div ""type" : "divider" } , { "type" : "section" , "text" : { "type" : "mrkdwn" , "t…" at bounding box center [543, 206] width 542 height 151
type textarea ""emoji": true },"
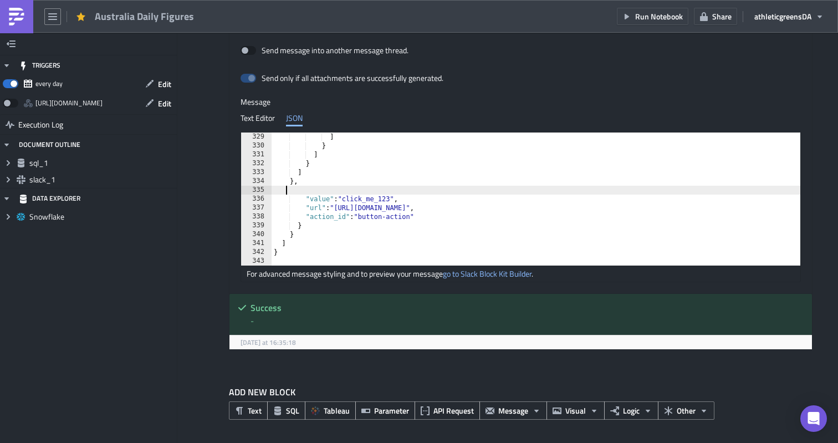
scroll to position [2909, 0]
click at [309, 226] on div "] } ] } ] } , "value" : "click_me_123" , "url" : "[URL][DOMAIN_NAME]" , "action…" at bounding box center [543, 207] width 542 height 151
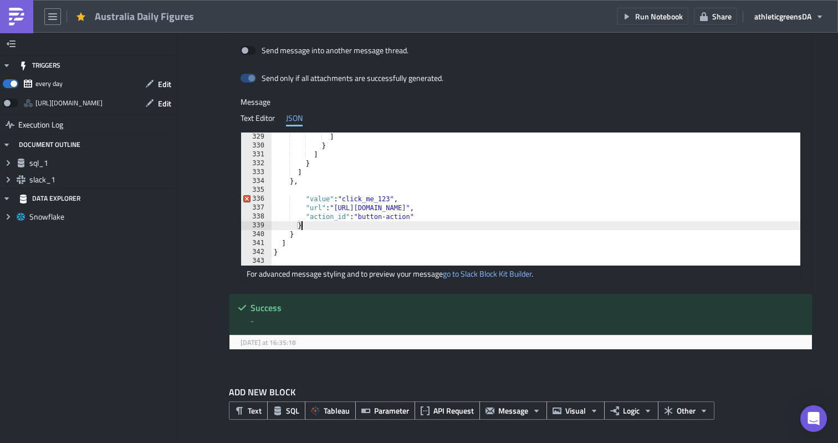
click at [294, 233] on div "] } ] } ] } , "value" : "click_me_123" , "url" : "[URL][DOMAIN_NAME]" , "action…" at bounding box center [543, 207] width 542 height 151
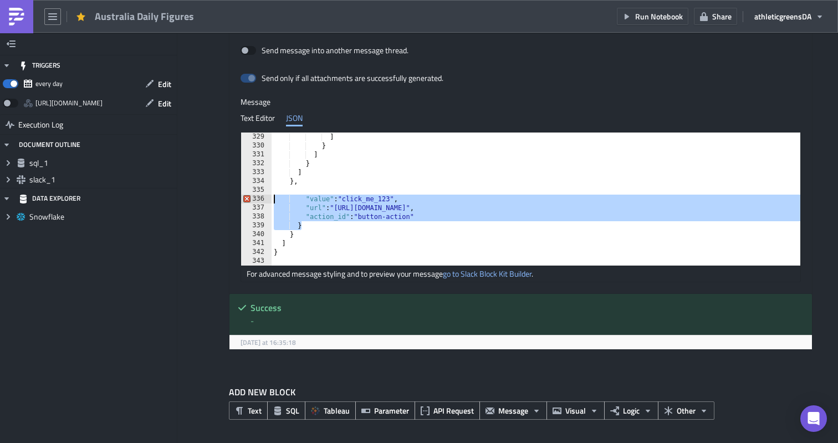
drag, startPoint x: 309, startPoint y: 227, endPoint x: 247, endPoint y: 195, distance: 69.7
click at [247, 195] on div "} 329 330 331 332 333 334 335 336 337 338 339 340 341 342 343 ] } ] } ] } , "va…" at bounding box center [520, 198] width 559 height 133
type textarea ""value": "click_me_123", "url": "[URL][DOMAIN_NAME]","
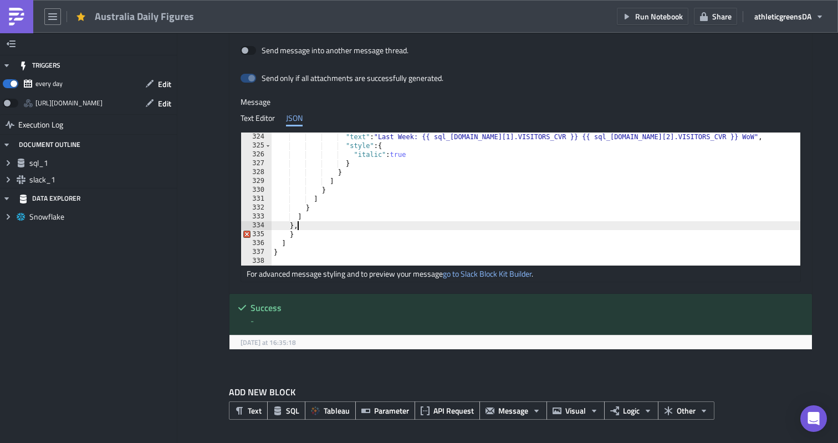
scroll to position [2865, 0]
click at [302, 234] on div ""text" : "Last Week: {{ sql_[DOMAIN_NAME][1].VISITORS_CVR }} {{ sql_[DOMAIN_NAM…" at bounding box center [543, 207] width 542 height 151
type textarea "}"
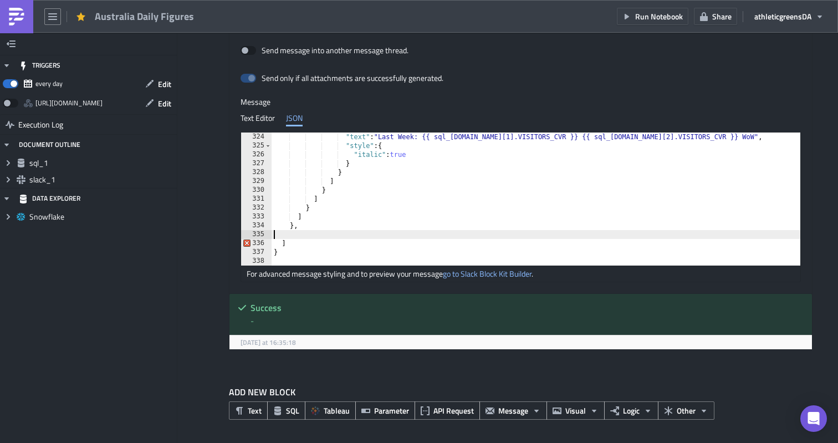
scroll to position [2856, 0]
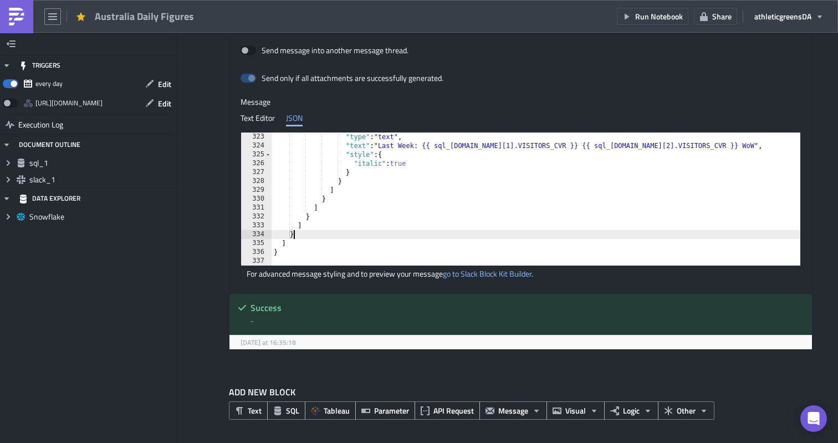
click at [339, 225] on div ""type" : "text" , "text" : "Last Week: {{ sql_[DOMAIN_NAME][1].VISITORS_CVR }} …" at bounding box center [543, 207] width 542 height 151
type textarea "]"
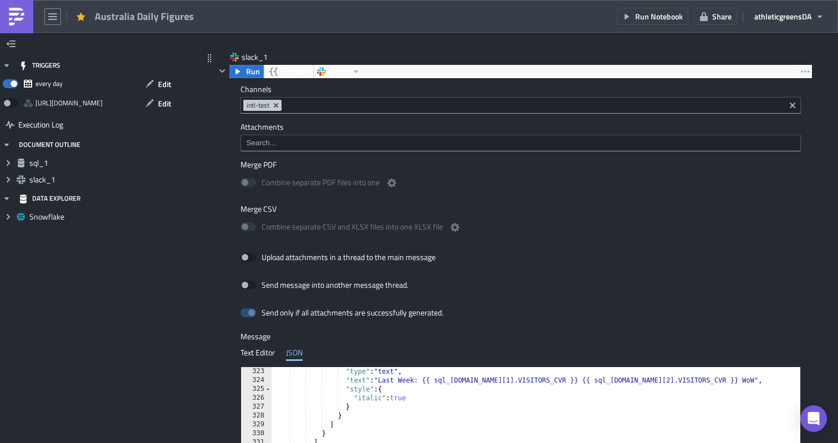
scroll to position [348, 0]
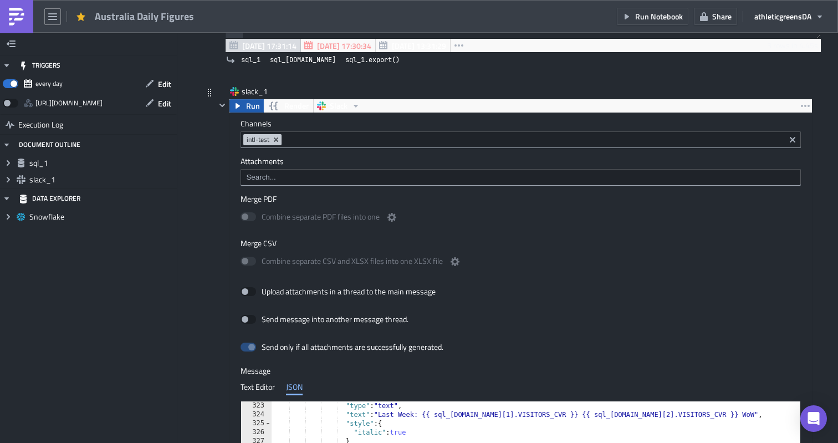
click at [249, 105] on span "Run" at bounding box center [253, 105] width 14 height 13
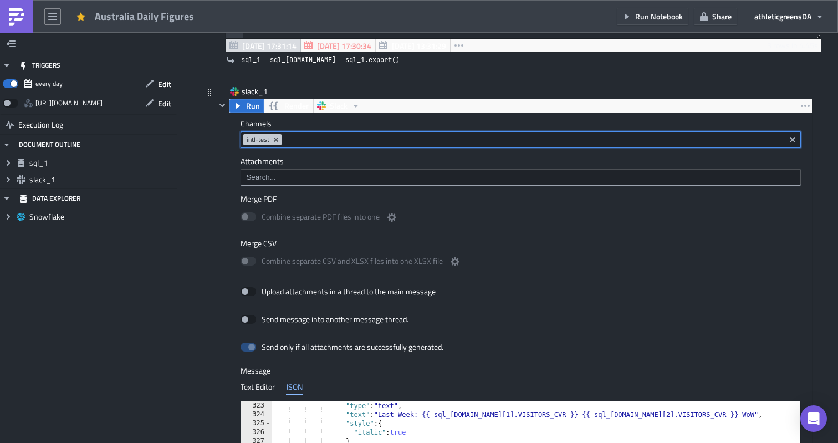
click at [320, 139] on input at bounding box center [533, 139] width 498 height 11
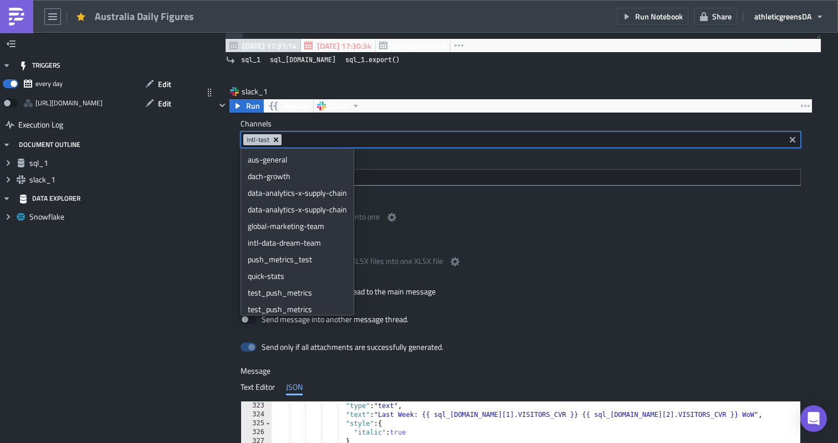
click at [277, 139] on icon "Remove Tag" at bounding box center [276, 139] width 4 height 4
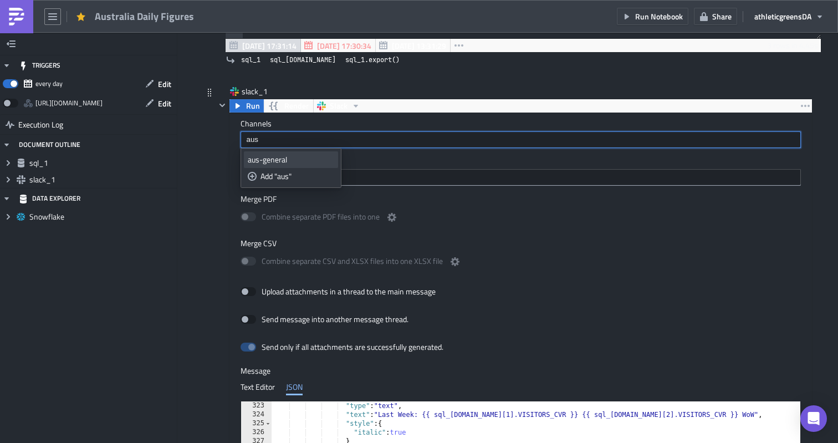
type input "aus"
click at [266, 154] on div "aus-general" at bounding box center [291, 159] width 86 height 11
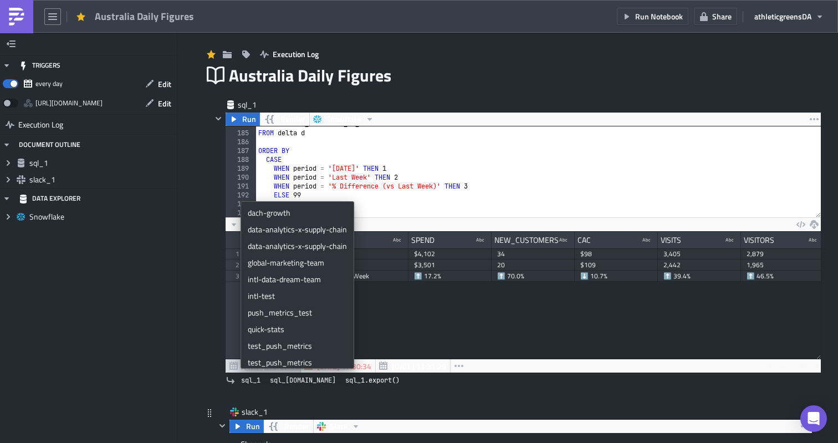
scroll to position [0, 0]
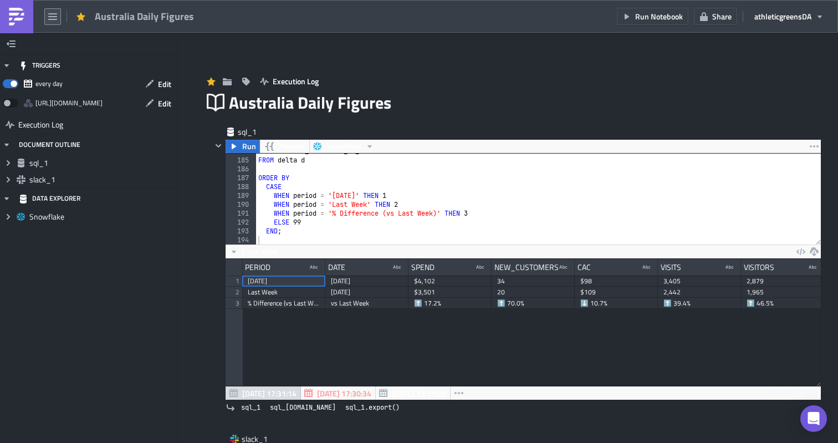
click at [48, 18] on icon "button" at bounding box center [52, 16] width 9 height 9
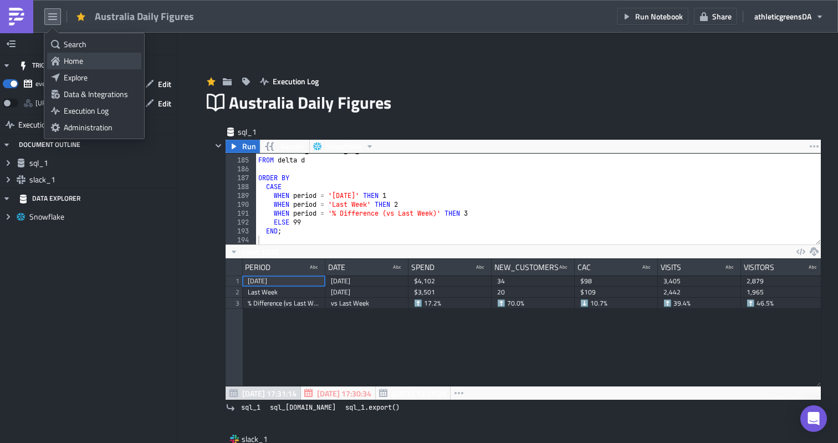
click at [87, 61] on div "Home" at bounding box center [101, 60] width 74 height 11
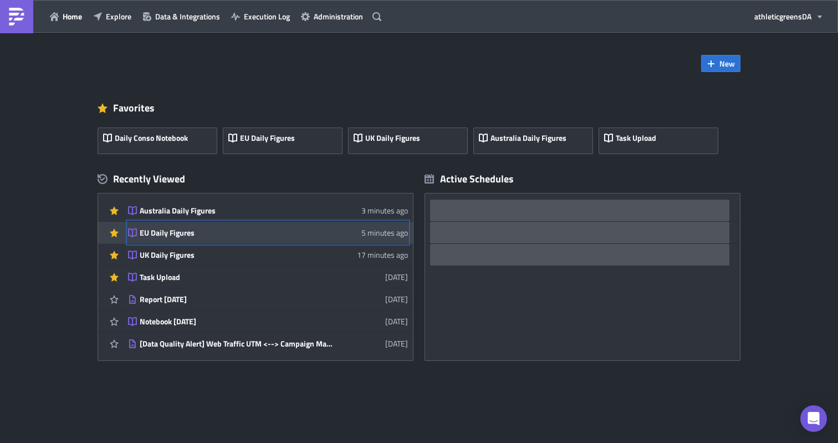
click at [247, 231] on div "EU Daily Figures" at bounding box center [237, 233] width 194 height 10
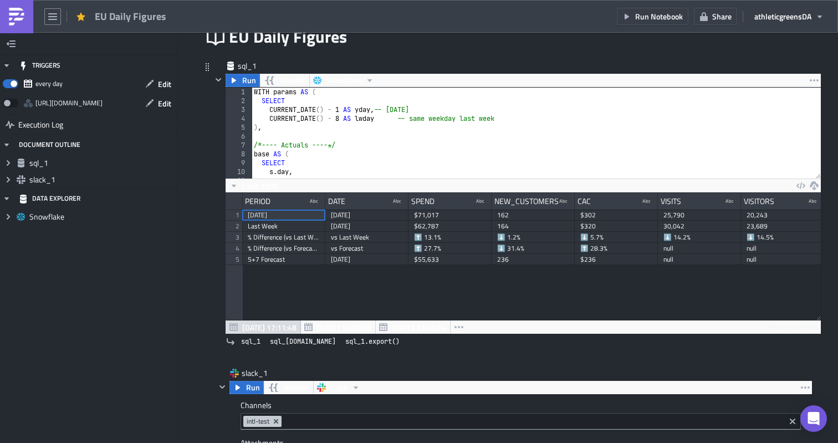
scroll to position [75, 0]
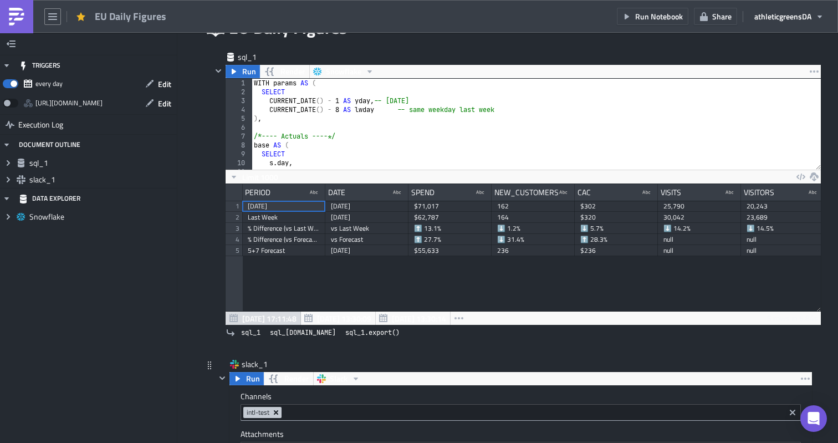
click at [274, 414] on icon "Remove Tag" at bounding box center [276, 412] width 4 height 4
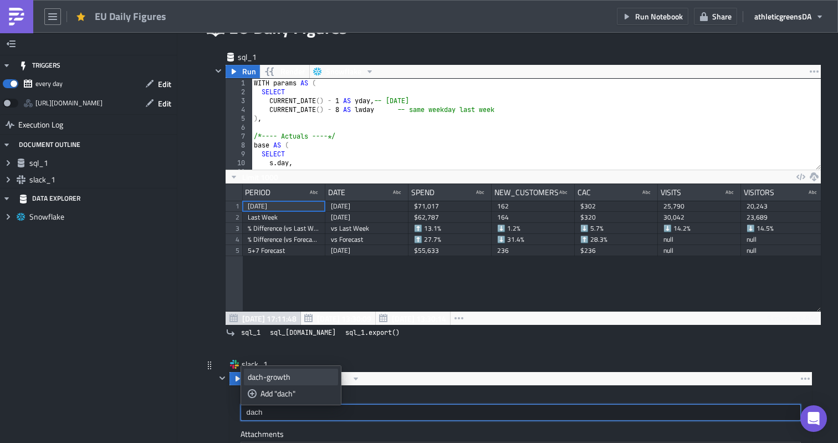
type input "dach"
click at [287, 377] on div "dach-growth" at bounding box center [291, 376] width 86 height 11
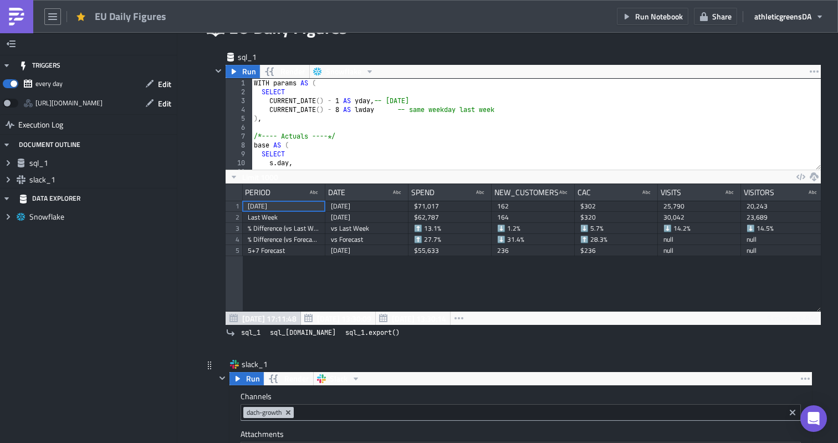
click at [55, 12] on icon "button" at bounding box center [52, 16] width 9 height 9
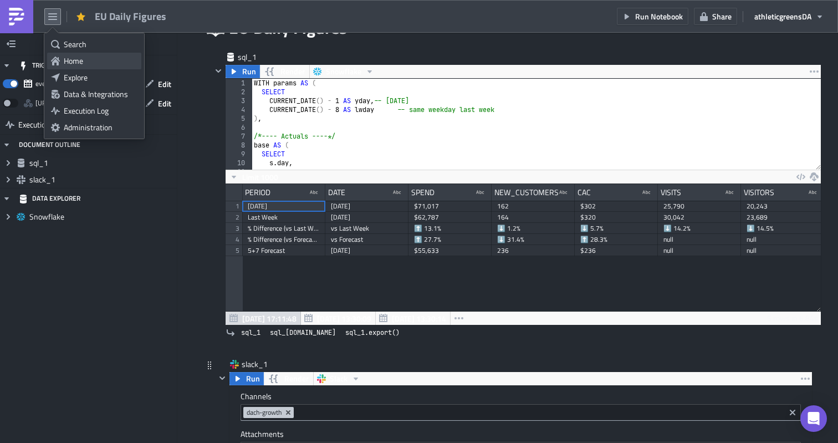
click at [102, 60] on div "Home" at bounding box center [101, 60] width 74 height 11
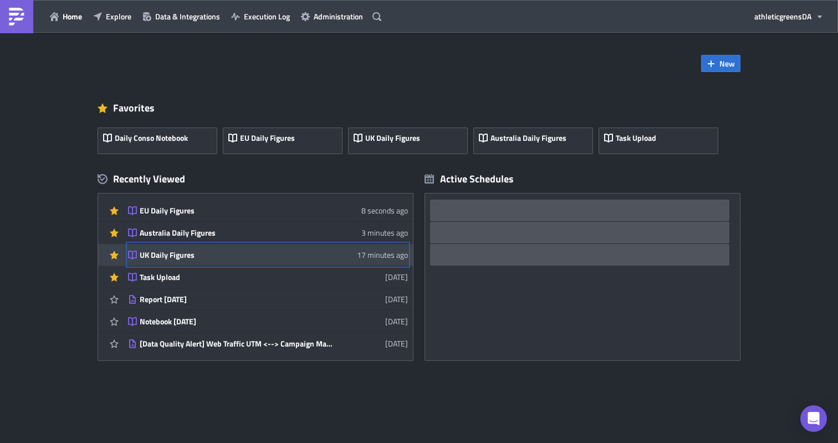
click at [192, 253] on div "UK Daily Figures" at bounding box center [237, 255] width 194 height 10
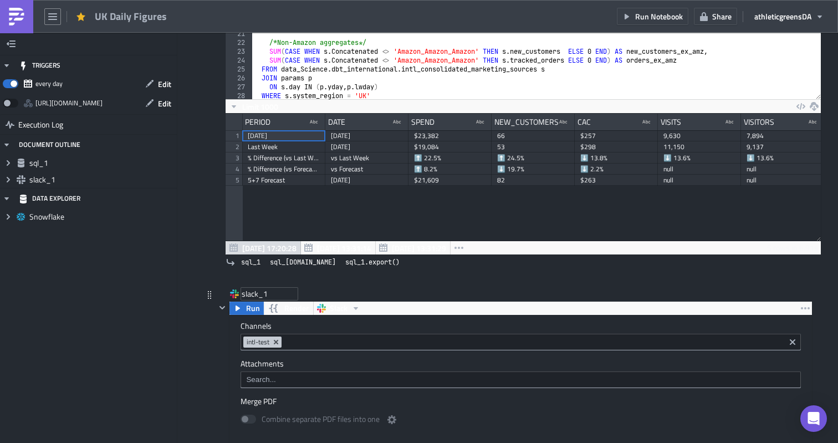
scroll to position [207, 0]
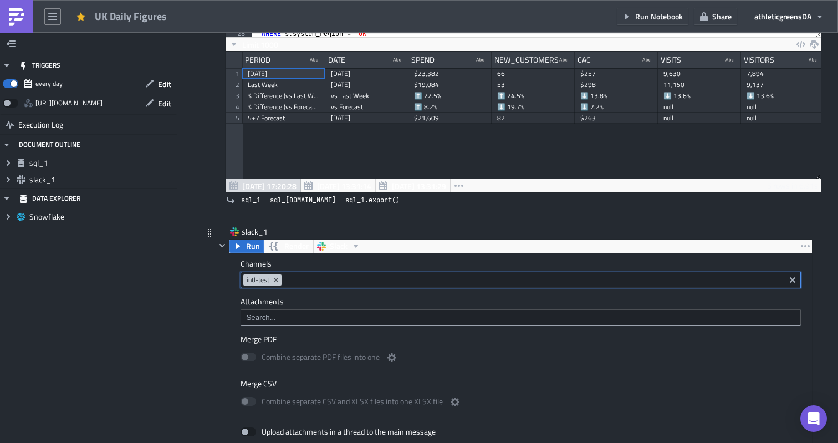
click at [294, 283] on input at bounding box center [533, 279] width 498 height 11
type input "dach"
click at [285, 295] on div "dach-growth" at bounding box center [291, 299] width 86 height 11
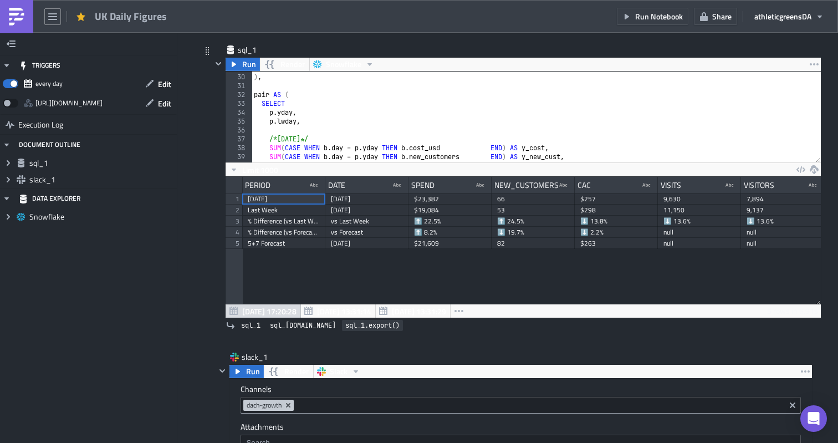
scroll to position [123, 0]
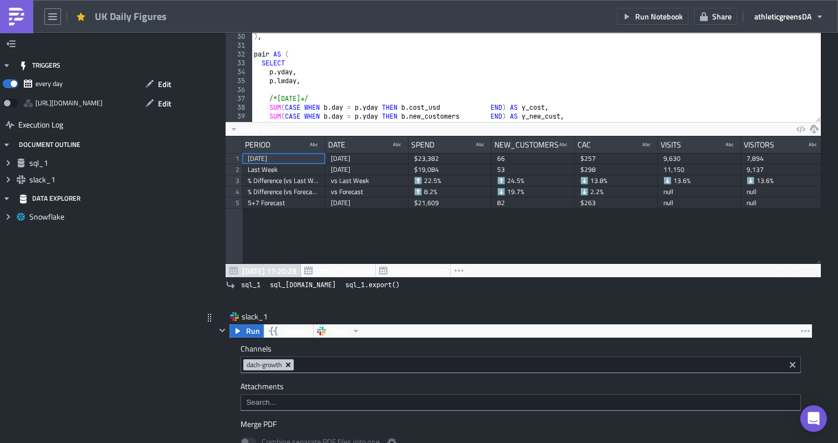
click at [292, 364] on icon "Remove Tag" at bounding box center [288, 364] width 9 height 9
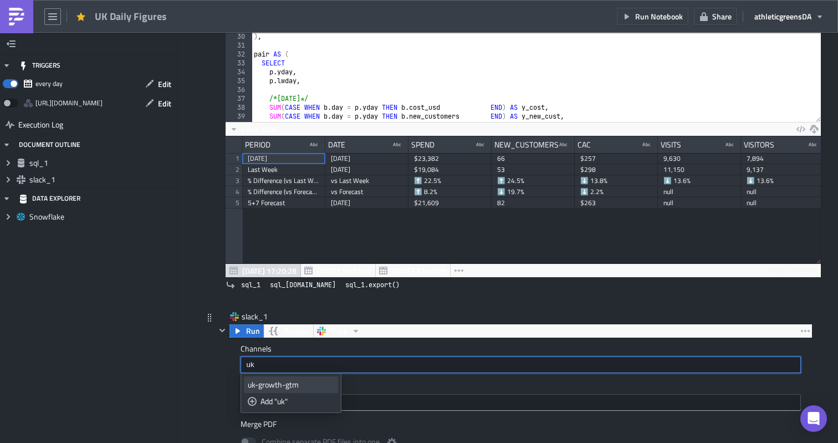
type input "uk"
click at [276, 379] on div "uk-growth-gtm" at bounding box center [291, 384] width 86 height 11
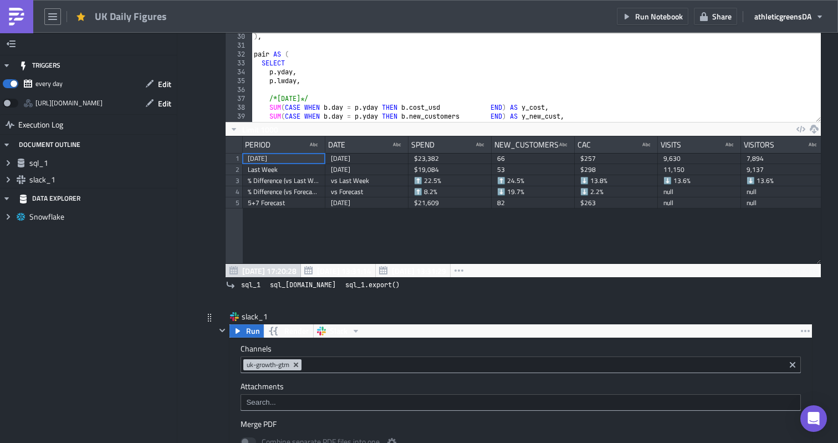
click at [155, 274] on div "TRIGGERS every day Edit https://pushmetrics.io/api/v1/report/ewLxnA1o4G/webhook…" at bounding box center [88, 238] width 177 height 410
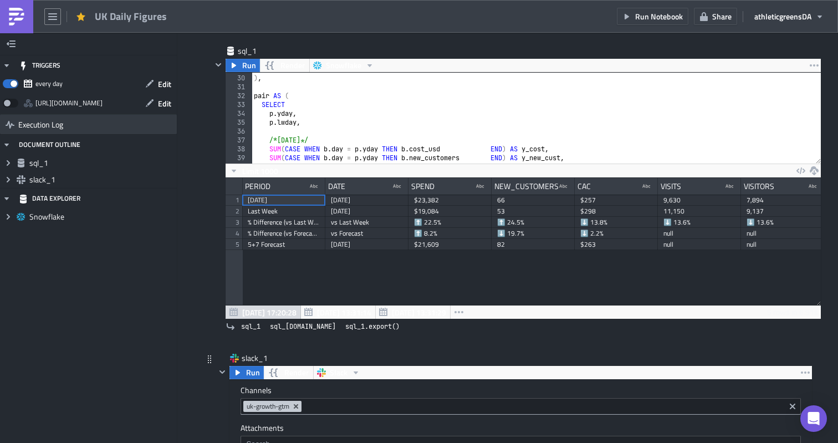
scroll to position [76, 0]
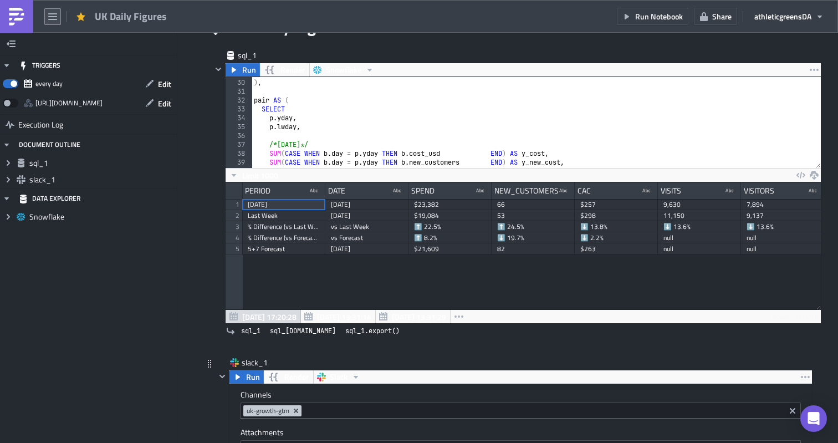
click at [49, 14] on icon "button" at bounding box center [52, 16] width 9 height 7
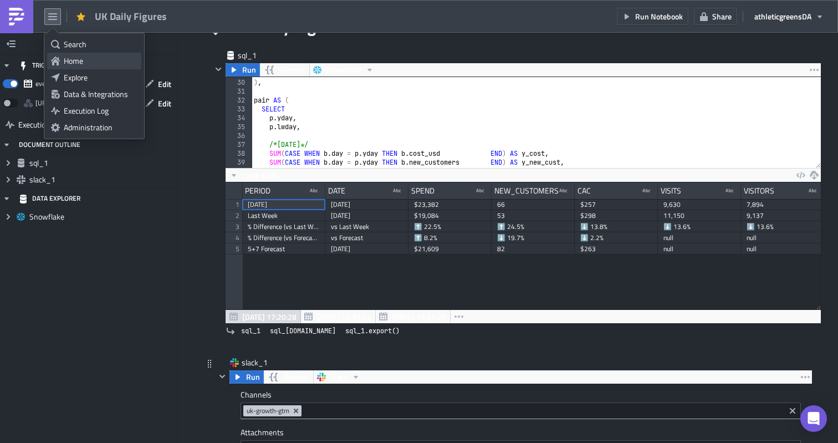
click at [61, 55] on link "Home" at bounding box center [94, 61] width 94 height 17
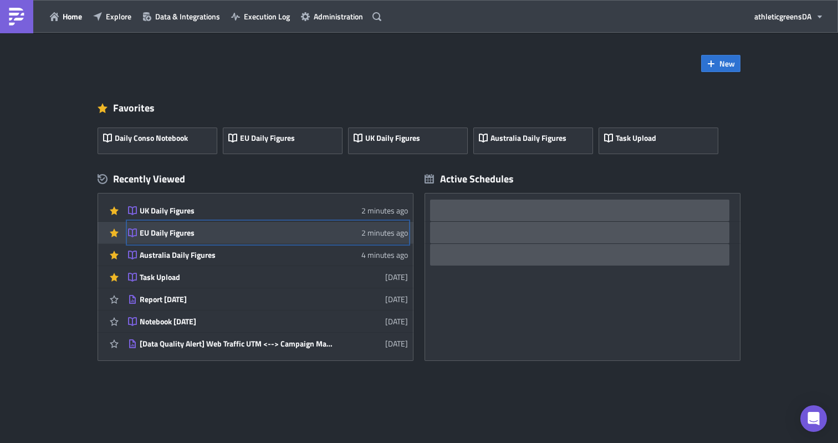
click at [234, 238] on link "EU Daily Figures 2 minutes ago" at bounding box center [268, 233] width 280 height 22
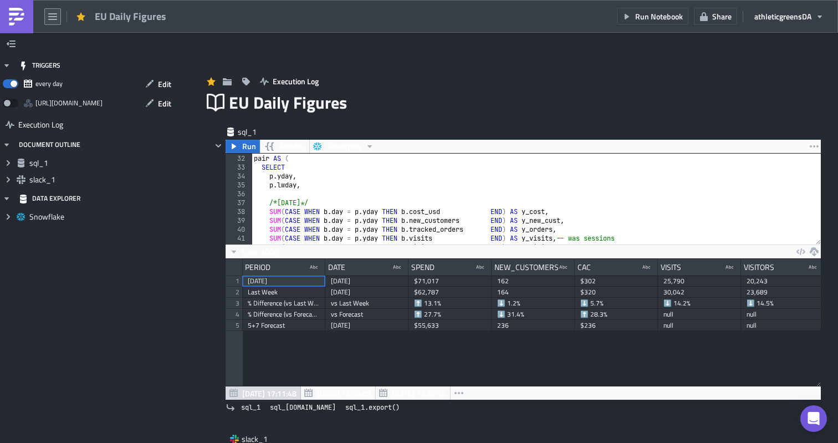
click at [54, 19] on icon "button" at bounding box center [52, 16] width 9 height 7
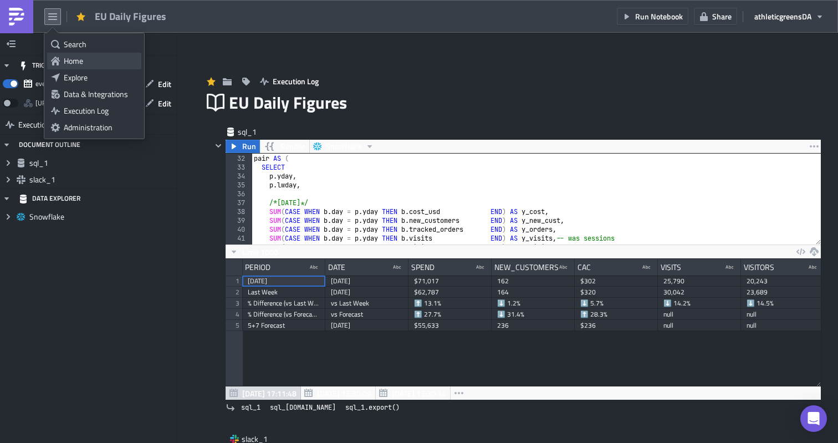
drag, startPoint x: 67, startPoint y: 47, endPoint x: 64, endPoint y: 63, distance: 16.3
click at [64, 63] on ul "Search Home Explore Data & Integrations Execution Log Administration" at bounding box center [94, 85] width 100 height 105
click at [64, 63] on div "Home" at bounding box center [101, 60] width 74 height 11
